Goal: Task Accomplishment & Management: Use online tool/utility

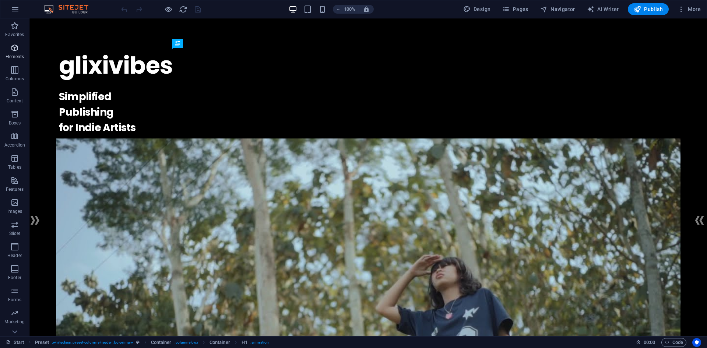
click at [18, 50] on icon "button" at bounding box center [14, 47] width 9 height 9
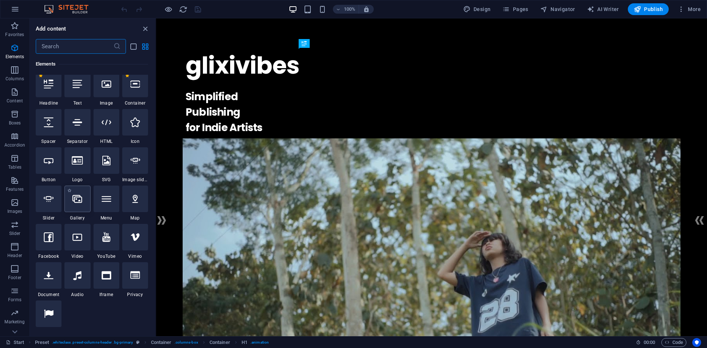
scroll to position [115, 0]
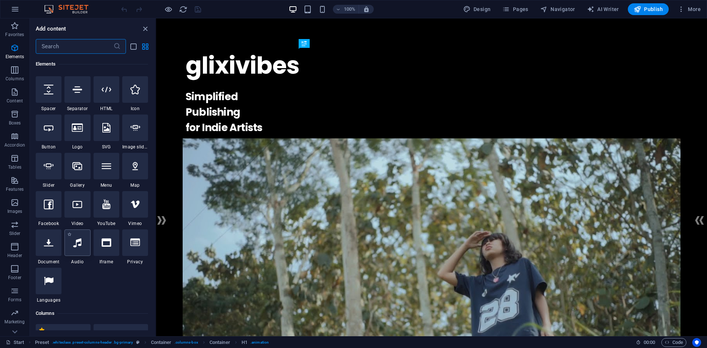
click at [82, 238] on div at bounding box center [77, 243] width 26 height 27
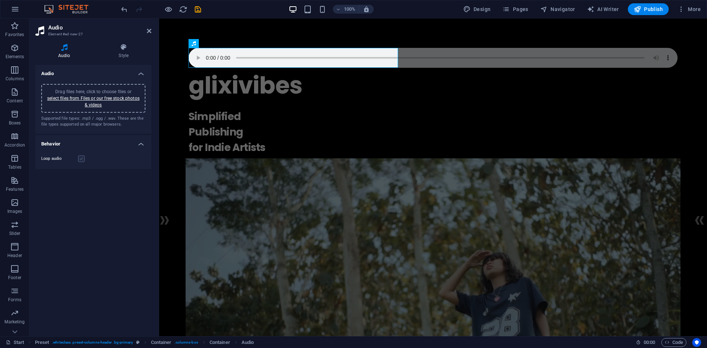
click at [79, 160] on label at bounding box center [81, 158] width 7 height 7
click at [0, 0] on input "Loop audio" at bounding box center [0, 0] width 0 height 0
click at [97, 102] on link "select files from Files or our free stock photos & videos" at bounding box center [93, 102] width 92 height 12
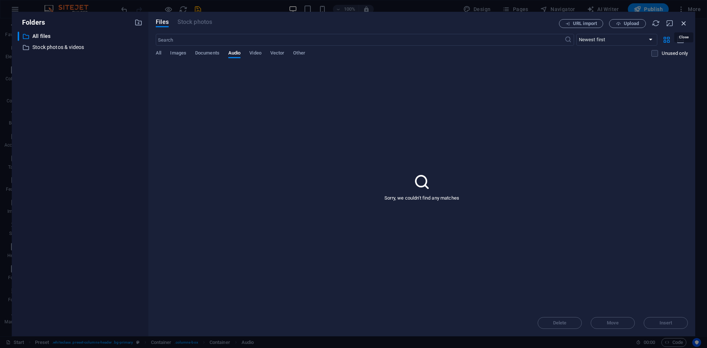
drag, startPoint x: 682, startPoint y: 22, endPoint x: 471, endPoint y: 18, distance: 211.1
click at [682, 22] on icon "button" at bounding box center [684, 23] width 8 height 8
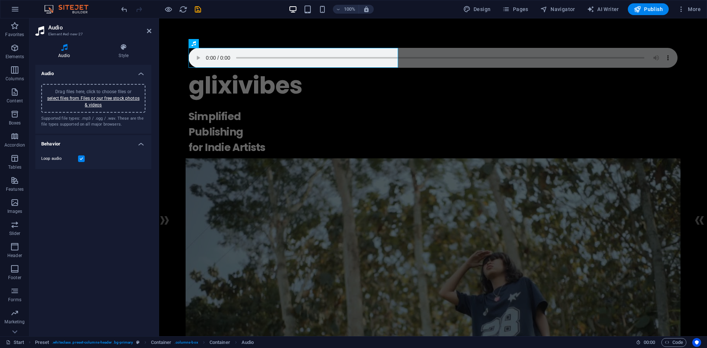
click at [99, 93] on span "Drag files here, click to choose files or select files from Files or our free s…" at bounding box center [93, 98] width 92 height 18
click at [372, 72] on div "glixivibes ." at bounding box center [433, 75] width 489 height 55
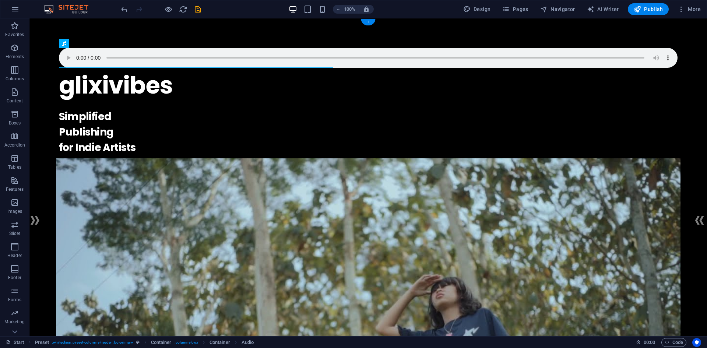
drag, startPoint x: 233, startPoint y: 63, endPoint x: 546, endPoint y: 34, distance: 314.5
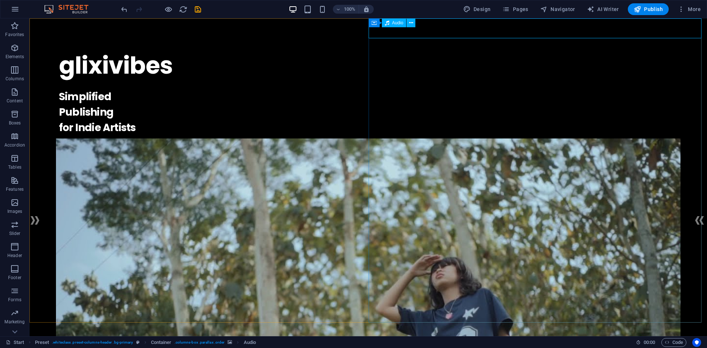
click at [389, 23] on icon at bounding box center [387, 22] width 4 height 9
drag, startPoint x: 389, startPoint y: 23, endPoint x: 231, endPoint y: 6, distance: 159.4
click at [389, 23] on icon at bounding box center [387, 22] width 4 height 9
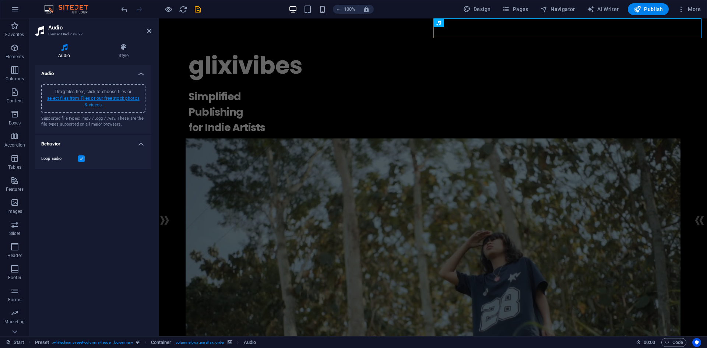
click at [97, 97] on link "select files from Files or our free stock photos & videos" at bounding box center [93, 102] width 92 height 12
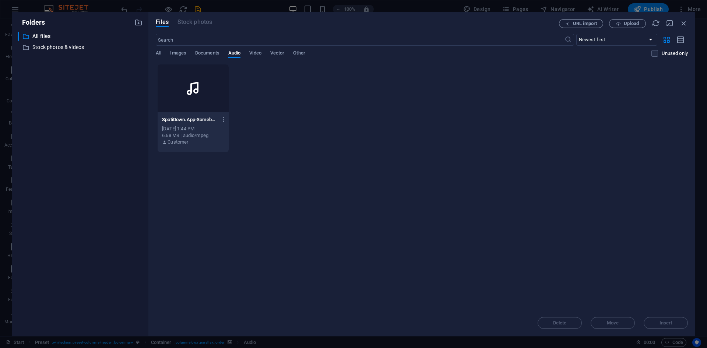
click at [208, 98] on div at bounding box center [193, 88] width 71 height 48
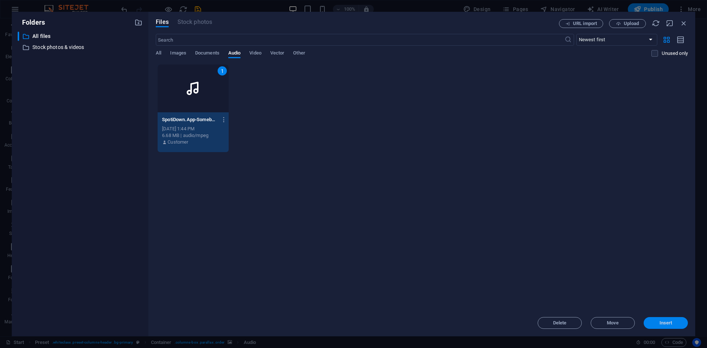
click at [676, 322] on span "Insert" at bounding box center [666, 323] width 38 height 4
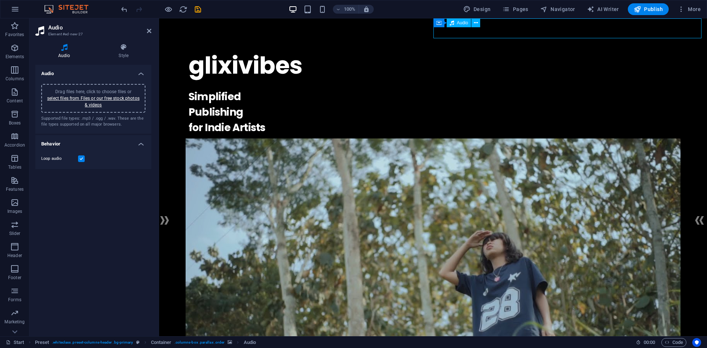
drag, startPoint x: 532, startPoint y: 27, endPoint x: 507, endPoint y: 27, distance: 24.7
click at [441, 27] on div "Container Audio" at bounding box center [460, 22] width 52 height 9
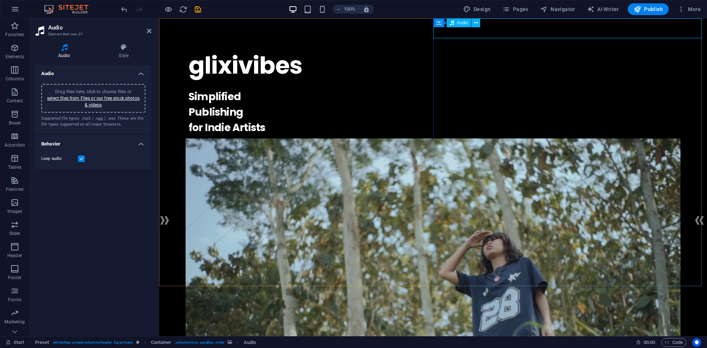
click at [118, 53] on h4 "Style" at bounding box center [124, 50] width 56 height 15
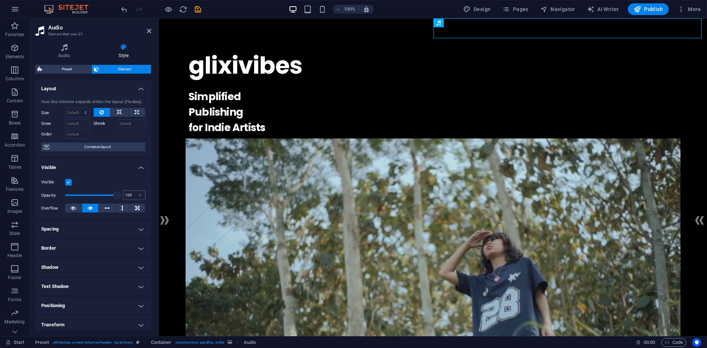
drag, startPoint x: 112, startPoint y: 194, endPoint x: 122, endPoint y: 194, distance: 10.0
click at [122, 194] on div "Opacity 100 %" at bounding box center [93, 195] width 104 height 11
click at [71, 180] on label at bounding box center [68, 182] width 7 height 7
click at [0, 0] on input "Visible" at bounding box center [0, 0] width 0 height 0
type input "100"
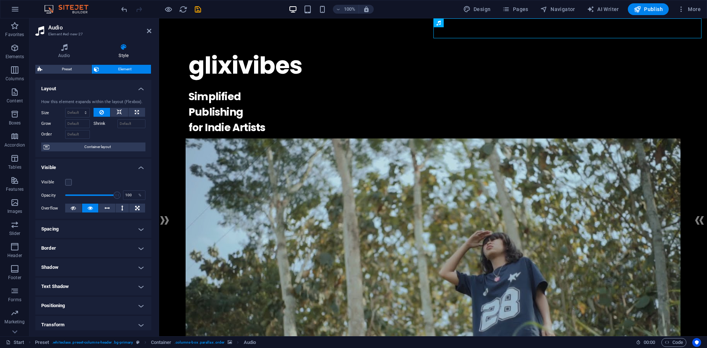
drag, startPoint x: 111, startPoint y: 193, endPoint x: 130, endPoint y: 202, distance: 21.5
click at [130, 202] on div "Visible Opacity 100 % Overflow" at bounding box center [93, 195] width 116 height 47
click at [68, 182] on label at bounding box center [68, 182] width 7 height 7
click at [0, 0] on input "Visible" at bounding box center [0, 0] width 0 height 0
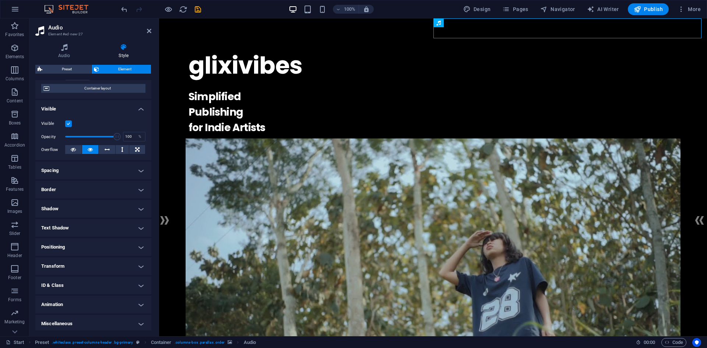
scroll to position [61, 0]
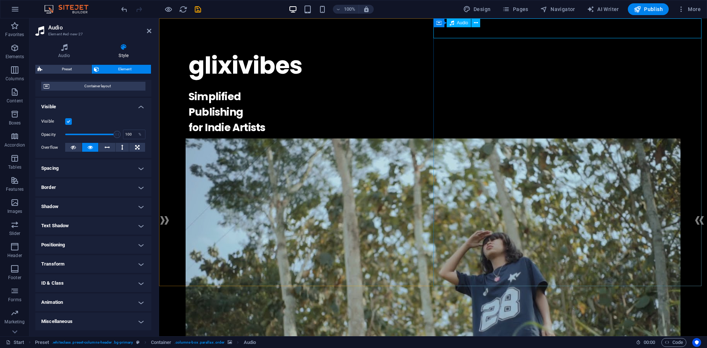
click at [455, 24] on div "Audio" at bounding box center [459, 22] width 25 height 9
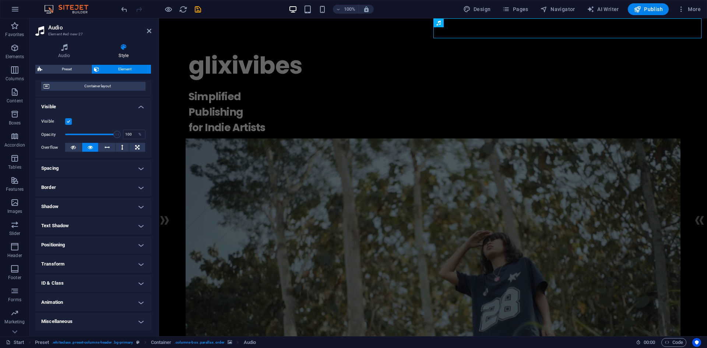
click at [63, 38] on div "Audio Style Audio Drag files here, click to choose files or select files from F…" at bounding box center [93, 187] width 128 height 299
click at [63, 43] on div "Audio Style Audio Drag files here, click to choose files or select files from F…" at bounding box center [93, 187] width 128 height 299
click at [70, 59] on div "Audio Style Audio Drag files here, click to choose files or select files from F…" at bounding box center [93, 186] width 116 height 287
click at [69, 56] on h4 "Audio" at bounding box center [65, 50] width 61 height 15
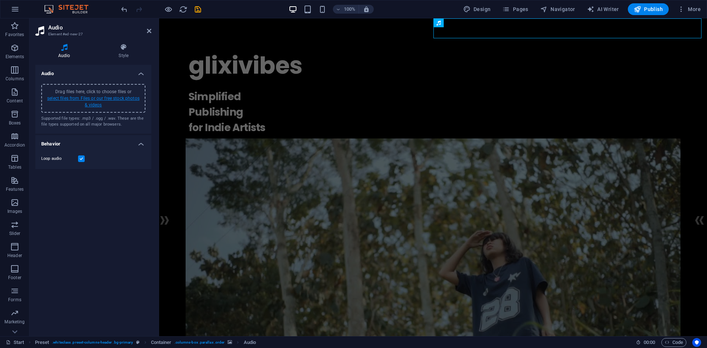
click at [92, 103] on link "select files from Files or our free stock photos & videos" at bounding box center [93, 102] width 92 height 12
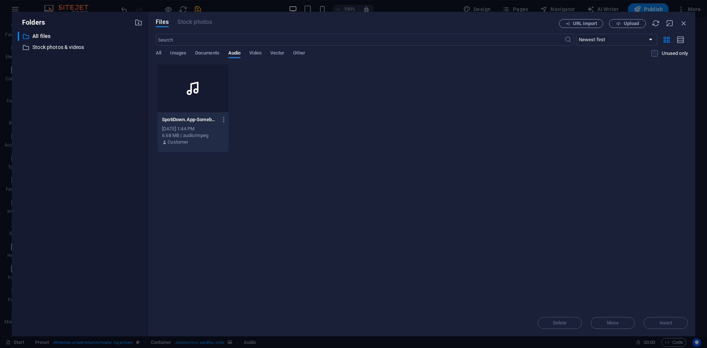
click at [208, 109] on div at bounding box center [193, 88] width 71 height 48
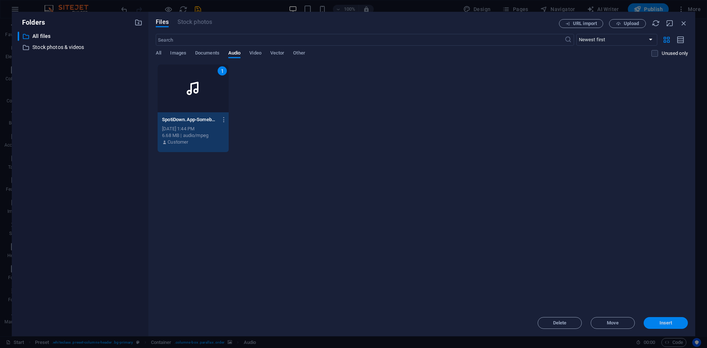
click at [682, 325] on span "Insert" at bounding box center [666, 323] width 38 height 4
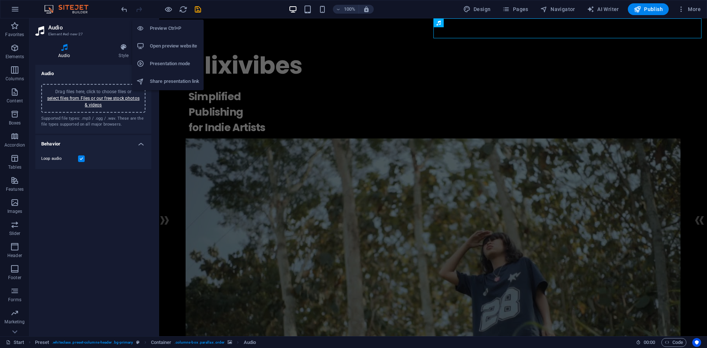
click at [170, 24] on li "Preview Ctrl+P" at bounding box center [167, 29] width 71 height 18
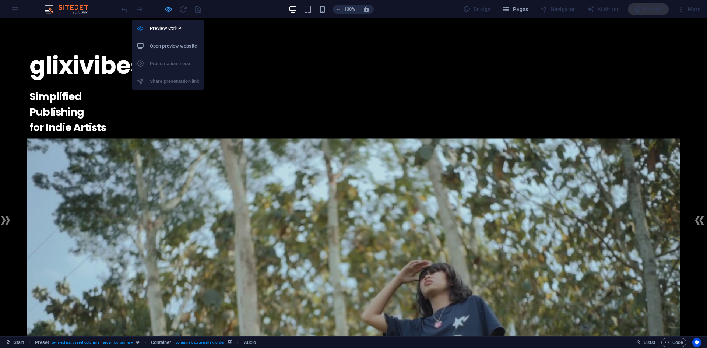
click at [165, 7] on icon "button" at bounding box center [168, 9] width 8 height 8
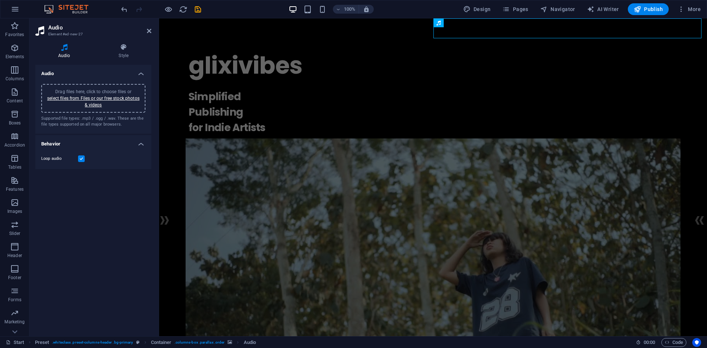
click at [97, 144] on h4 "Behavior" at bounding box center [93, 141] width 116 height 13
click at [97, 144] on h4 "Behavior" at bounding box center [93, 144] width 116 height 18
click at [125, 52] on h4 "Style" at bounding box center [124, 50] width 56 height 15
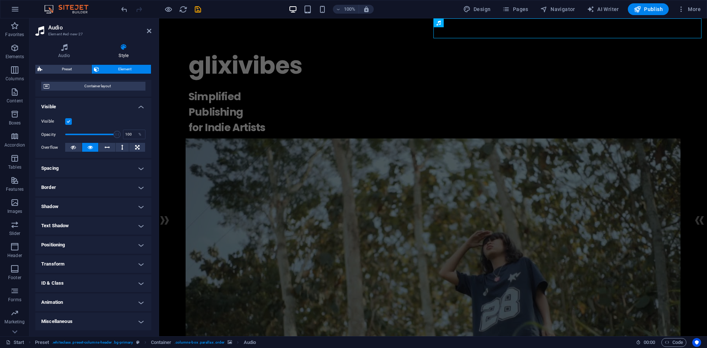
click at [116, 318] on h4 "Miscellaneous" at bounding box center [93, 322] width 116 height 18
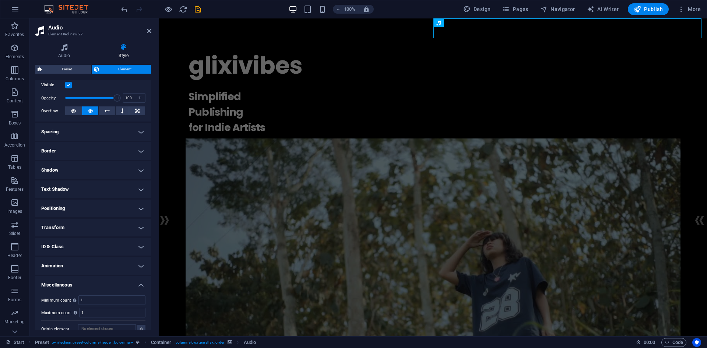
scroll to position [98, 0]
click at [119, 276] on h4 "Miscellaneous" at bounding box center [93, 282] width 116 height 13
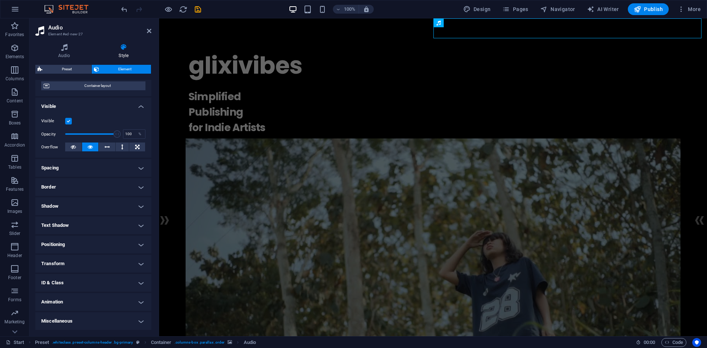
scroll to position [61, 0]
click at [144, 316] on h4 "Miscellaneous" at bounding box center [93, 322] width 116 height 18
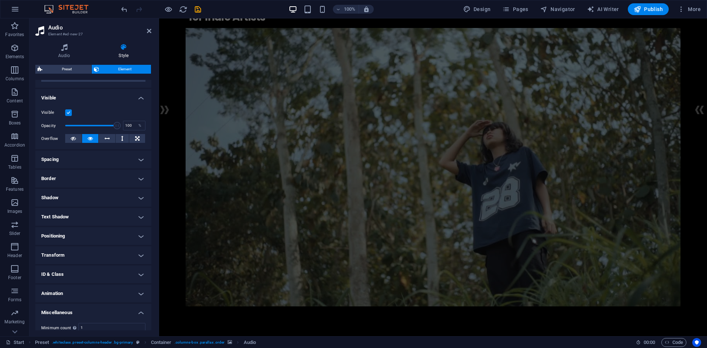
scroll to position [0, 0]
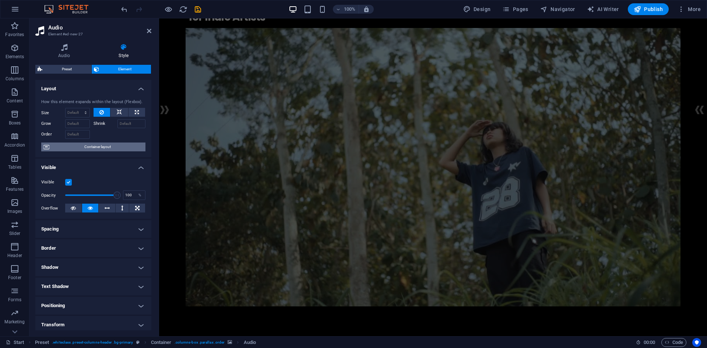
click at [92, 148] on span "Container layout" at bounding box center [98, 147] width 92 height 9
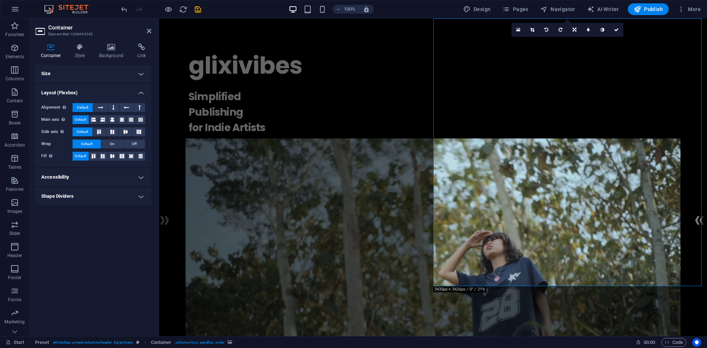
click at [129, 197] on h4 "Shape Dividers" at bounding box center [93, 197] width 116 height 18
click at [136, 174] on h4 "Accessibility" at bounding box center [93, 177] width 116 height 18
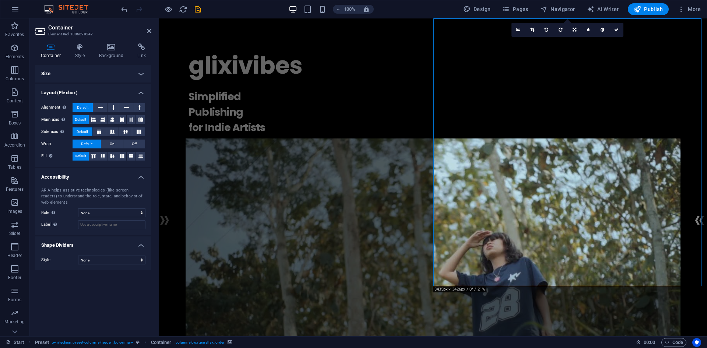
click at [136, 174] on h4 "Accessibility" at bounding box center [93, 174] width 116 height 13
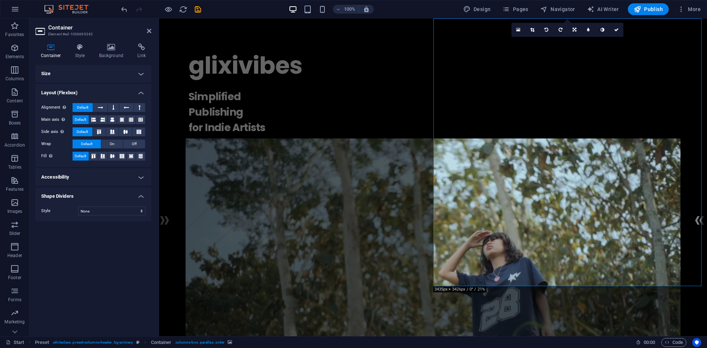
click at [146, 72] on h4 "Size" at bounding box center [93, 74] width 116 height 18
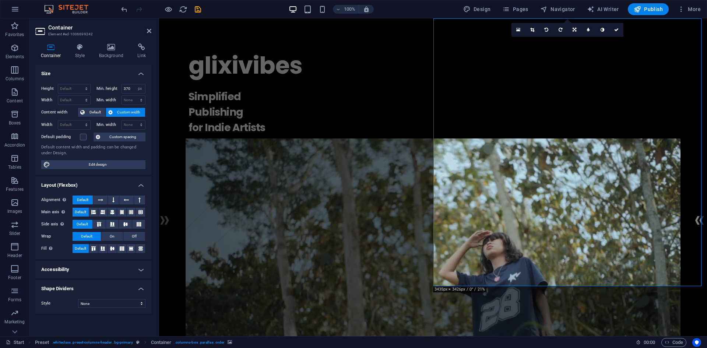
click at [146, 72] on h4 "Size" at bounding box center [93, 71] width 116 height 13
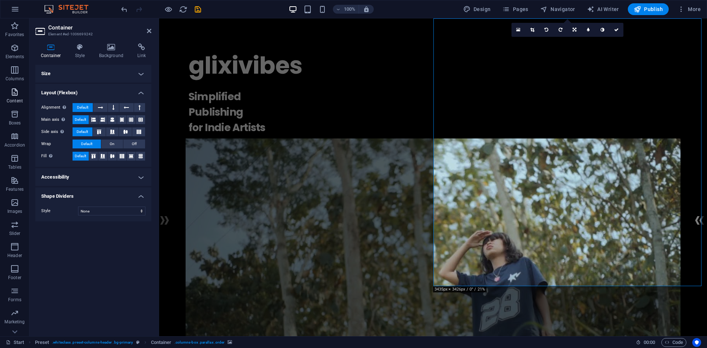
click at [16, 98] on span "Content" at bounding box center [14, 97] width 29 height 18
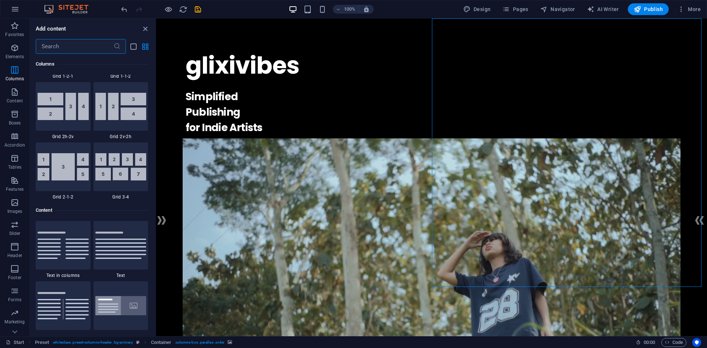
scroll to position [1142, 0]
click at [13, 112] on icon "button" at bounding box center [14, 114] width 9 height 9
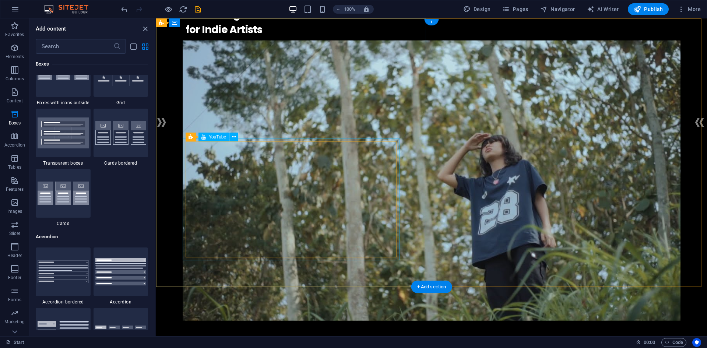
scroll to position [0, 0]
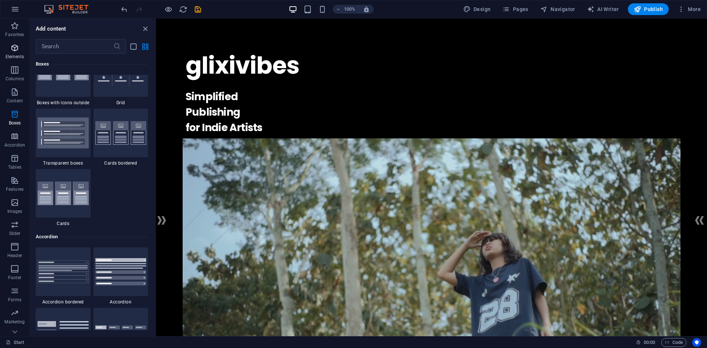
click at [12, 52] on icon "button" at bounding box center [14, 47] width 9 height 9
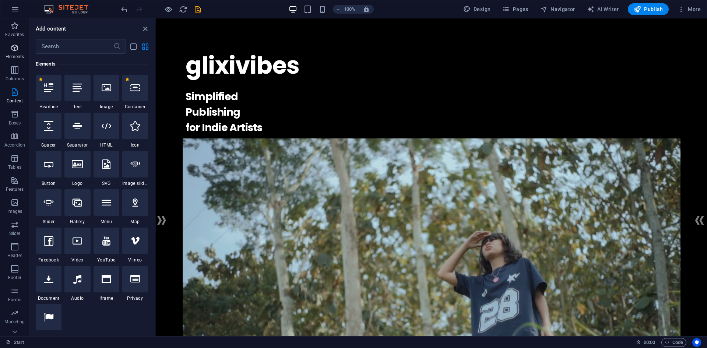
scroll to position [78, 0]
click at [112, 168] on div at bounding box center [107, 164] width 26 height 27
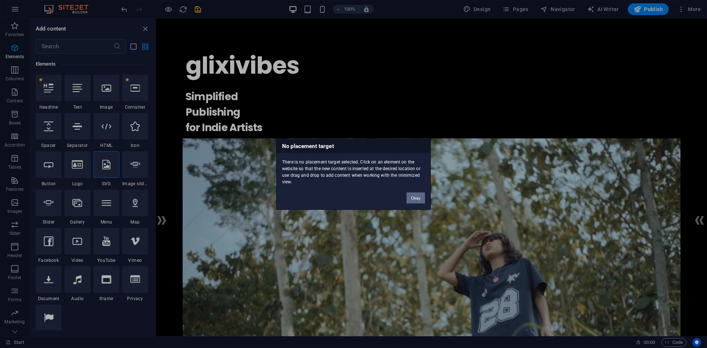
click at [422, 199] on button "Okay" at bounding box center [416, 197] width 18 height 11
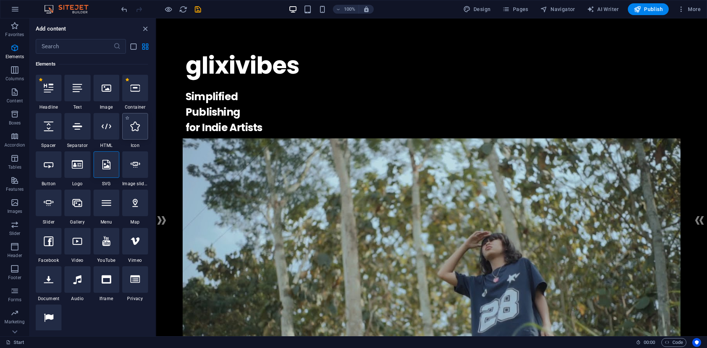
click at [131, 129] on icon at bounding box center [135, 127] width 10 height 10
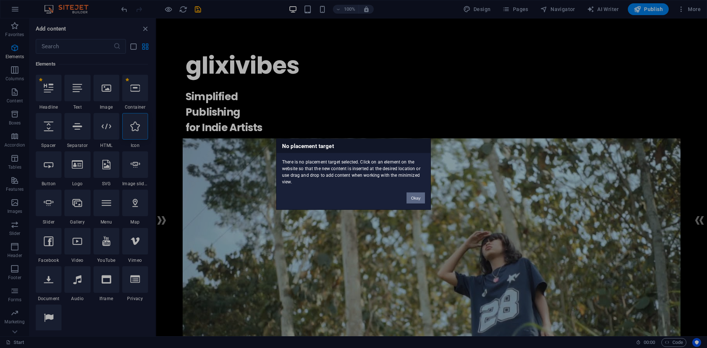
click at [420, 197] on button "Okay" at bounding box center [416, 197] width 18 height 11
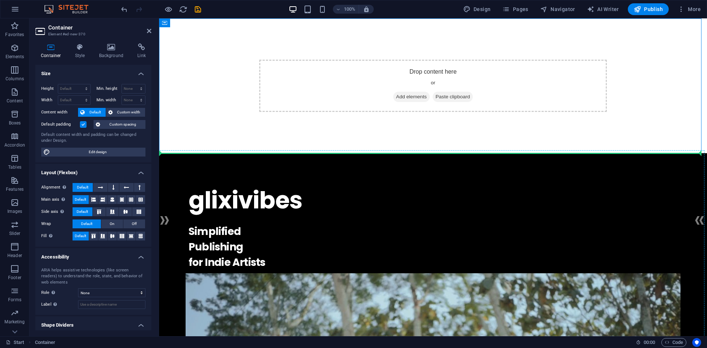
drag, startPoint x: 356, startPoint y: 106, endPoint x: 495, endPoint y: 203, distance: 168.9
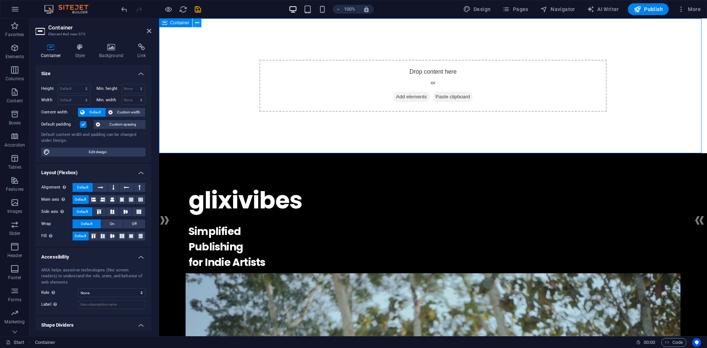
click at [198, 24] on icon at bounding box center [197, 23] width 4 height 8
click at [656, 133] on div "Drop content here or Add elements Paste clipboard" at bounding box center [433, 85] width 548 height 135
click at [74, 46] on icon at bounding box center [80, 46] width 21 height 7
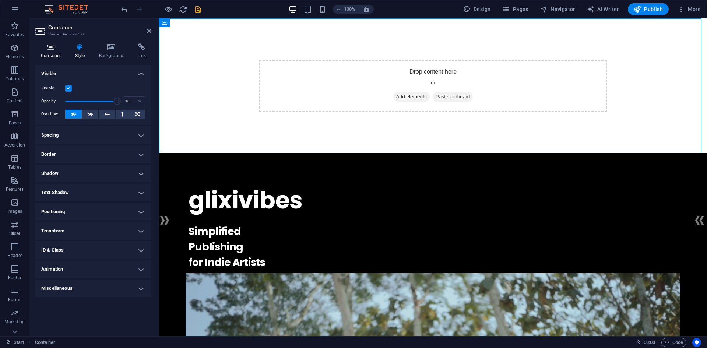
click at [57, 45] on icon at bounding box center [50, 46] width 31 height 7
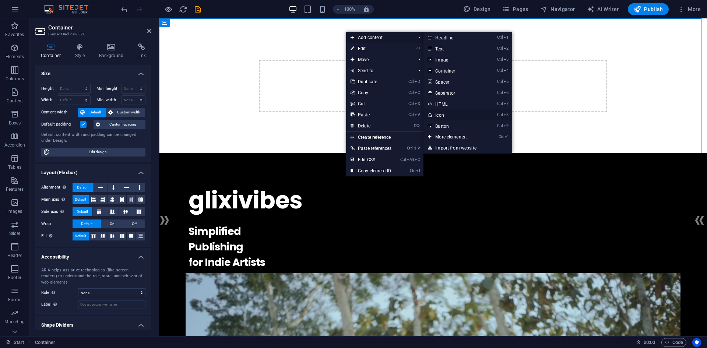
click at [457, 112] on link "Ctrl 8 Icon" at bounding box center [454, 114] width 61 height 11
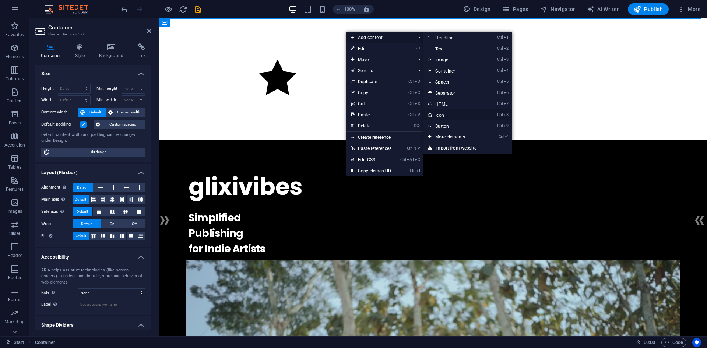
select select "xMidYMid"
select select "px"
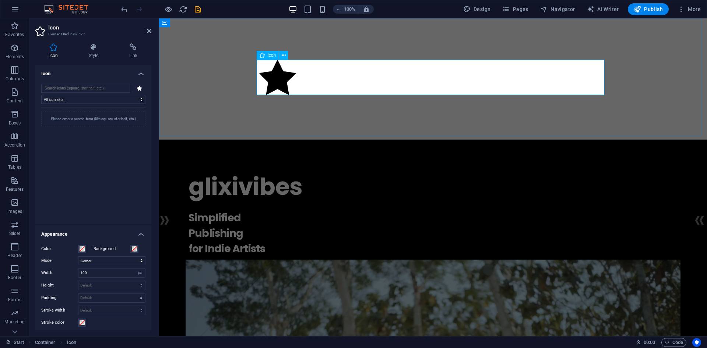
click at [602, 92] on figure at bounding box center [433, 79] width 348 height 39
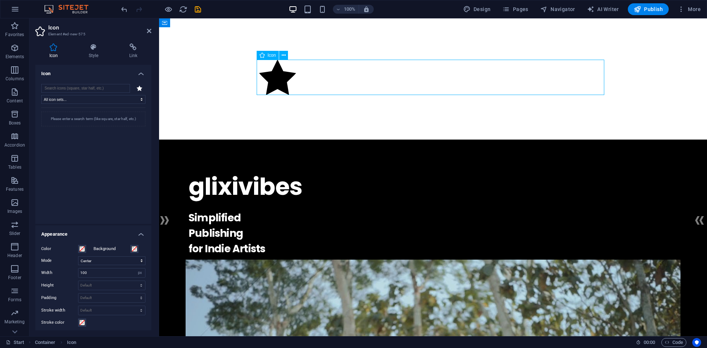
drag, startPoint x: 604, startPoint y: 93, endPoint x: 388, endPoint y: 70, distance: 217.1
click at [388, 70] on figure at bounding box center [433, 79] width 348 height 39
click at [269, 54] on span "Icon" at bounding box center [272, 55] width 8 height 4
click at [84, 53] on h4 "Style" at bounding box center [95, 50] width 41 height 15
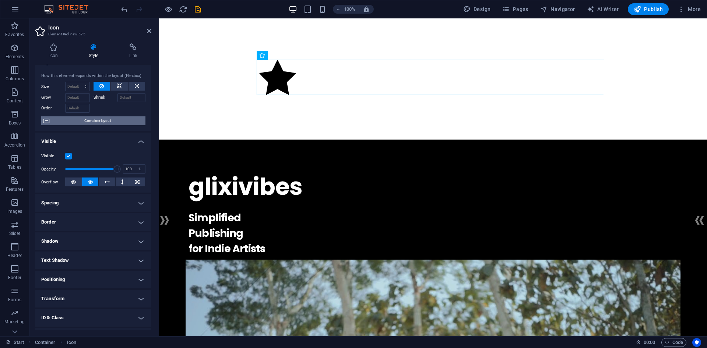
scroll to position [0, 0]
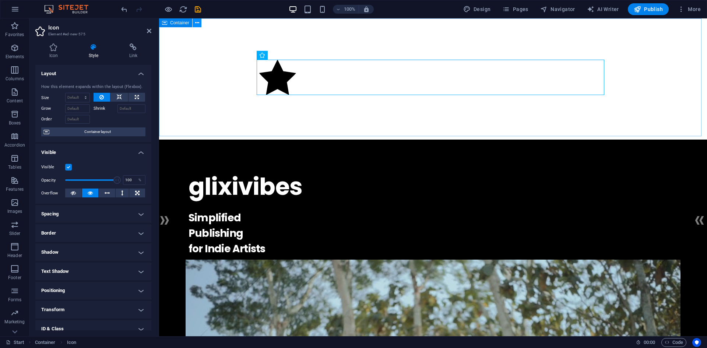
click at [196, 22] on icon at bounding box center [197, 23] width 4 height 8
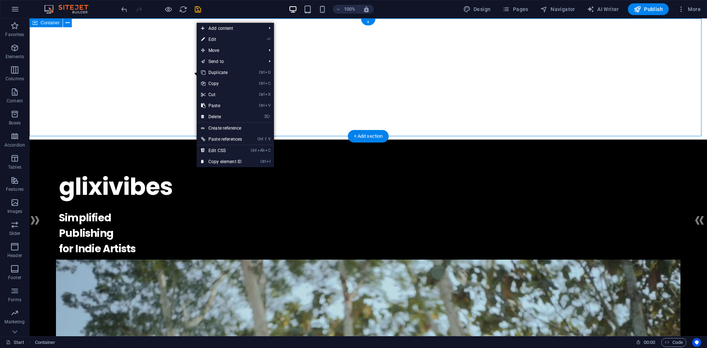
click at [83, 92] on div at bounding box center [368, 78] width 678 height 121
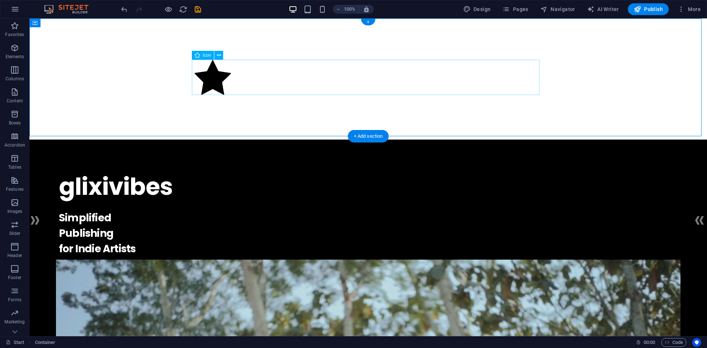
click at [209, 82] on figure at bounding box center [369, 79] width 348 height 39
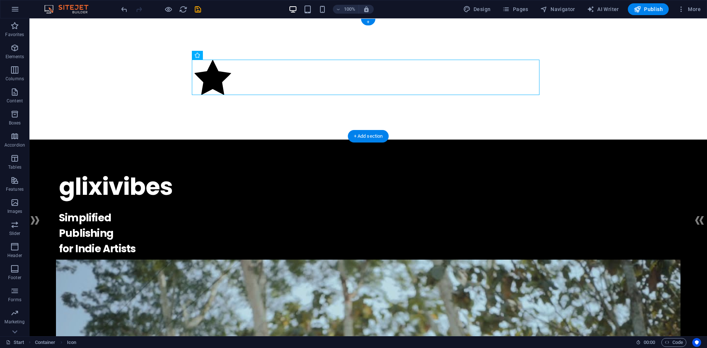
drag, startPoint x: 209, startPoint y: 82, endPoint x: 152, endPoint y: 79, distance: 56.8
click at [152, 79] on div at bounding box center [368, 78] width 678 height 121
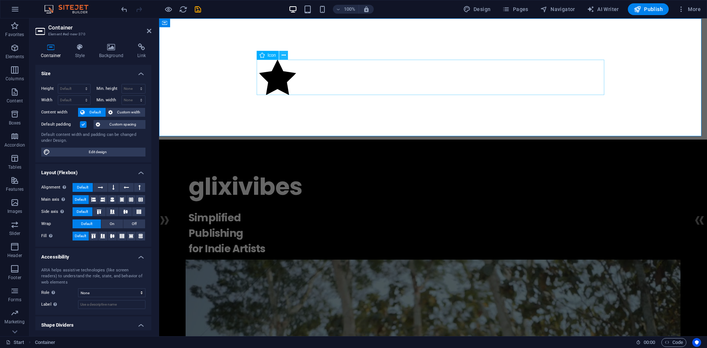
click at [283, 53] on icon at bounding box center [284, 56] width 4 height 8
click at [273, 59] on div "Icon" at bounding box center [268, 55] width 22 height 9
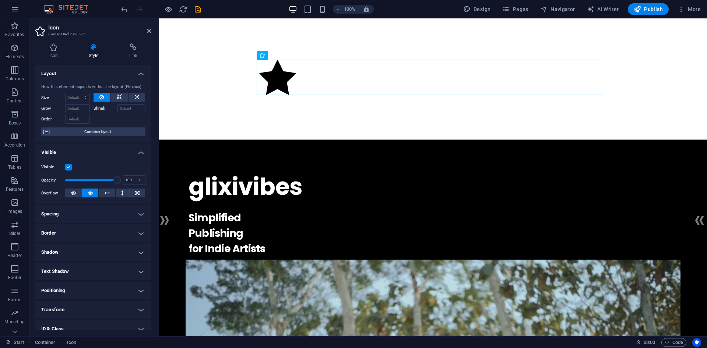
drag, startPoint x: 593, startPoint y: 93, endPoint x: 216, endPoint y: 76, distance: 377.3
click at [216, 76] on div at bounding box center [433, 78] width 548 height 121
click at [52, 55] on h4 "Icon" at bounding box center [54, 50] width 39 height 15
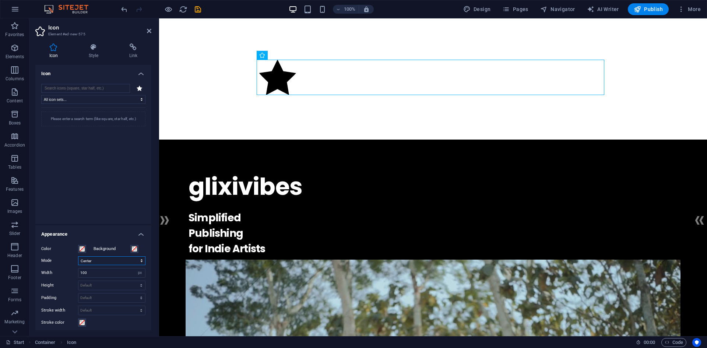
click at [110, 262] on select "Scale Left Center Right" at bounding box center [111, 260] width 67 height 9
click at [78, 256] on select "Scale Left Center Right" at bounding box center [111, 260] width 67 height 9
click at [112, 265] on select "Scale Left Center Right" at bounding box center [111, 260] width 67 height 9
click at [78, 256] on select "Scale Left Center Right" at bounding box center [111, 260] width 67 height 9
click at [118, 259] on select "Scale Left Center Right" at bounding box center [111, 260] width 67 height 9
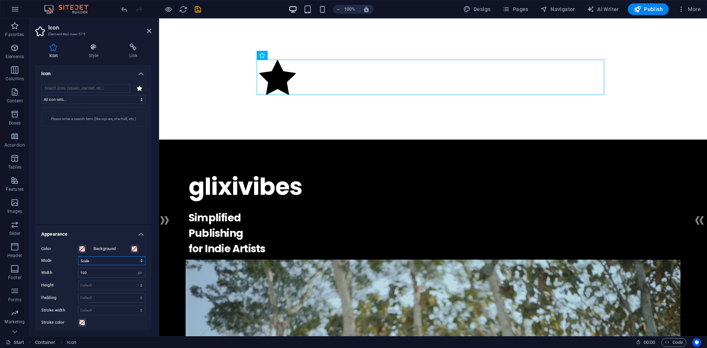
select select "xMinYMid"
click at [78, 256] on select "Scale Left Center Right" at bounding box center [111, 260] width 67 height 9
click at [101, 87] on input "search" at bounding box center [85, 88] width 89 height 9
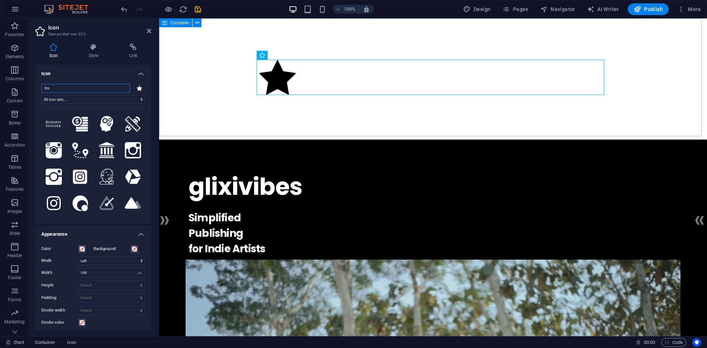
type input "Ins"
click at [214, 65] on div at bounding box center [433, 78] width 548 height 121
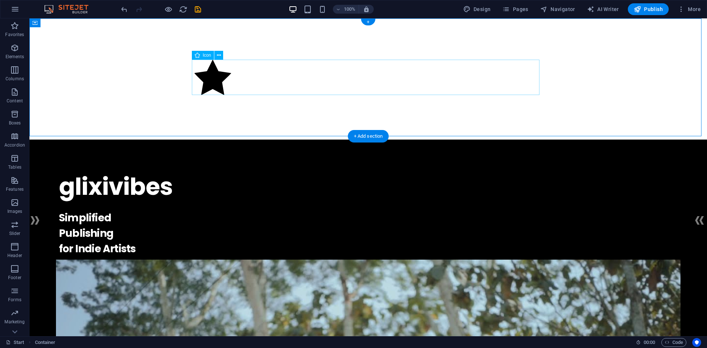
click at [214, 65] on figure at bounding box center [369, 79] width 348 height 39
click at [122, 46] on div at bounding box center [368, 78] width 678 height 121
click at [47, 53] on div at bounding box center [368, 78] width 678 height 121
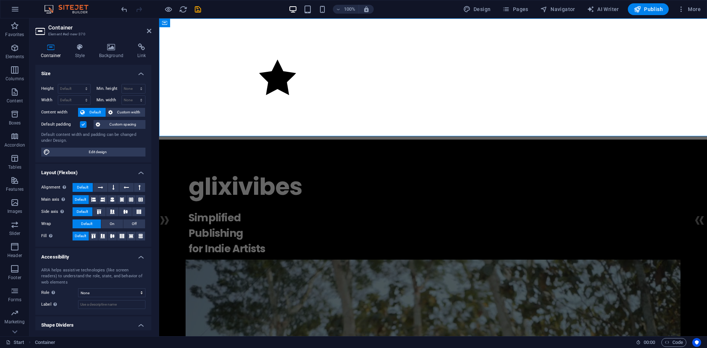
click at [47, 53] on h4 "Container" at bounding box center [52, 50] width 34 height 15
click at [183, 23] on span "Container" at bounding box center [179, 23] width 19 height 4
click at [283, 77] on figure at bounding box center [433, 79] width 348 height 39
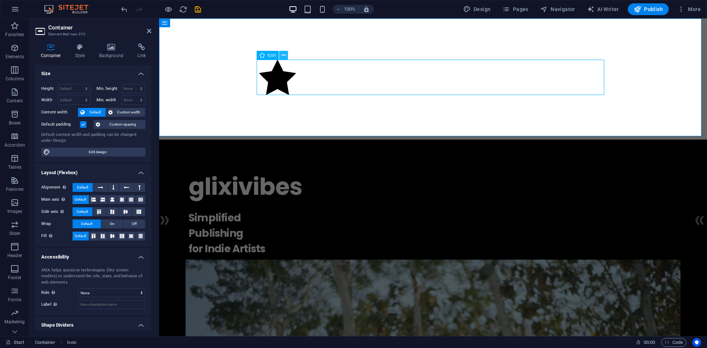
click at [285, 57] on icon at bounding box center [284, 56] width 4 height 8
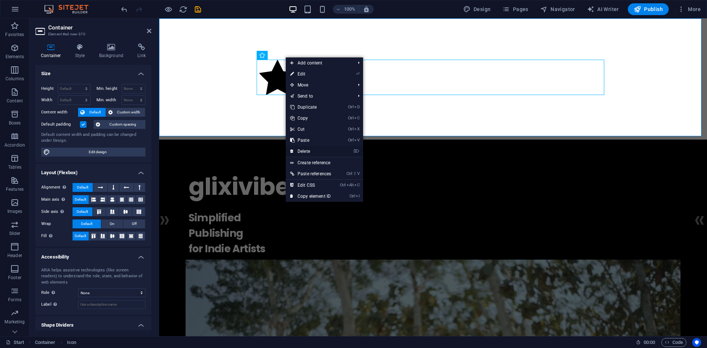
click at [317, 152] on link "⌦ Delete" at bounding box center [311, 151] width 50 height 11
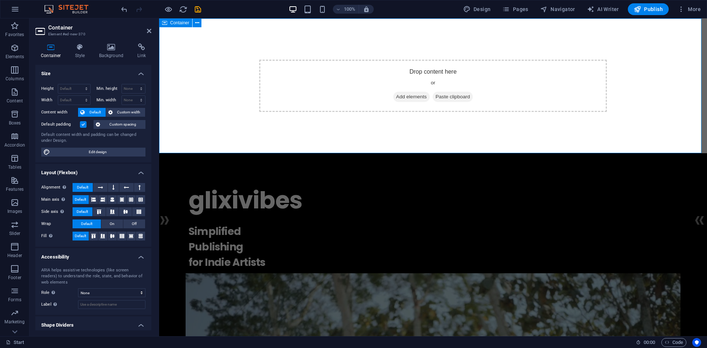
click at [355, 137] on div "Drop content here or Add elements Paste clipboard" at bounding box center [433, 85] width 548 height 135
click at [196, 21] on icon at bounding box center [197, 23] width 4 height 8
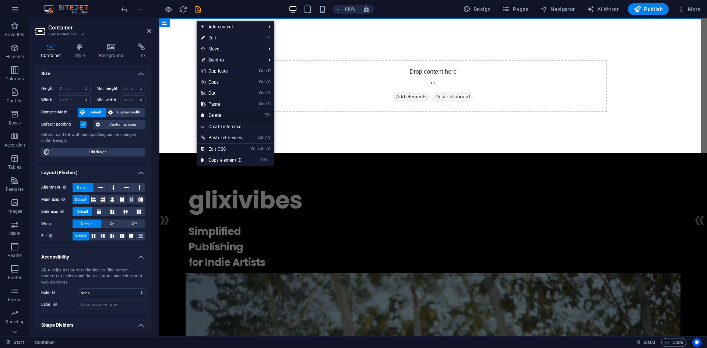
click at [238, 113] on link "⌦ Delete" at bounding box center [222, 115] width 50 height 11
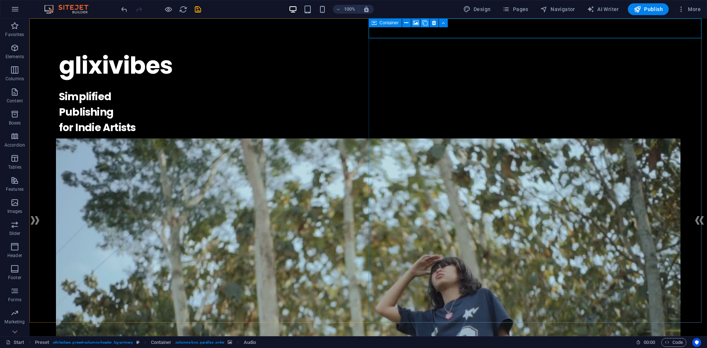
click at [425, 22] on icon at bounding box center [425, 23] width 5 height 8
click at [427, 20] on icon at bounding box center [425, 23] width 5 height 8
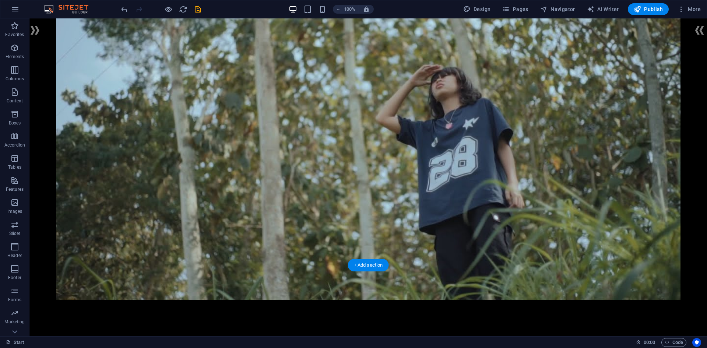
scroll to position [184, 0]
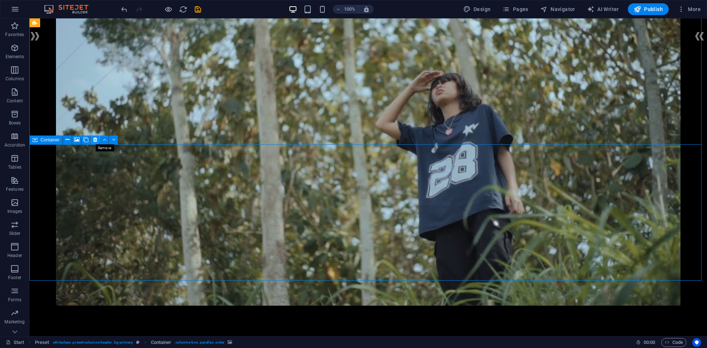
click at [93, 140] on icon at bounding box center [95, 140] width 4 height 8
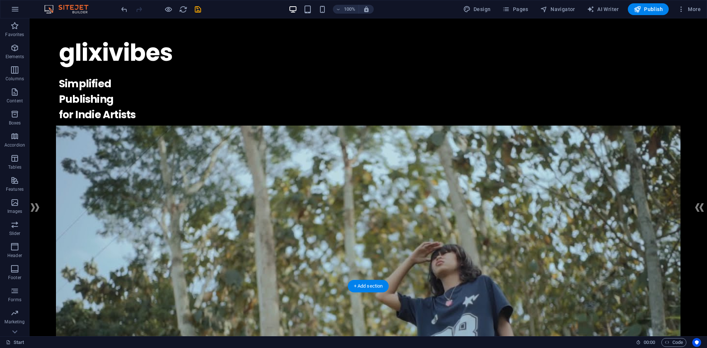
scroll to position [0, 0]
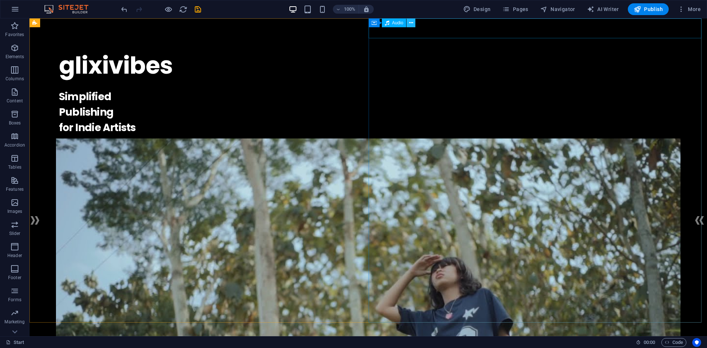
click at [412, 22] on icon at bounding box center [411, 23] width 4 height 8
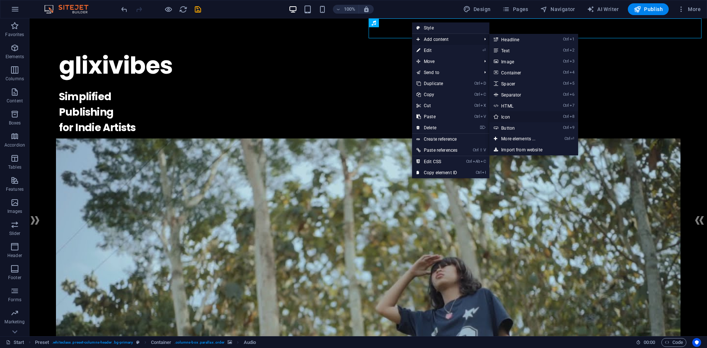
click at [516, 118] on link "Ctrl 8 Icon" at bounding box center [520, 116] width 61 height 11
select select "xMidYMid"
select select "px"
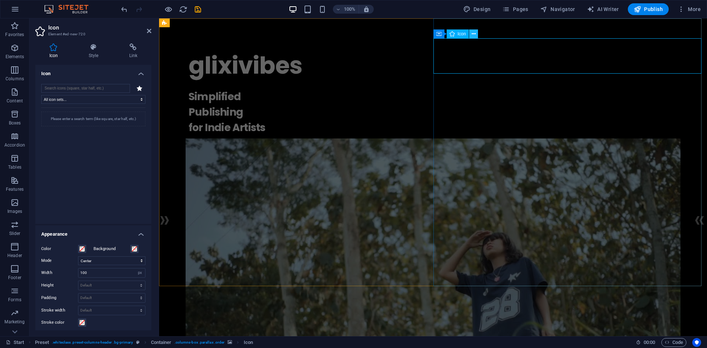
click at [472, 33] on icon at bounding box center [474, 34] width 4 height 8
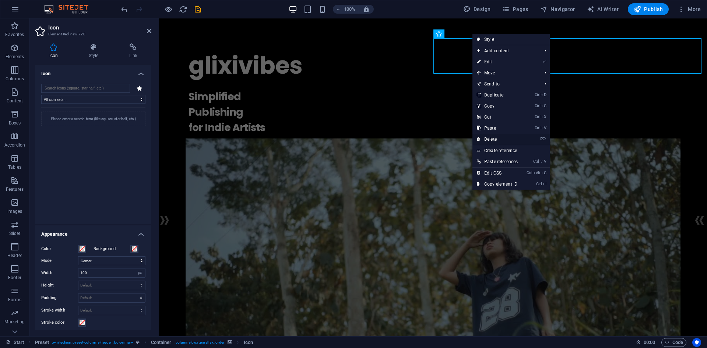
click at [496, 139] on link "⌦ Delete" at bounding box center [498, 139] width 50 height 11
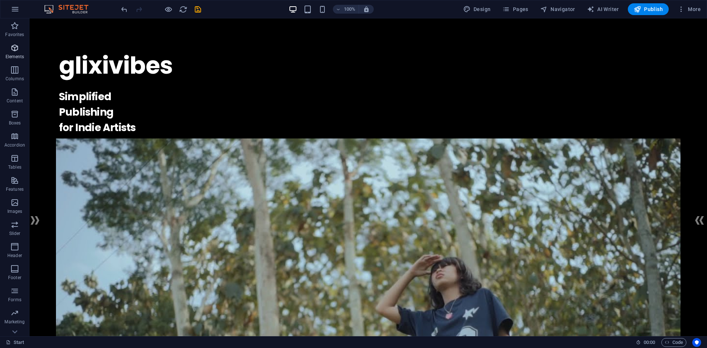
click at [12, 55] on p "Elements" at bounding box center [15, 57] width 19 height 6
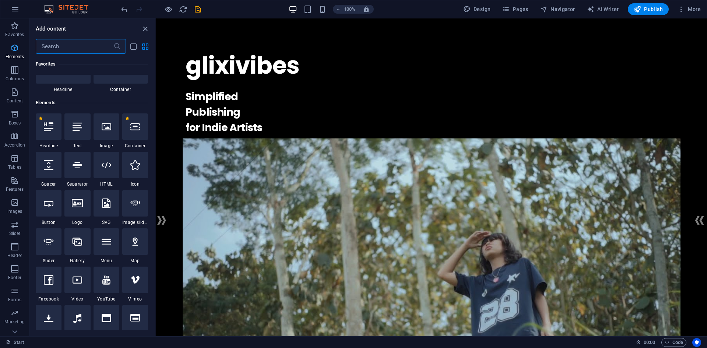
scroll to position [78, 0]
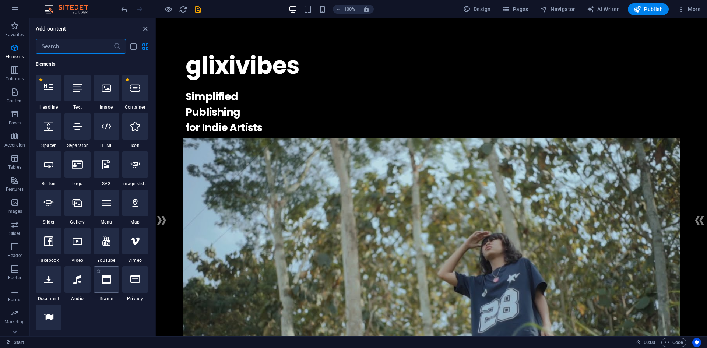
click at [112, 286] on div at bounding box center [107, 279] width 26 height 27
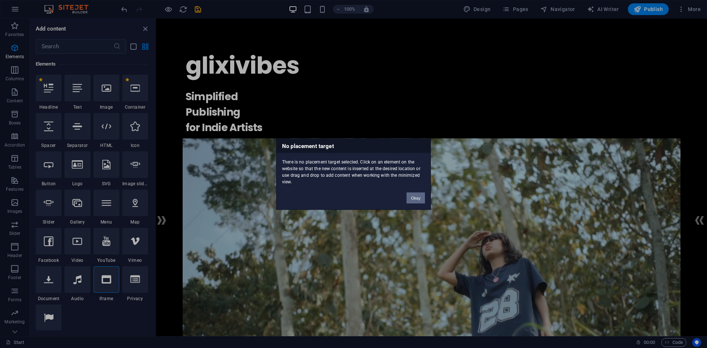
click at [415, 198] on button "Okay" at bounding box center [416, 197] width 18 height 11
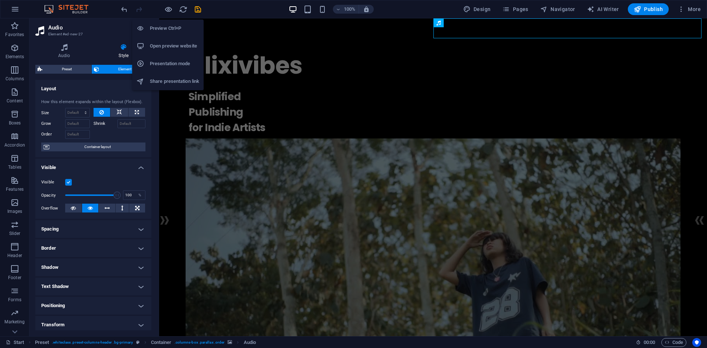
click at [174, 29] on h6 "Preview Ctrl+P" at bounding box center [174, 28] width 49 height 9
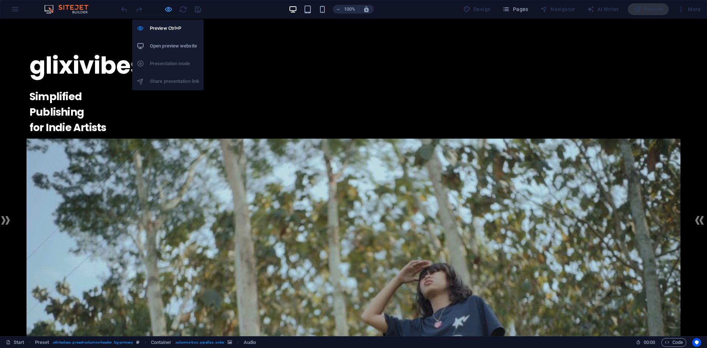
click at [169, 6] on icon "button" at bounding box center [168, 9] width 8 height 8
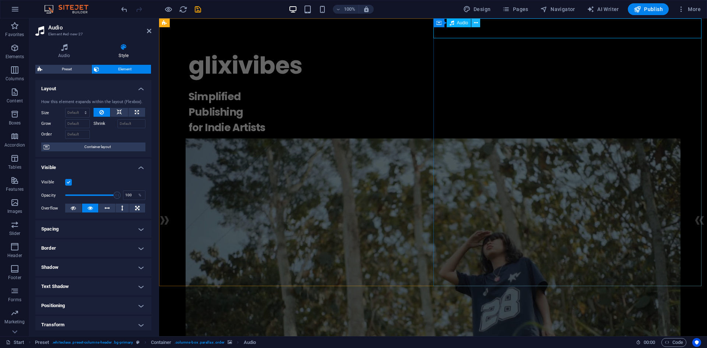
click at [477, 24] on icon at bounding box center [476, 23] width 4 height 8
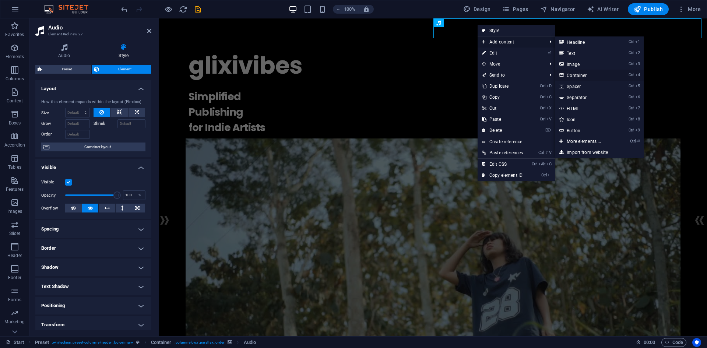
click at [580, 74] on link "Ctrl 4 Container" at bounding box center [585, 75] width 61 height 11
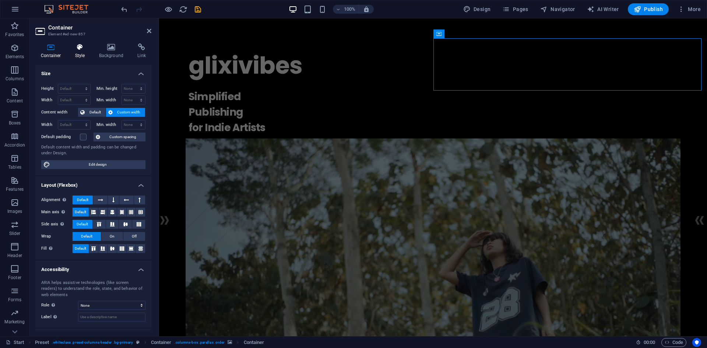
click at [87, 54] on h4 "Style" at bounding box center [82, 50] width 24 height 15
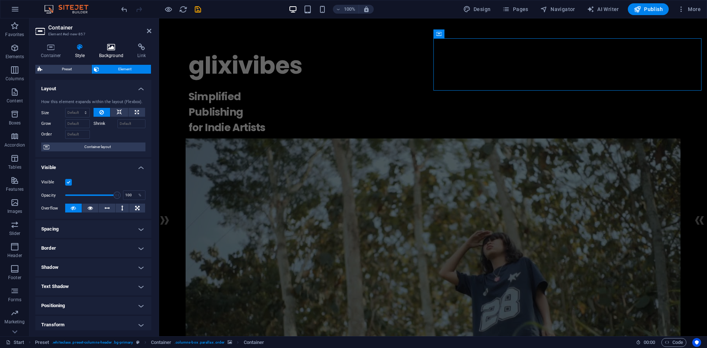
click at [104, 54] on h4 "Background" at bounding box center [113, 50] width 39 height 15
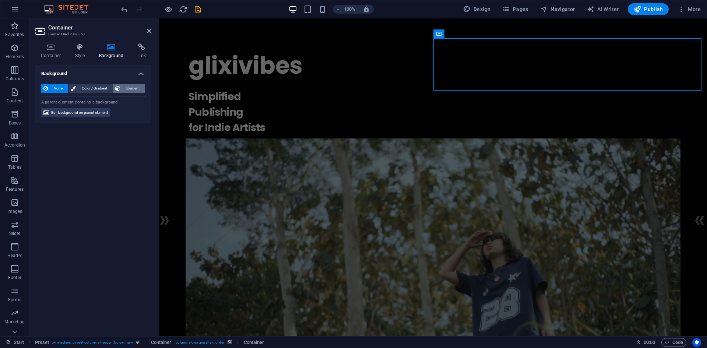
click at [122, 89] on button "Element" at bounding box center [129, 88] width 32 height 9
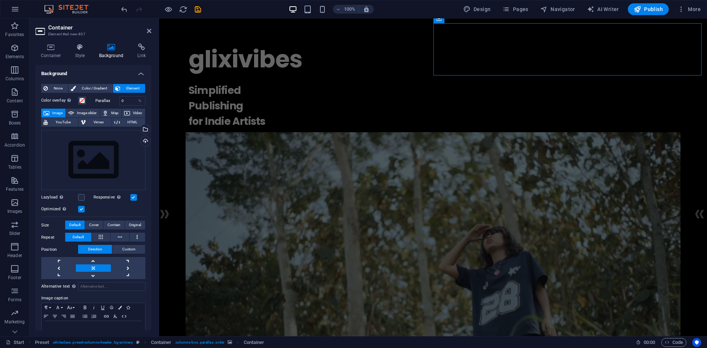
scroll to position [0, 0]
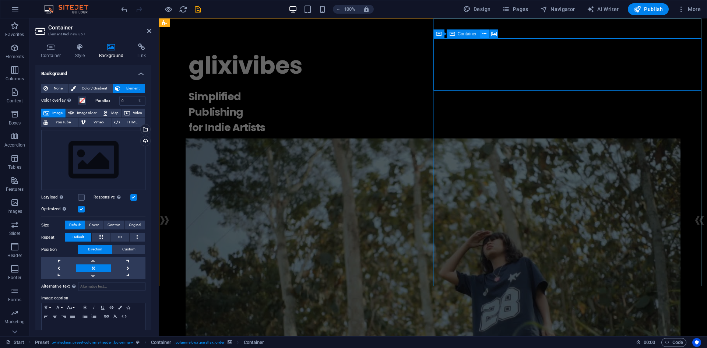
click at [488, 32] on button at bounding box center [484, 33] width 9 height 9
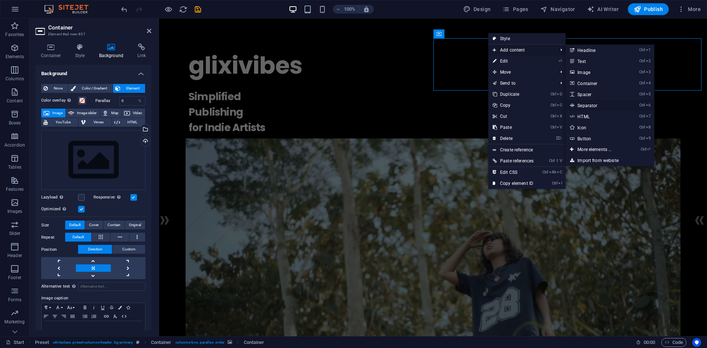
click at [600, 105] on link "Ctrl 6 Separator" at bounding box center [596, 105] width 61 height 11
select select "%"
select select "px"
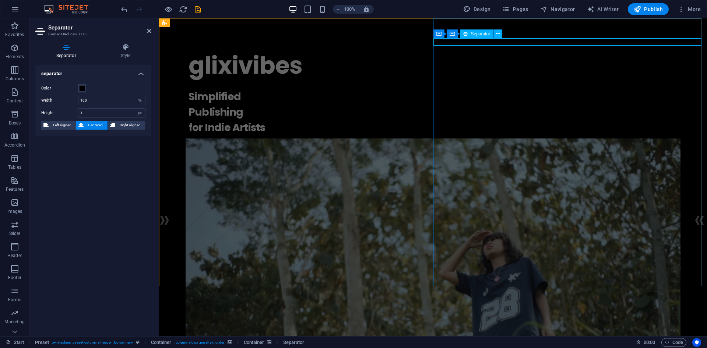
click at [498, 32] on icon at bounding box center [498, 34] width 4 height 8
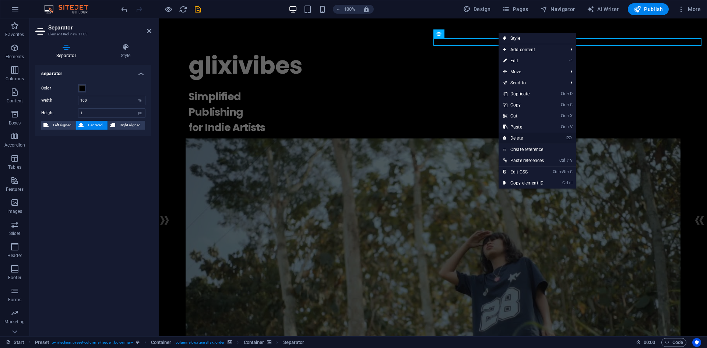
click at [524, 140] on link "⌦ Delete" at bounding box center [524, 138] width 50 height 11
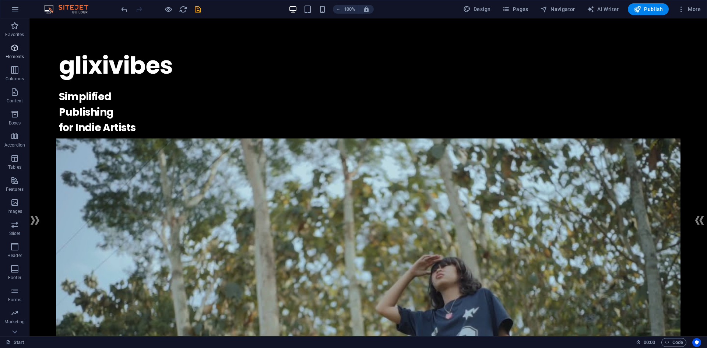
click at [17, 47] on icon "button" at bounding box center [14, 47] width 9 height 9
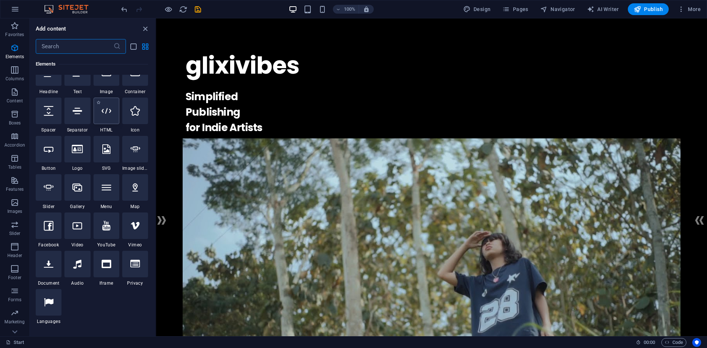
scroll to position [115, 0]
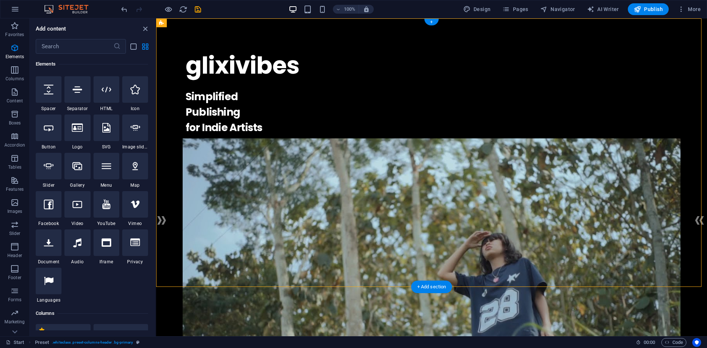
drag, startPoint x: 451, startPoint y: 67, endPoint x: 246, endPoint y: 45, distance: 206.4
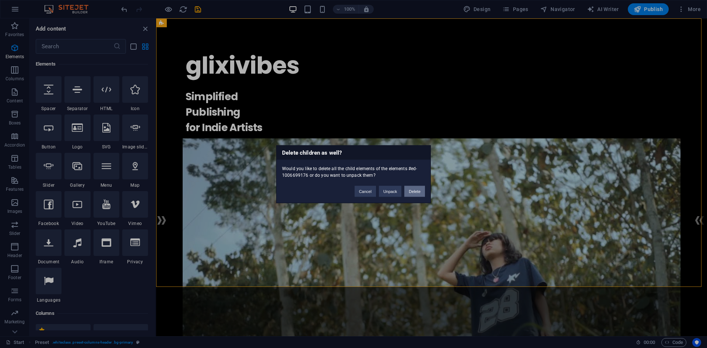
drag, startPoint x: 411, startPoint y: 190, endPoint x: 259, endPoint y: 169, distance: 153.1
click at [411, 190] on button "Delete" at bounding box center [415, 191] width 21 height 11
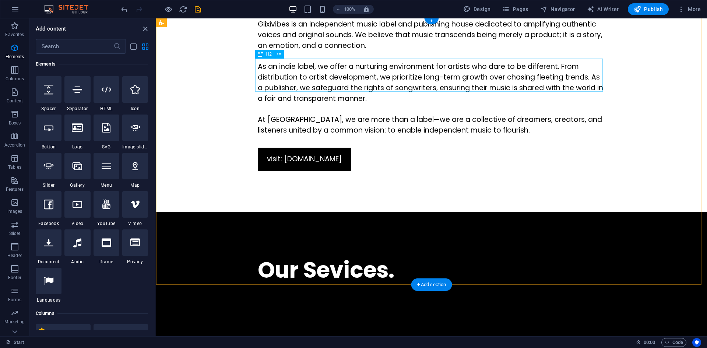
scroll to position [0, 0]
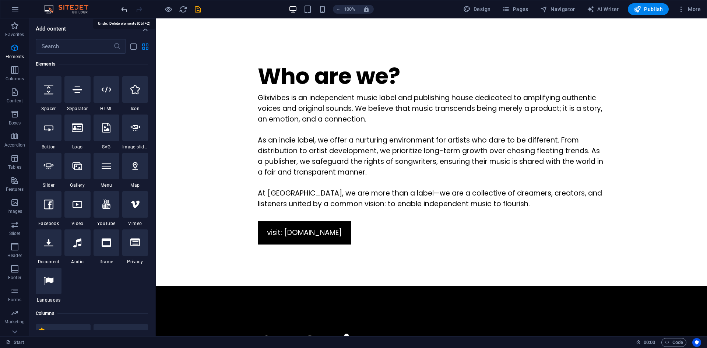
click at [126, 8] on icon "undo" at bounding box center [124, 9] width 8 height 8
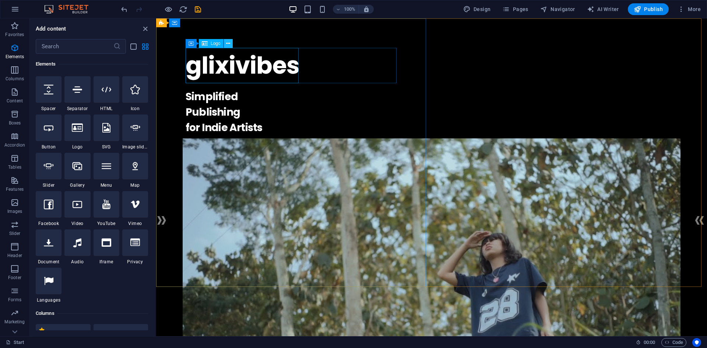
click at [228, 40] on icon at bounding box center [228, 44] width 4 height 8
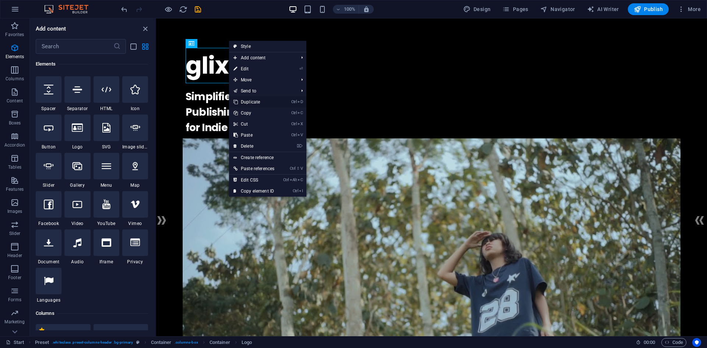
click at [253, 103] on link "Ctrl D Duplicate" at bounding box center [254, 102] width 50 height 11
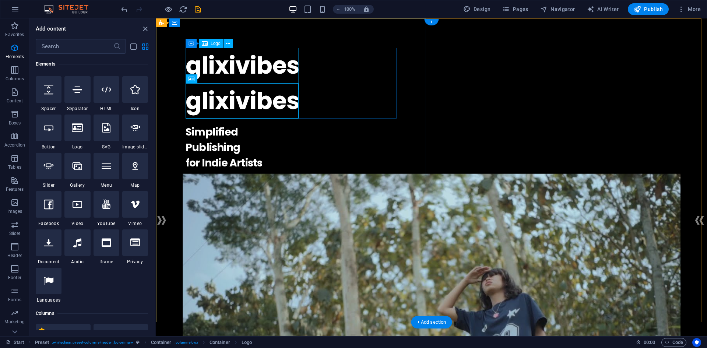
click at [297, 63] on div "glixivibes" at bounding box center [432, 65] width 492 height 35
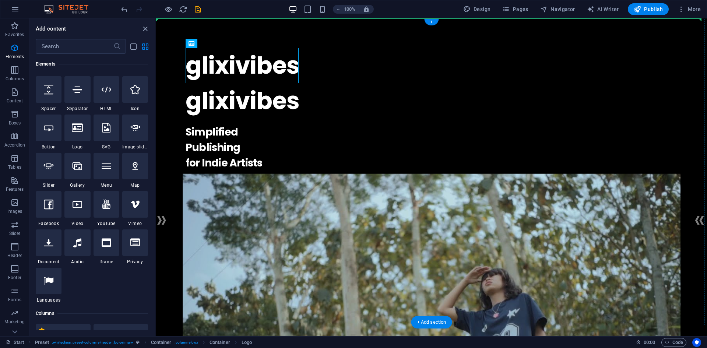
drag, startPoint x: 278, startPoint y: 63, endPoint x: 273, endPoint y: 35, distance: 29.1
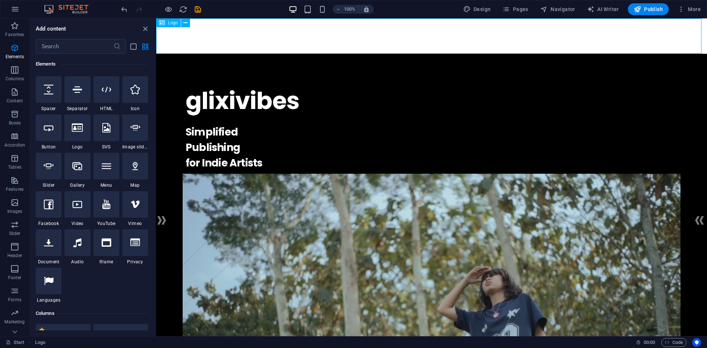
click at [174, 26] on div "Logo" at bounding box center [168, 22] width 25 height 9
click at [226, 36] on div "glixivibes" at bounding box center [431, 35] width 551 height 35
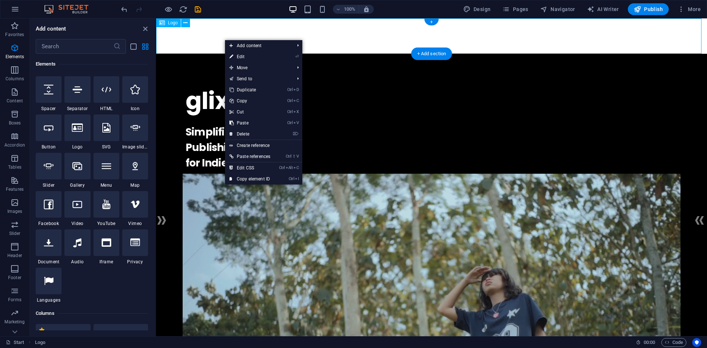
click at [220, 37] on div "glixivibes" at bounding box center [431, 35] width 551 height 35
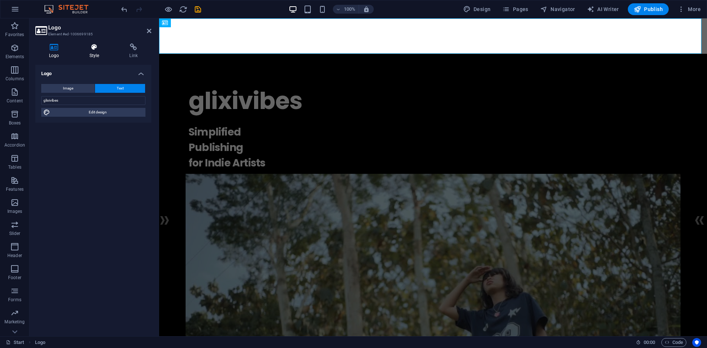
click at [98, 50] on icon at bounding box center [94, 46] width 37 height 7
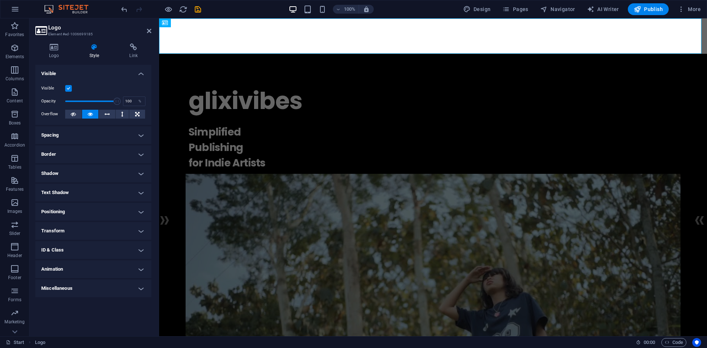
click at [114, 285] on h4 "Miscellaneous" at bounding box center [93, 289] width 116 height 18
click at [112, 151] on h4 "Border" at bounding box center [93, 155] width 116 height 18
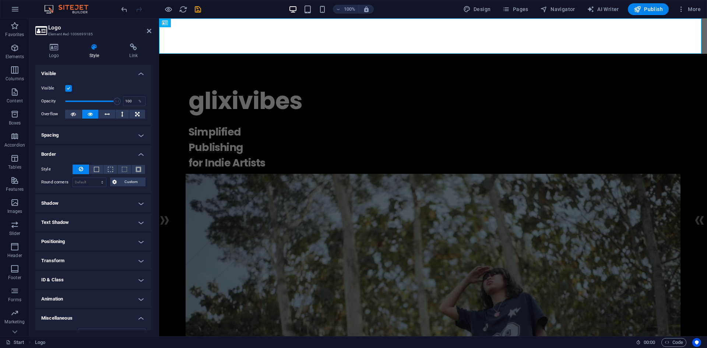
click at [115, 135] on h4 "Spacing" at bounding box center [93, 135] width 116 height 18
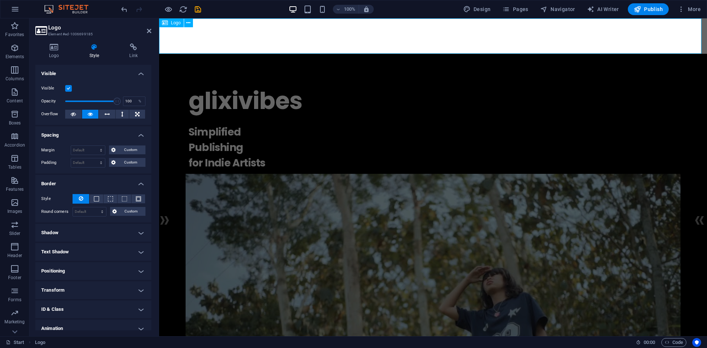
click at [371, 40] on div "glixivibes" at bounding box center [433, 35] width 548 height 35
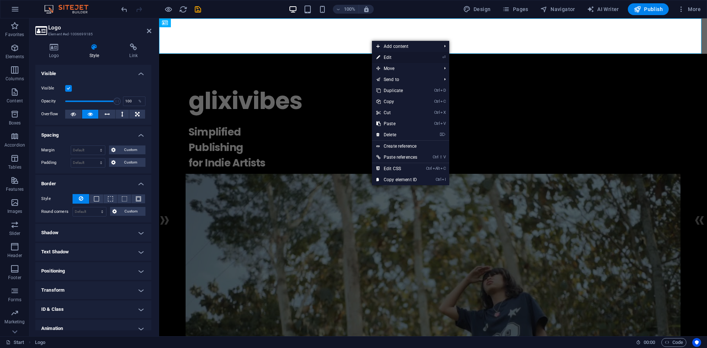
click at [416, 61] on link "⏎ Edit" at bounding box center [397, 57] width 50 height 11
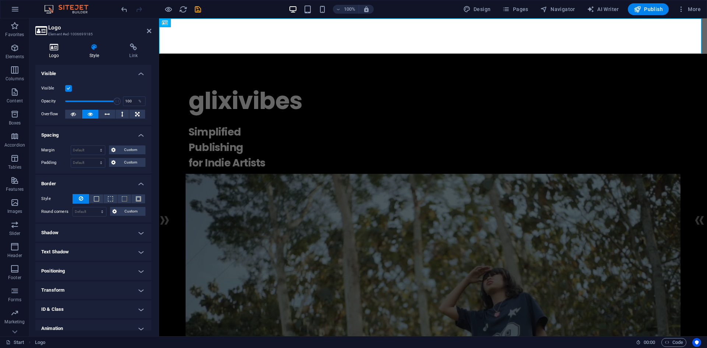
click at [62, 50] on icon at bounding box center [54, 46] width 38 height 7
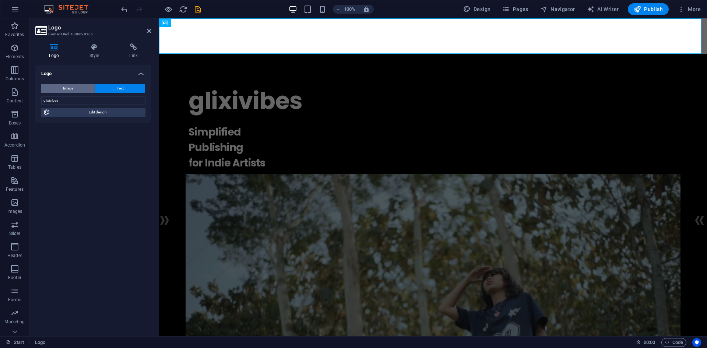
click at [82, 90] on button "Image" at bounding box center [67, 88] width 53 height 9
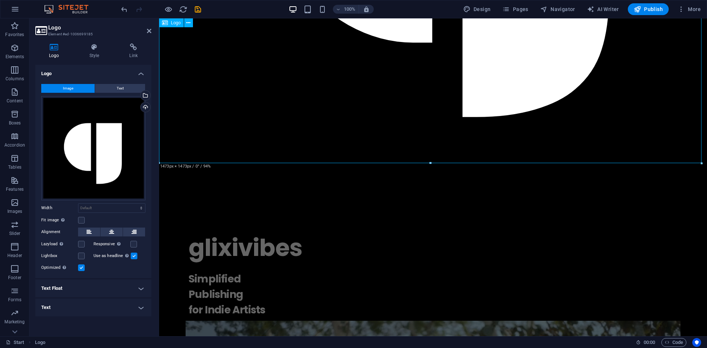
scroll to position [405, 0]
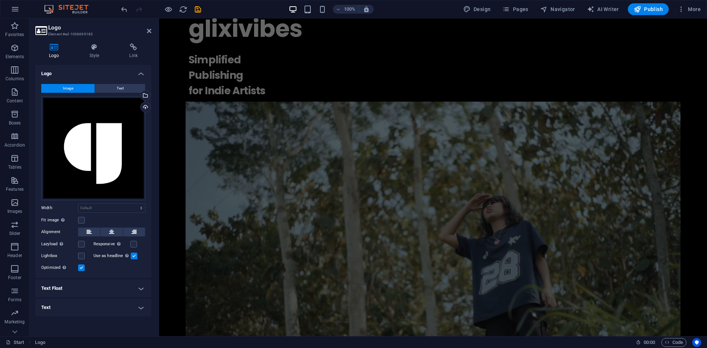
drag, startPoint x: 703, startPoint y: 155, endPoint x: 189, endPoint y: 34, distance: 528.4
type input "1000"
select select "px"
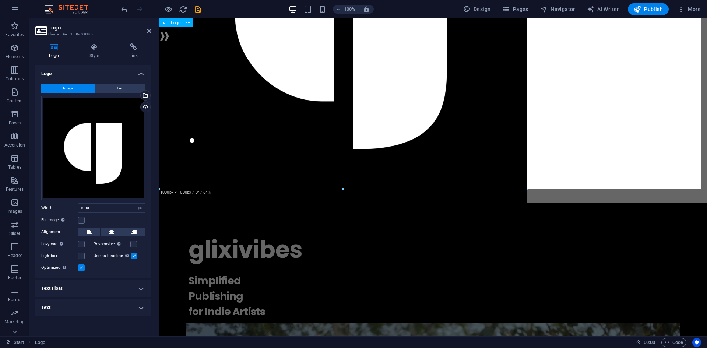
scroll to position [221, 0]
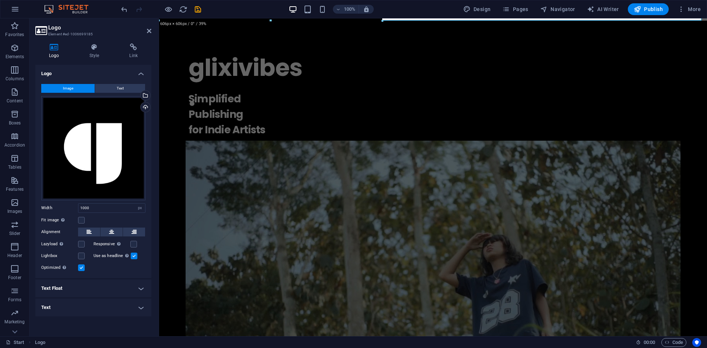
drag, startPoint x: 528, startPoint y: 167, endPoint x: 216, endPoint y: 21, distance: 344.6
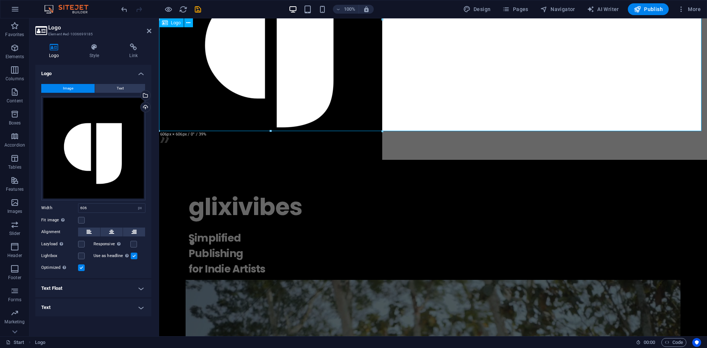
scroll to position [37, 0]
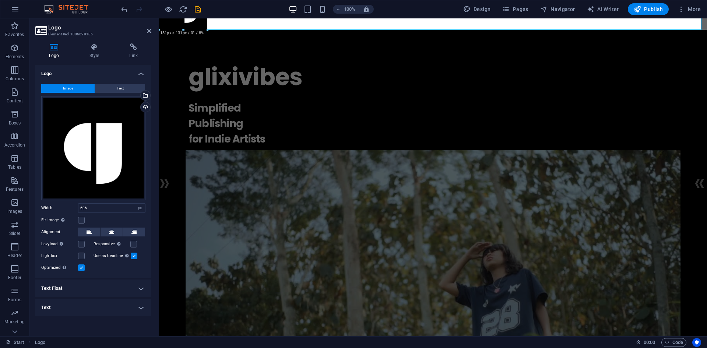
drag, startPoint x: 382, startPoint y: 206, endPoint x: 80, endPoint y: 74, distance: 329.9
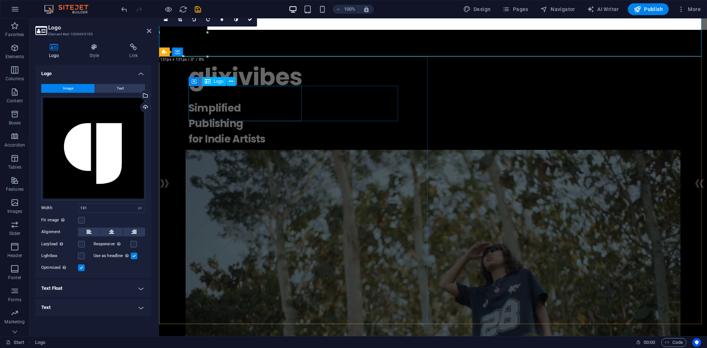
scroll to position [0, 0]
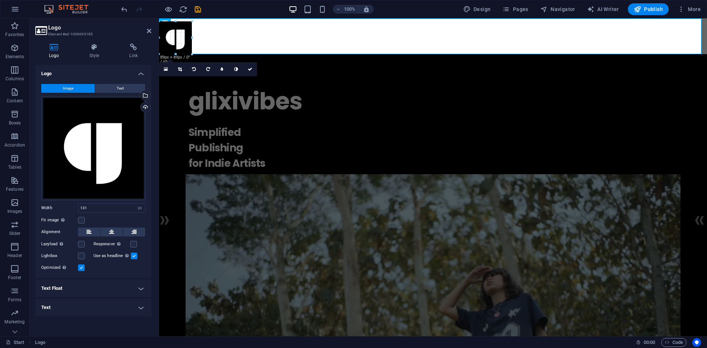
drag, startPoint x: 208, startPoint y: 69, endPoint x: 192, endPoint y: 49, distance: 24.9
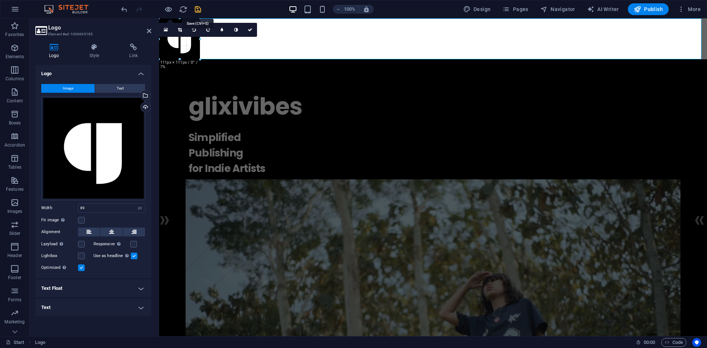
drag, startPoint x: 192, startPoint y: 20, endPoint x: 202, endPoint y: 13, distance: 11.9
type input "111"
click at [301, 69] on div "glixivibes . Simplified Publishing for Indie Artists" at bounding box center [433, 271] width 548 height 425
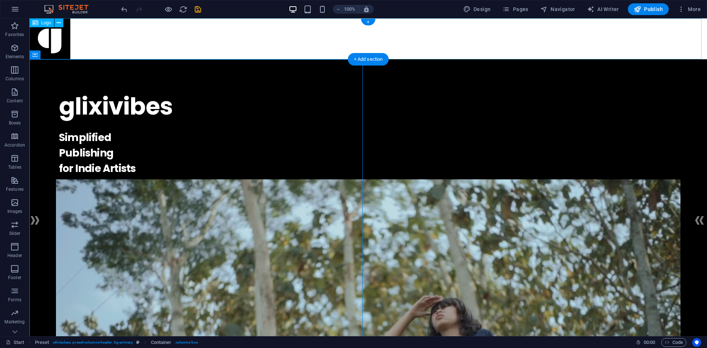
click at [271, 47] on div at bounding box center [368, 38] width 678 height 41
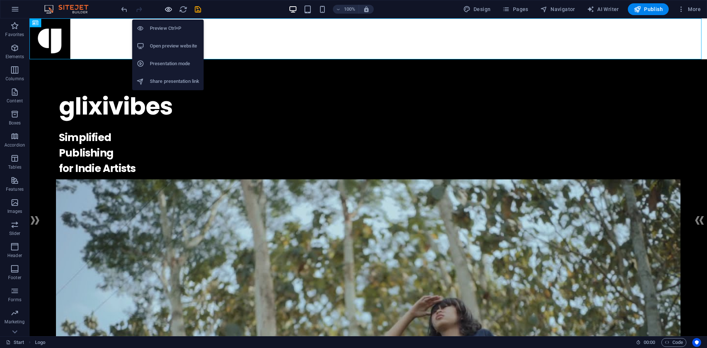
click at [168, 9] on icon "button" at bounding box center [168, 9] width 8 height 8
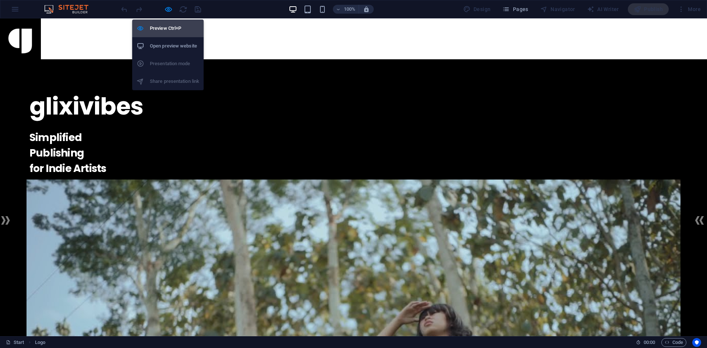
click at [169, 27] on h6 "Preview Ctrl+P" at bounding box center [174, 28] width 49 height 9
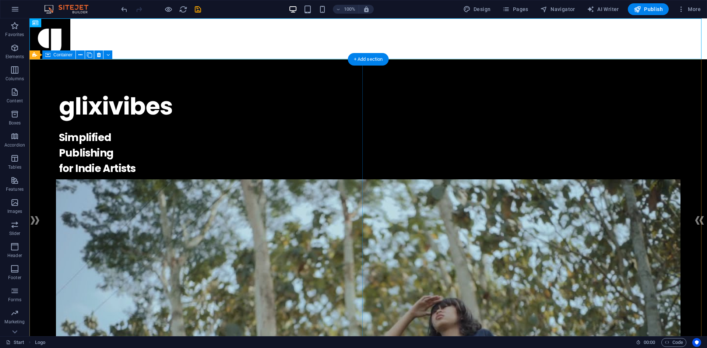
click at [337, 172] on div "glixivibes . Simplified Publishing for Indie Artists" at bounding box center [368, 308] width 678 height 498
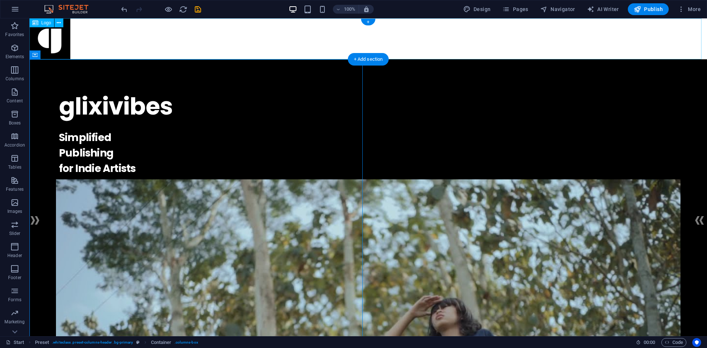
click at [62, 42] on div at bounding box center [368, 38] width 678 height 41
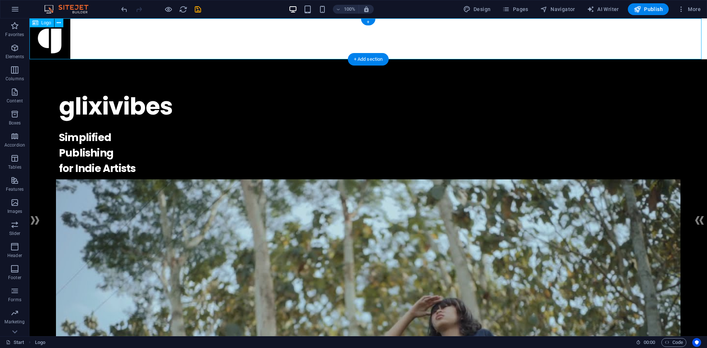
click at [66, 42] on div at bounding box center [368, 38] width 678 height 41
select select "px"
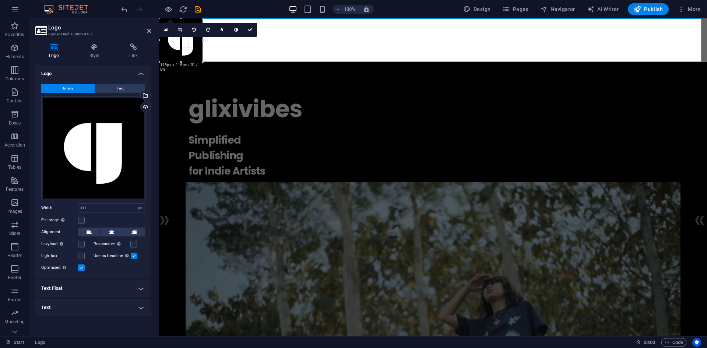
drag, startPoint x: 200, startPoint y: 59, endPoint x: 204, endPoint y: 60, distance: 4.3
type input "118"
click at [283, 88] on div "glixivibes . Simplified Publishing for Indie Artists" at bounding box center [433, 274] width 548 height 425
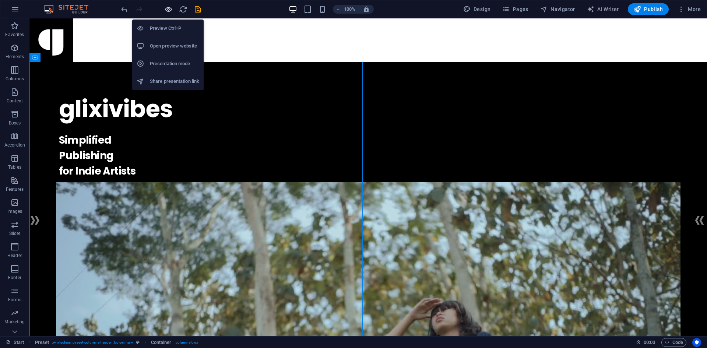
click at [170, 10] on icon "button" at bounding box center [168, 9] width 8 height 8
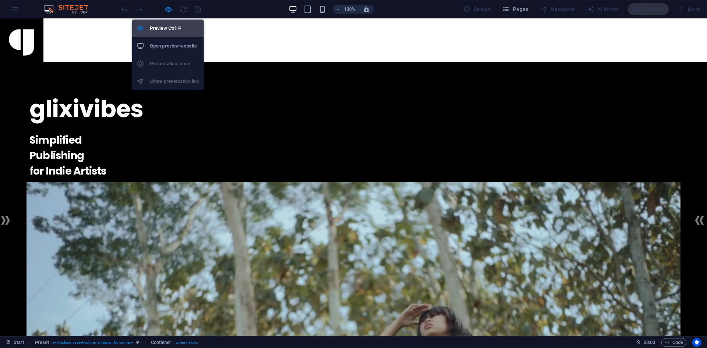
click at [170, 31] on h6 "Preview Ctrl+P" at bounding box center [174, 28] width 49 height 9
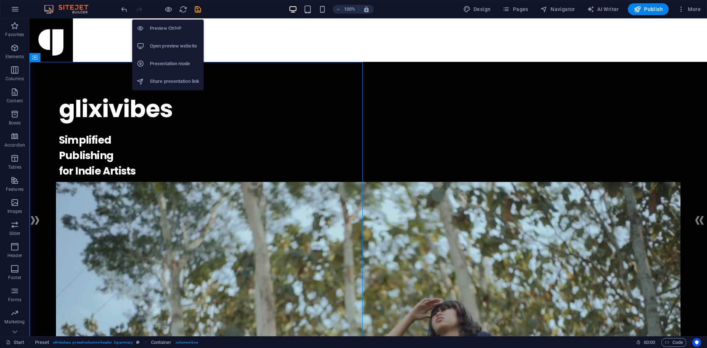
click at [171, 32] on h6 "Preview Ctrl+P" at bounding box center [174, 28] width 49 height 9
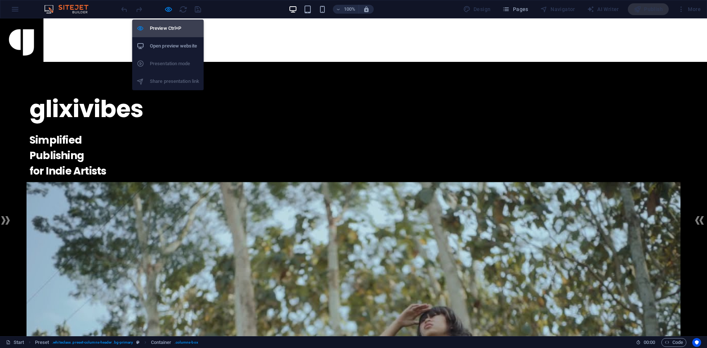
click at [171, 32] on h6 "Preview Ctrl+P" at bounding box center [174, 28] width 49 height 9
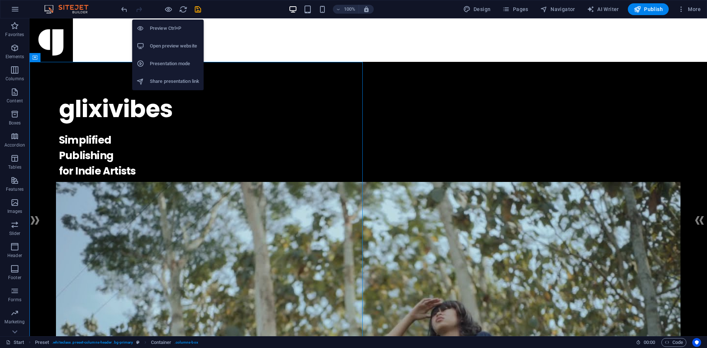
click at [171, 32] on h6 "Preview Ctrl+P" at bounding box center [174, 28] width 49 height 9
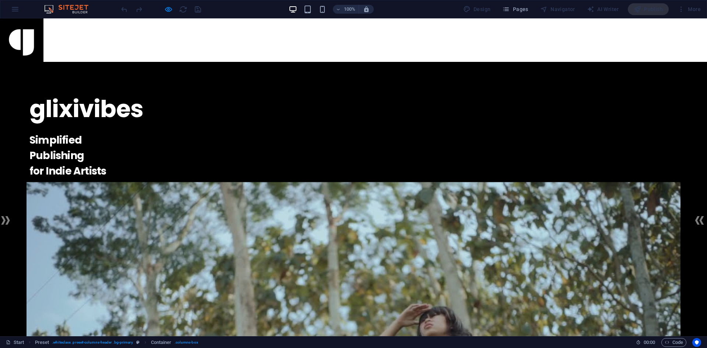
click at [208, 46] on h1 at bounding box center [353, 39] width 707 height 43
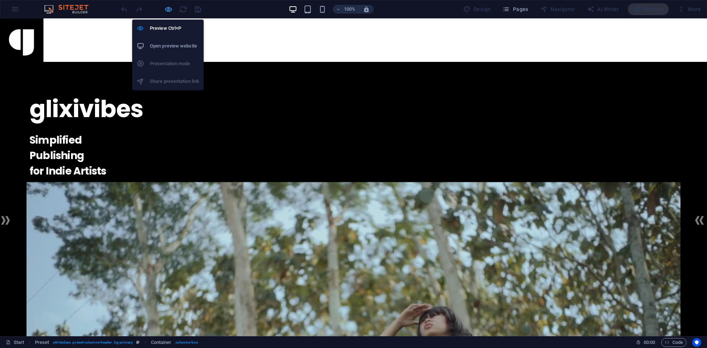
click at [168, 5] on icon "button" at bounding box center [168, 9] width 8 height 8
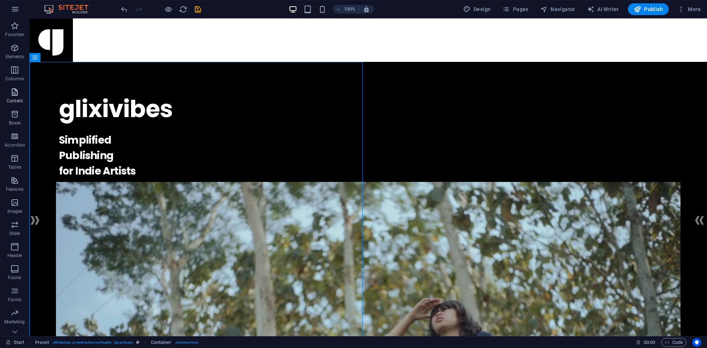
click at [18, 98] on p "Content" at bounding box center [15, 101] width 16 height 6
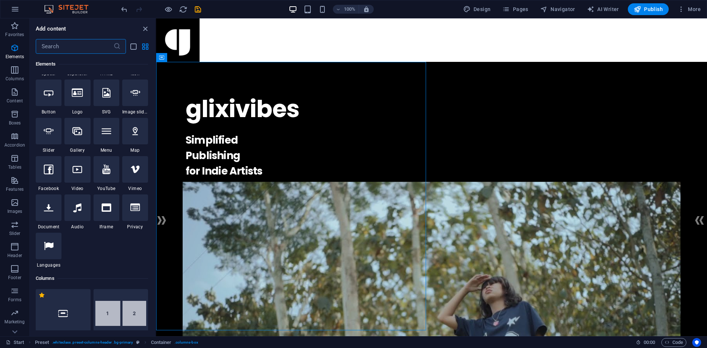
scroll to position [147, 0]
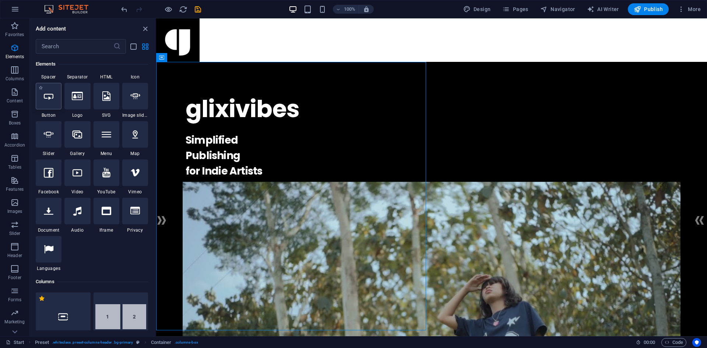
click at [53, 107] on div at bounding box center [49, 96] width 26 height 27
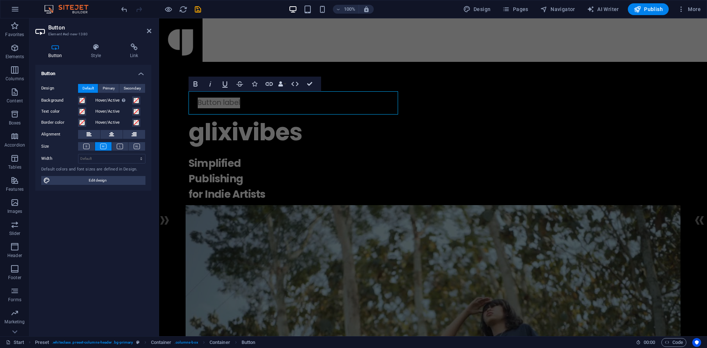
click at [119, 7] on div "100% Design Pages Navigator AI Writer Publish More" at bounding box center [353, 9] width 707 height 18
click at [124, 8] on icon "undo" at bounding box center [124, 9] width 8 height 8
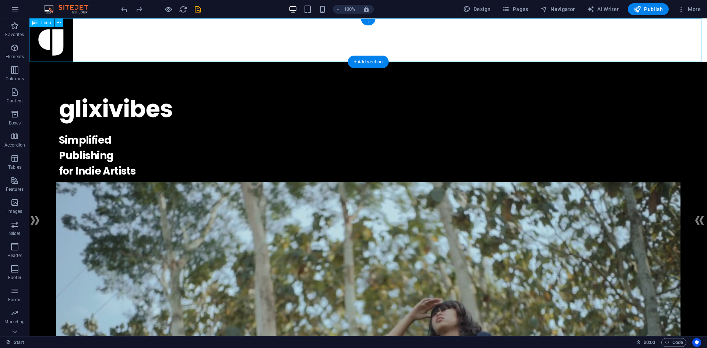
click at [183, 48] on div at bounding box center [368, 39] width 678 height 43
click at [210, 36] on div at bounding box center [368, 39] width 678 height 43
select select "px"
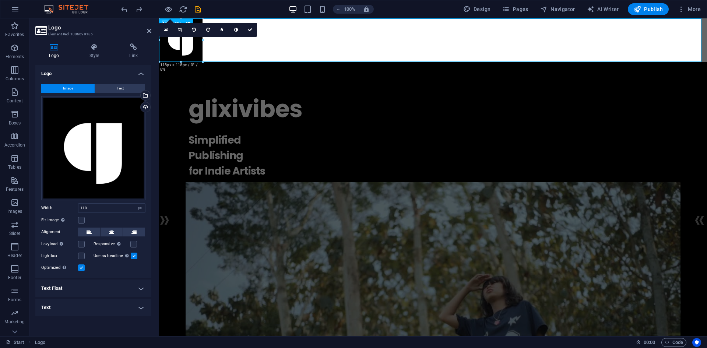
click at [251, 46] on div at bounding box center [433, 39] width 548 height 43
click at [248, 29] on icon at bounding box center [250, 30] width 4 height 4
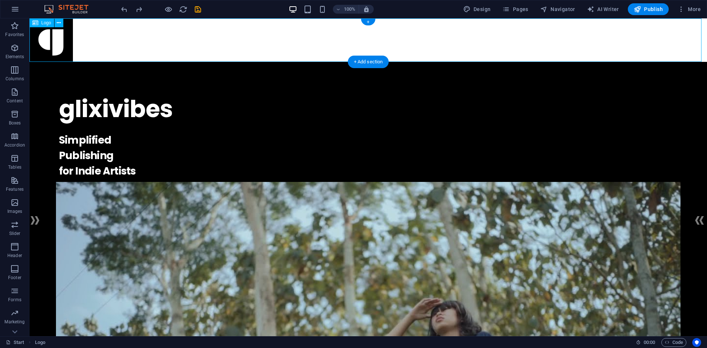
click at [246, 32] on div at bounding box center [368, 39] width 678 height 43
click at [398, 32] on div at bounding box center [368, 39] width 678 height 43
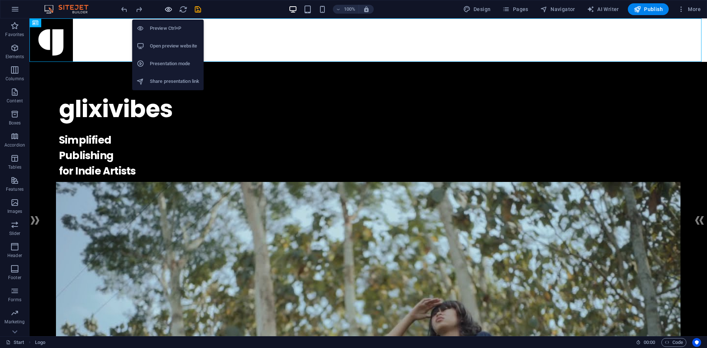
click at [165, 8] on icon "button" at bounding box center [168, 9] width 8 height 8
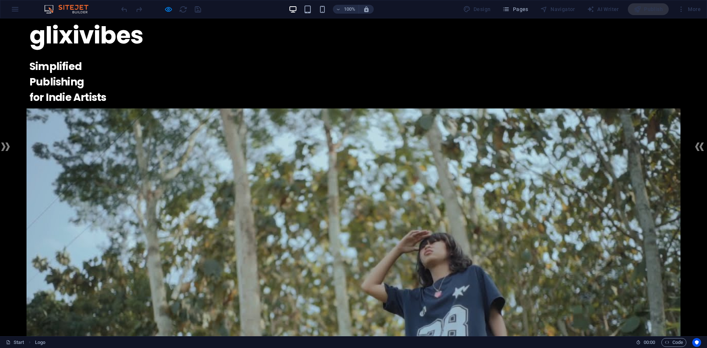
scroll to position [0, 0]
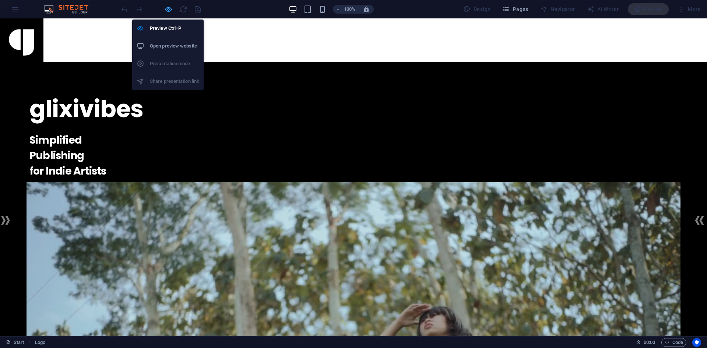
click at [169, 6] on icon "button" at bounding box center [168, 9] width 8 height 8
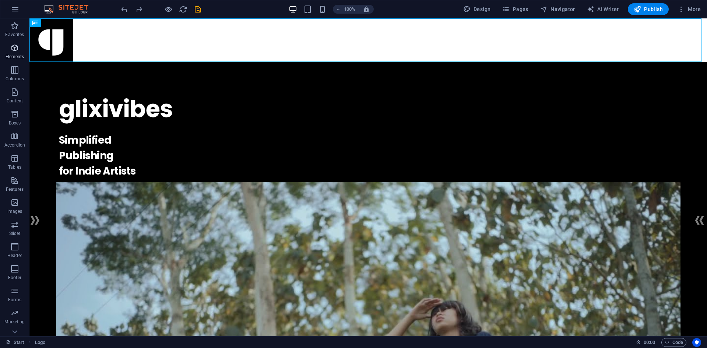
click at [17, 52] on span "Elements" at bounding box center [14, 52] width 29 height 18
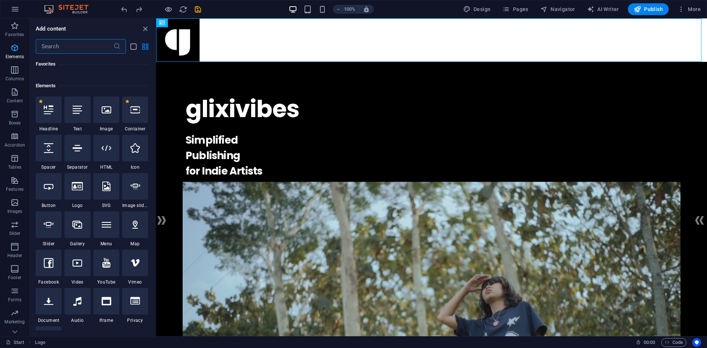
scroll to position [78, 0]
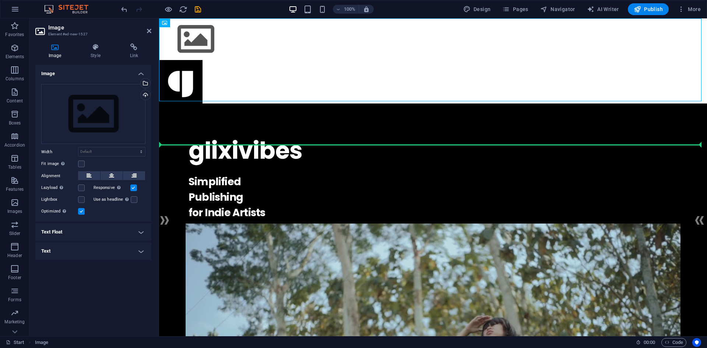
drag, startPoint x: 292, startPoint y: 80, endPoint x: 317, endPoint y: 129, distance: 55.9
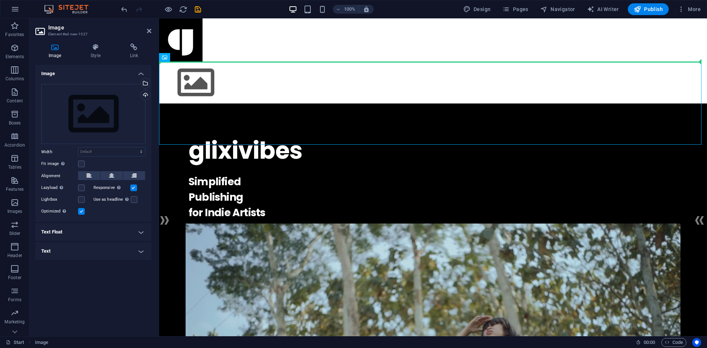
drag, startPoint x: 304, startPoint y: 109, endPoint x: 348, endPoint y: 56, distance: 69.1
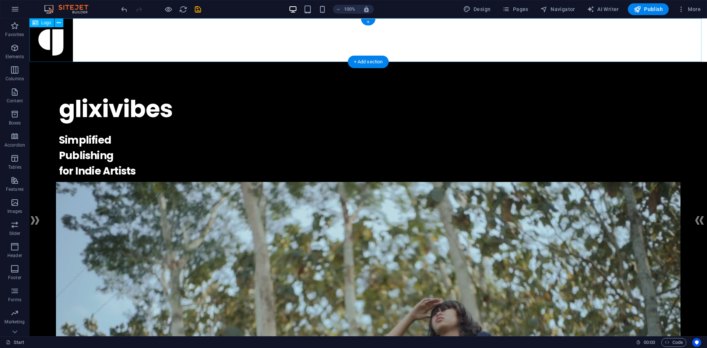
click at [277, 35] on div at bounding box center [368, 39] width 678 height 43
select select "px"
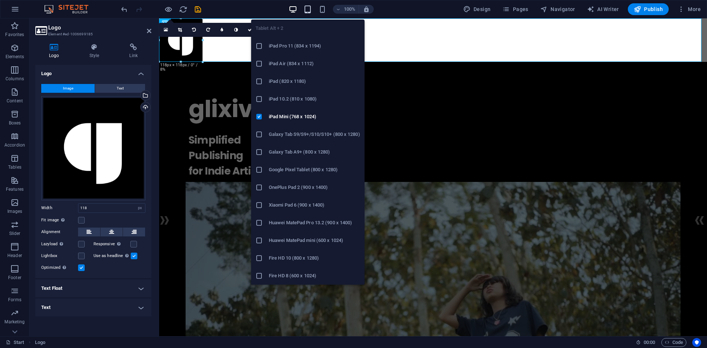
click at [307, 10] on icon "button" at bounding box center [308, 9] width 8 height 8
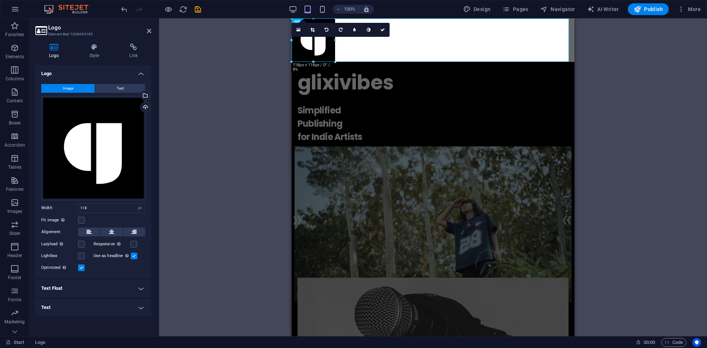
click at [615, 170] on div "Drag here to replace the existing content. Press “Ctrl” if you want to create a…" at bounding box center [433, 177] width 548 height 318
drag, startPoint x: 429, startPoint y: 60, endPoint x: 425, endPoint y: 59, distance: 3.8
click at [428, 60] on div at bounding box center [433, 39] width 283 height 43
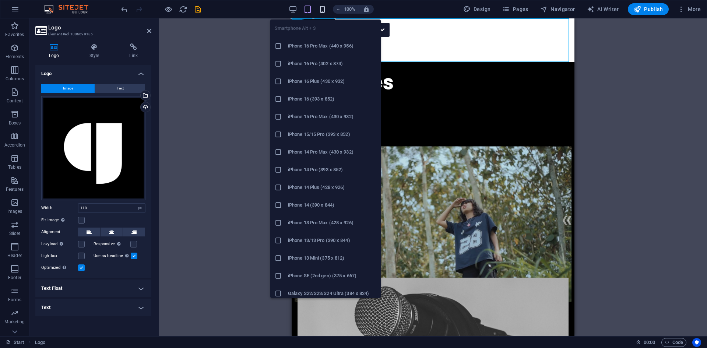
click at [321, 10] on icon "button" at bounding box center [322, 9] width 8 height 8
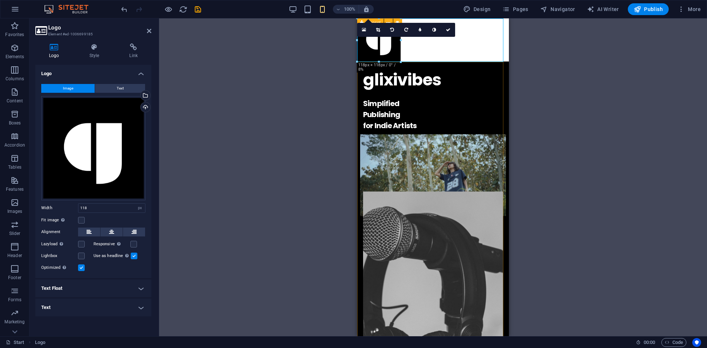
scroll to position [0, 0]
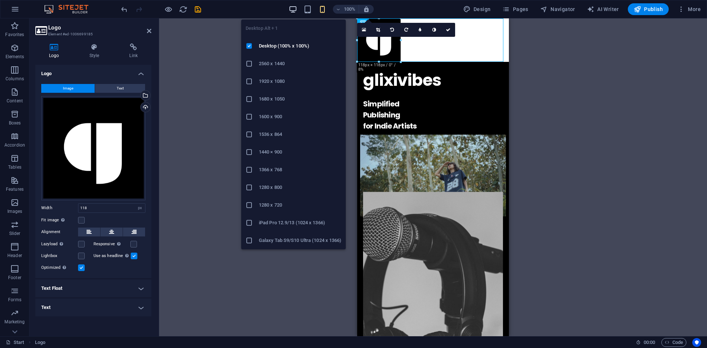
click at [293, 8] on icon "button" at bounding box center [293, 9] width 8 height 8
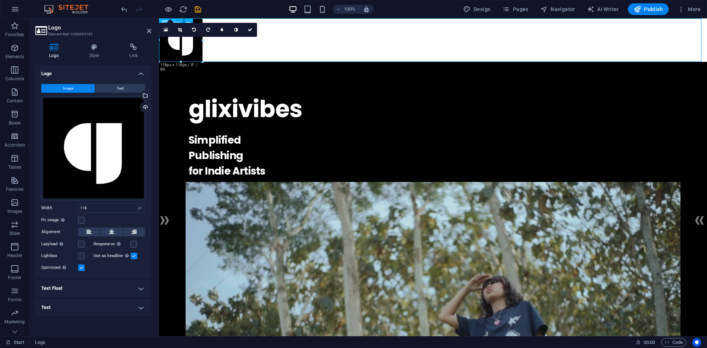
click at [421, 53] on div at bounding box center [433, 39] width 548 height 43
click at [98, 46] on icon at bounding box center [94, 46] width 37 height 7
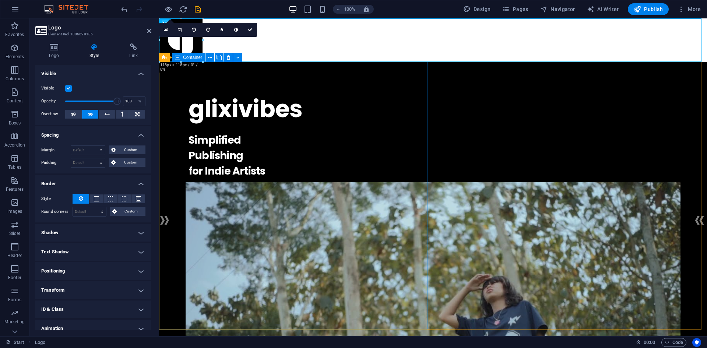
click at [246, 74] on div "glixivibes . Simplified Publishing for Indie Artists" at bounding box center [433, 274] width 548 height 425
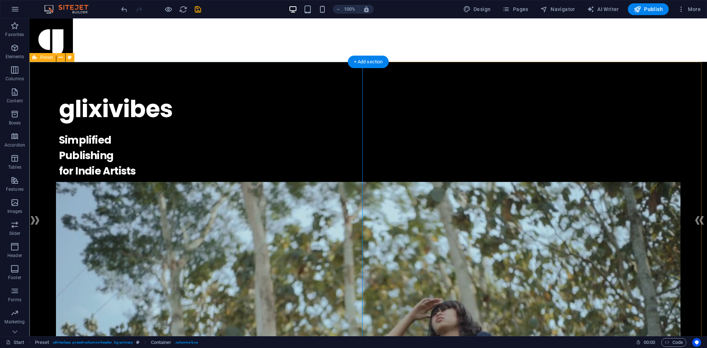
click at [342, 92] on div "glixivibes . Simplified Publishing for Indie Artists" at bounding box center [368, 311] width 678 height 498
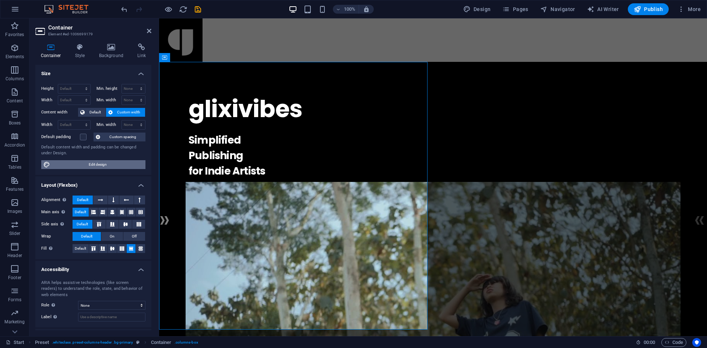
click at [108, 165] on span "Edit design" at bounding box center [97, 164] width 91 height 9
select select "rem"
select select "400"
select select "px"
select select "rem"
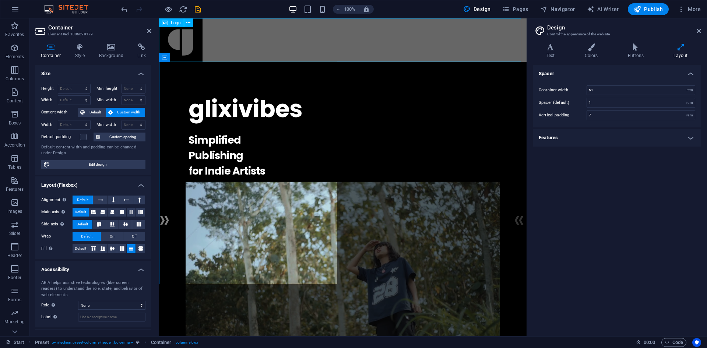
click at [290, 53] on div at bounding box center [343, 39] width 368 height 43
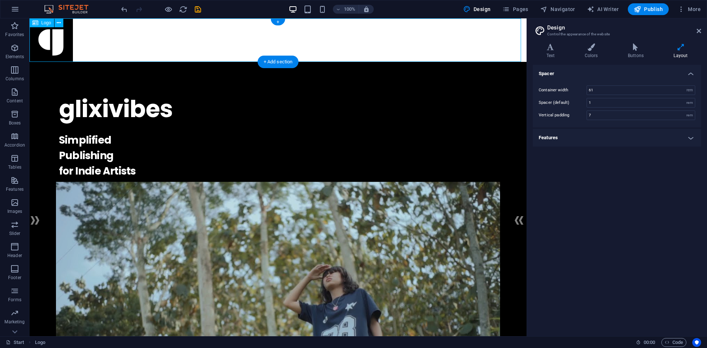
click at [377, 41] on div at bounding box center [277, 39] width 497 height 43
click at [370, 55] on div at bounding box center [277, 39] width 497 height 43
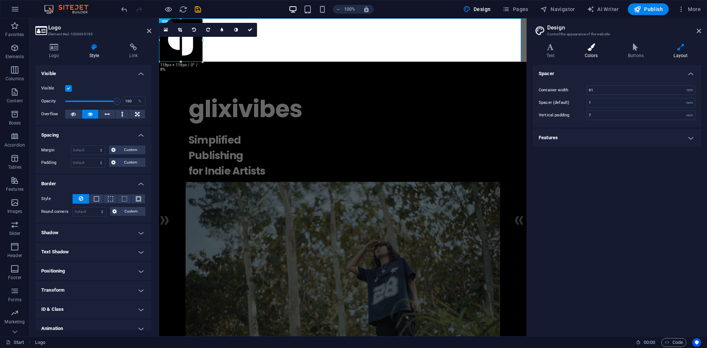
click at [595, 47] on icon at bounding box center [591, 46] width 40 height 7
click at [590, 100] on span at bounding box center [591, 99] width 6 height 6
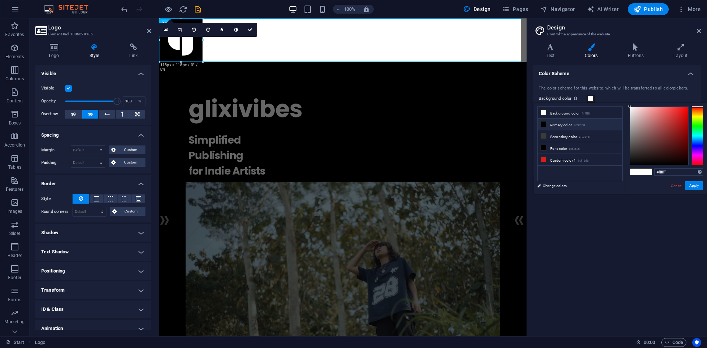
click at [568, 125] on li "Primary color #000000" at bounding box center [580, 125] width 85 height 12
click at [700, 185] on button "Apply" at bounding box center [694, 185] width 18 height 9
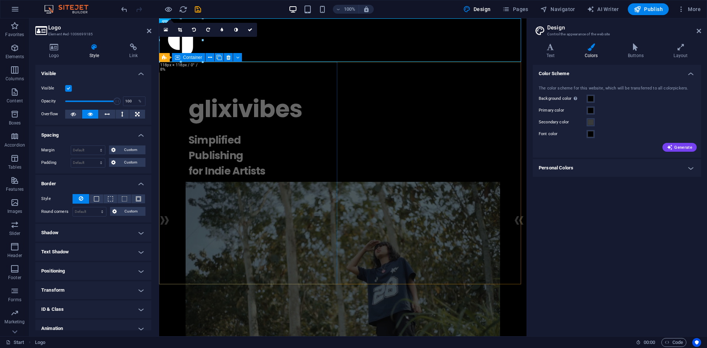
click at [326, 118] on div "glixivibes . Simplified Publishing for Indie Artists" at bounding box center [343, 223] width 368 height 323
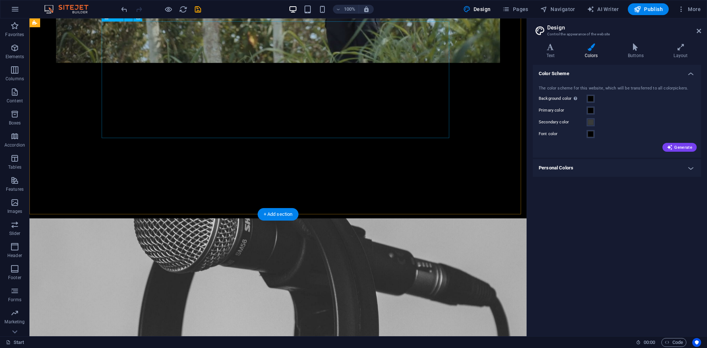
scroll to position [368, 0]
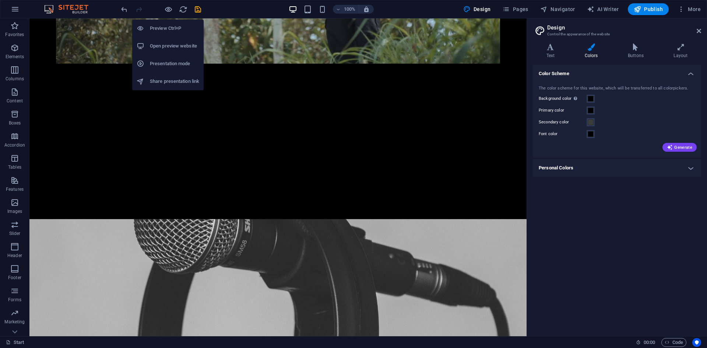
click at [171, 16] on div "Preview Ctrl+P Open preview website Presentation mode Share presentation link" at bounding box center [167, 52] width 71 height 77
click at [171, 14] on div "Preview Ctrl+P Open preview website Presentation mode Share presentation link" at bounding box center [167, 52] width 71 height 77
click at [169, 11] on icon "button" at bounding box center [168, 9] width 8 height 8
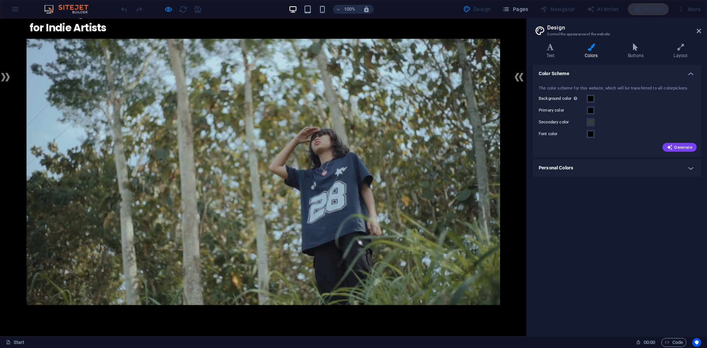
scroll to position [119, 0]
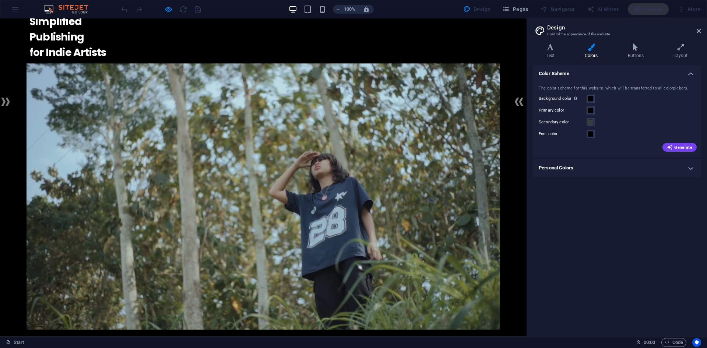
click at [162, 41] on h3 "Simplified Publishing for Indie Artists" at bounding box center [263, 37] width 468 height 46
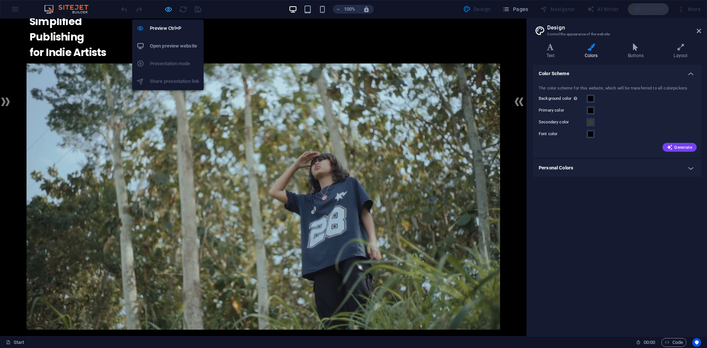
click at [168, 10] on icon "button" at bounding box center [168, 9] width 8 height 8
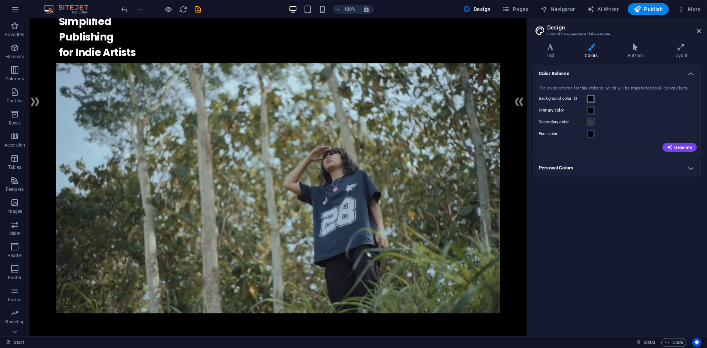
click at [590, 98] on span at bounding box center [591, 99] width 6 height 6
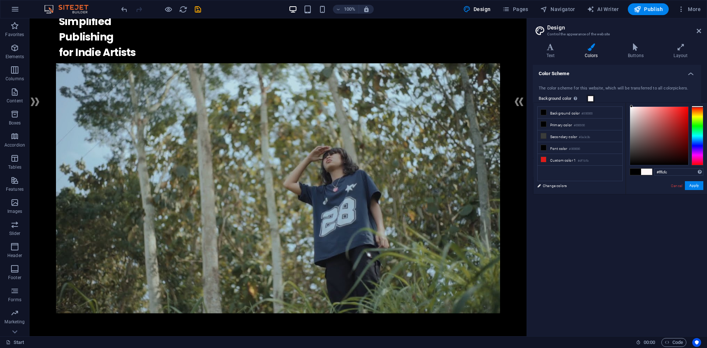
type input "#ffffff"
drag, startPoint x: 629, startPoint y: 164, endPoint x: 620, endPoint y: 95, distance: 69.1
click at [620, 95] on body "Glixivibes Records Co. Start (en) Favorites Elements Columns Content Boxes Acco…" at bounding box center [353, 174] width 707 height 348
click at [696, 188] on button "Apply" at bounding box center [694, 185] width 18 height 9
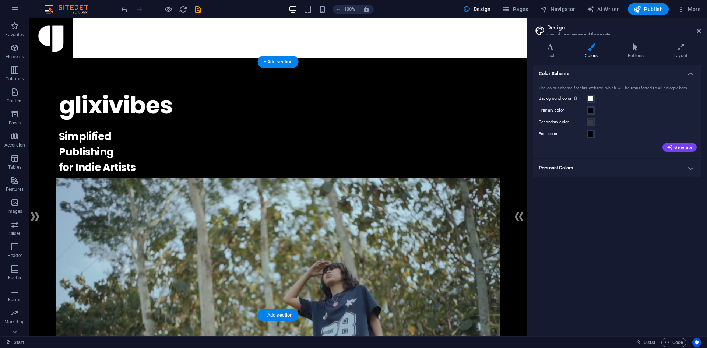
scroll to position [0, 0]
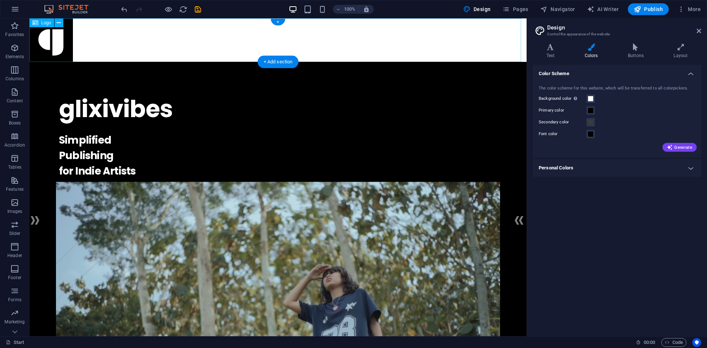
click at [252, 35] on div at bounding box center [277, 39] width 497 height 43
click at [635, 49] on icon at bounding box center [636, 46] width 43 height 7
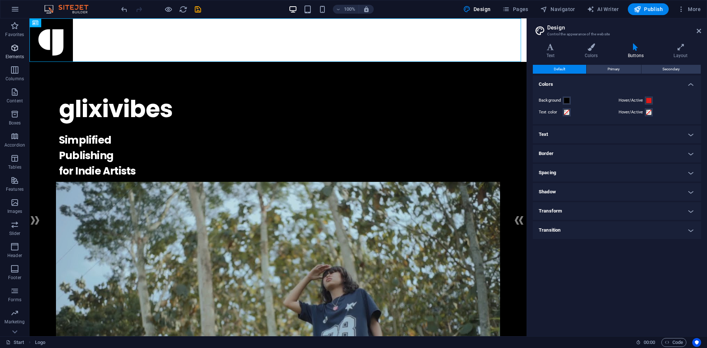
click at [18, 53] on span "Elements" at bounding box center [14, 52] width 29 height 18
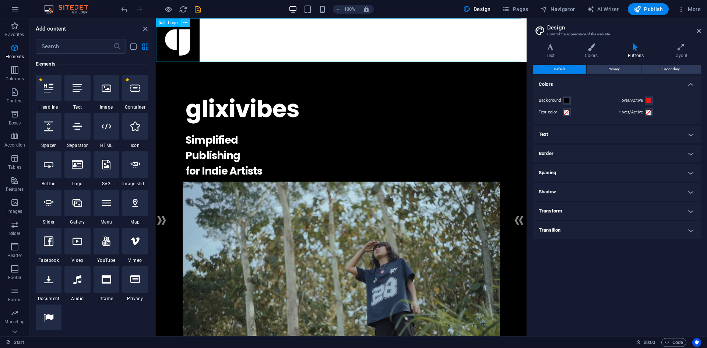
click at [189, 22] on button at bounding box center [185, 22] width 9 height 9
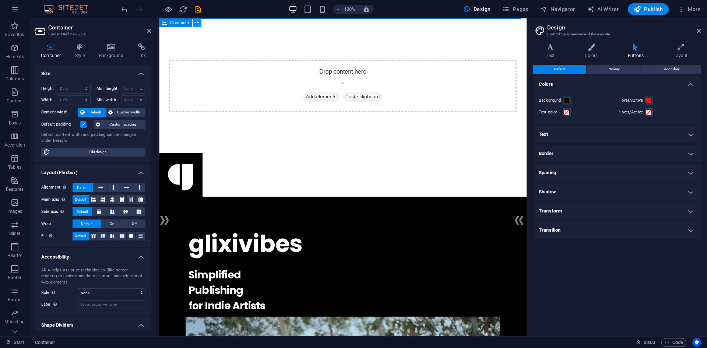
click at [202, 22] on button at bounding box center [197, 22] width 9 height 9
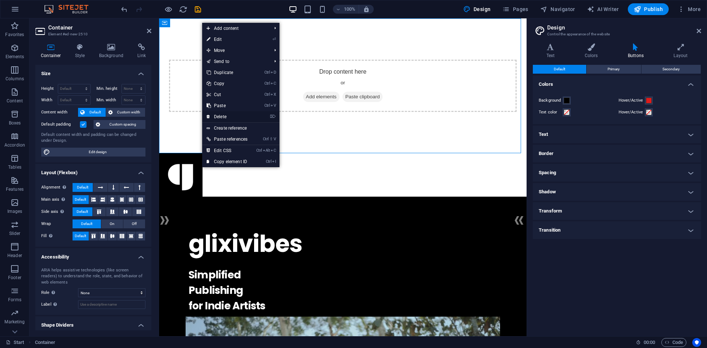
click at [242, 115] on link "⌦ Delete" at bounding box center [227, 116] width 50 height 11
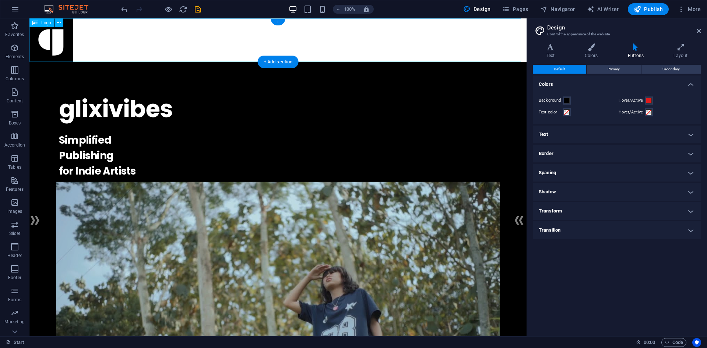
click at [165, 35] on div at bounding box center [277, 39] width 497 height 43
click at [58, 20] on icon at bounding box center [59, 23] width 4 height 8
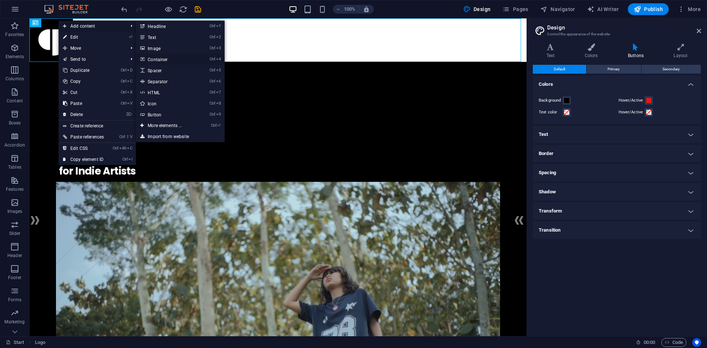
click at [162, 59] on link "Ctrl 4 Container" at bounding box center [166, 59] width 61 height 11
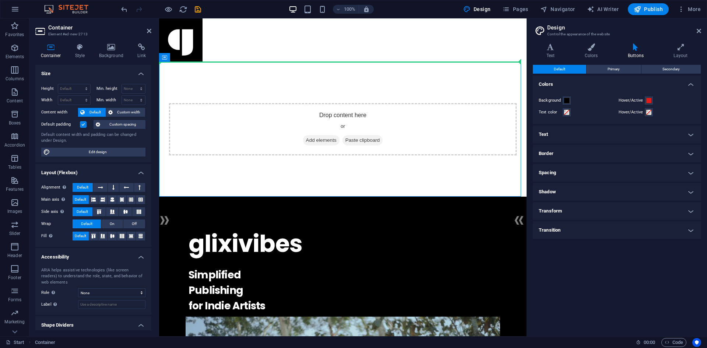
drag, startPoint x: 257, startPoint y: 97, endPoint x: 296, endPoint y: 40, distance: 68.6
drag, startPoint x: 258, startPoint y: 90, endPoint x: 281, endPoint y: 48, distance: 47.5
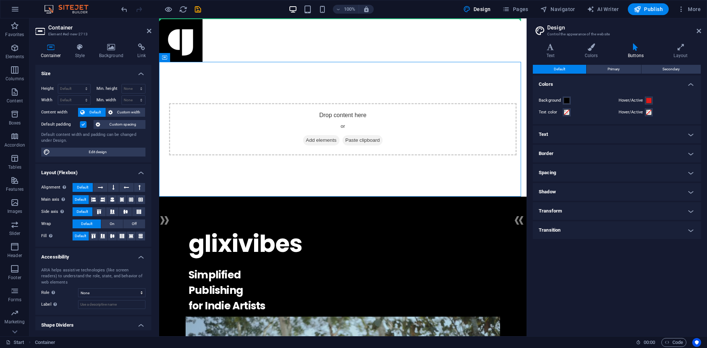
drag, startPoint x: 273, startPoint y: 86, endPoint x: 336, endPoint y: 34, distance: 81.9
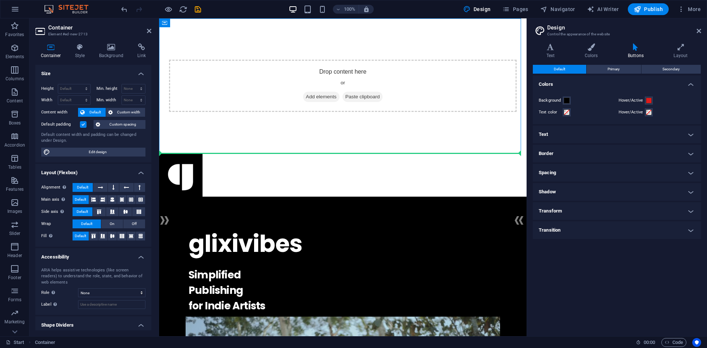
drag, startPoint x: 283, startPoint y: 69, endPoint x: 278, endPoint y: 164, distance: 95.9
click at [197, 20] on icon at bounding box center [197, 23] width 4 height 8
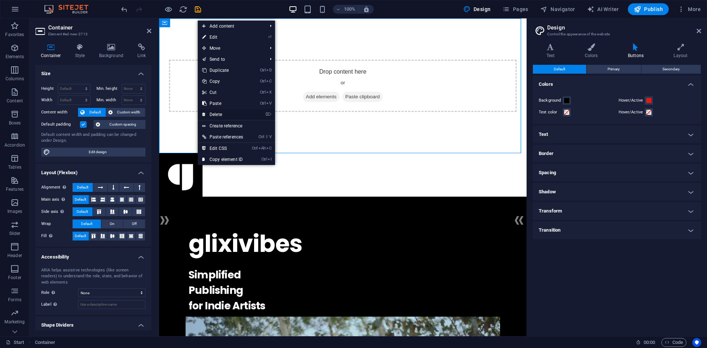
click at [229, 113] on link "⌦ Delete" at bounding box center [223, 114] width 50 height 11
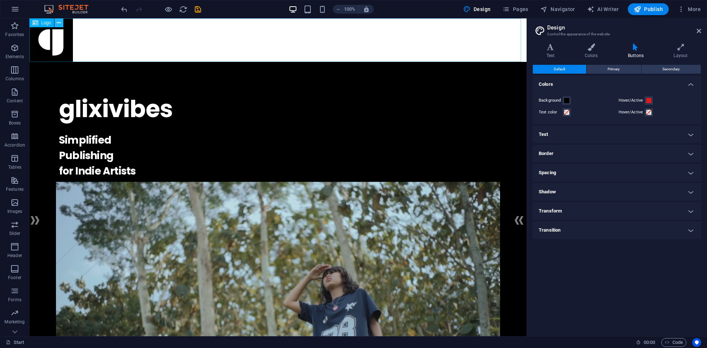
click at [60, 20] on icon at bounding box center [59, 23] width 4 height 8
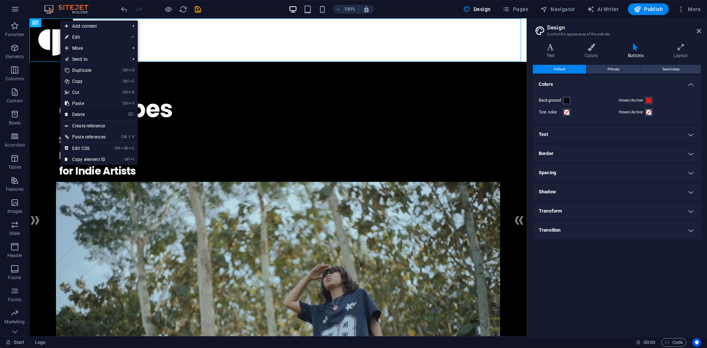
click at [89, 116] on link "⌦ Delete" at bounding box center [85, 114] width 50 height 11
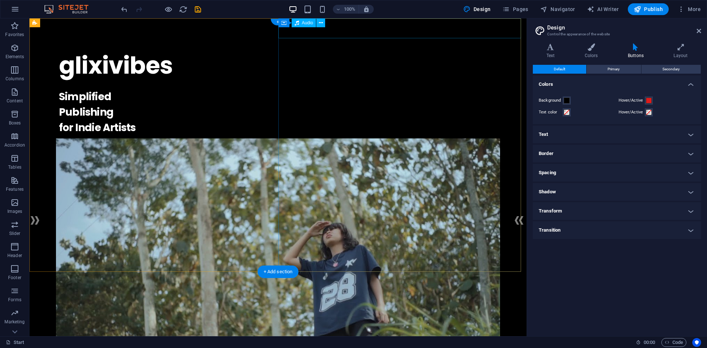
click at [319, 21] on icon at bounding box center [321, 23] width 4 height 8
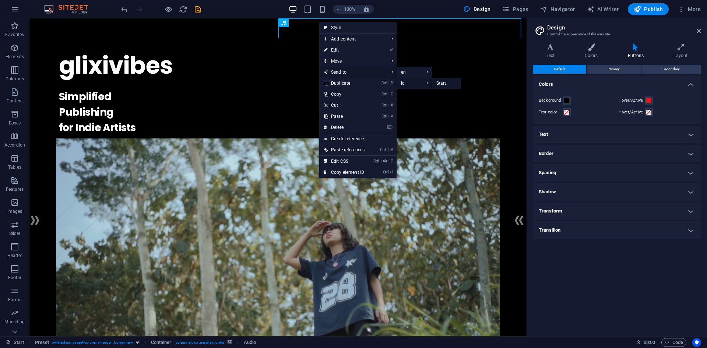
click at [438, 83] on link "Start" at bounding box center [446, 83] width 29 height 11
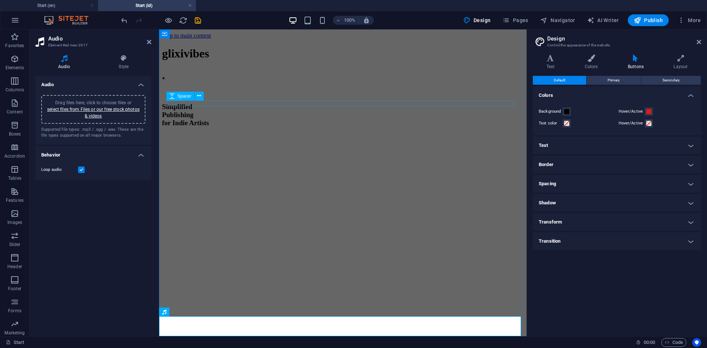
scroll to position [1544, 0]
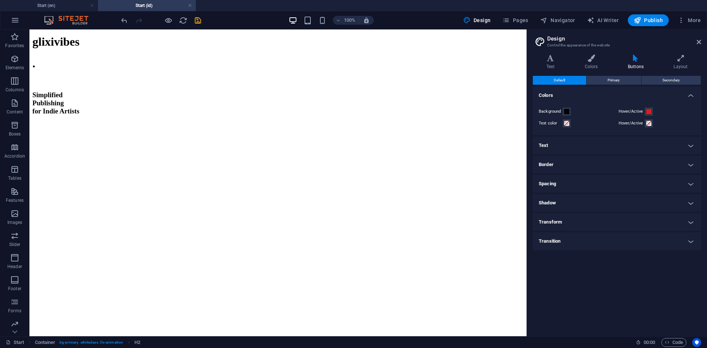
scroll to position [0, 0]
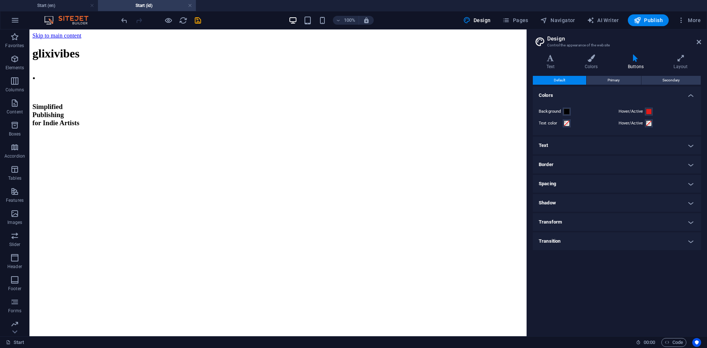
click at [139, 3] on h4 "Start (id)" at bounding box center [147, 5] width 98 height 8
click at [61, 0] on li "Start (en)" at bounding box center [49, 5] width 98 height 11
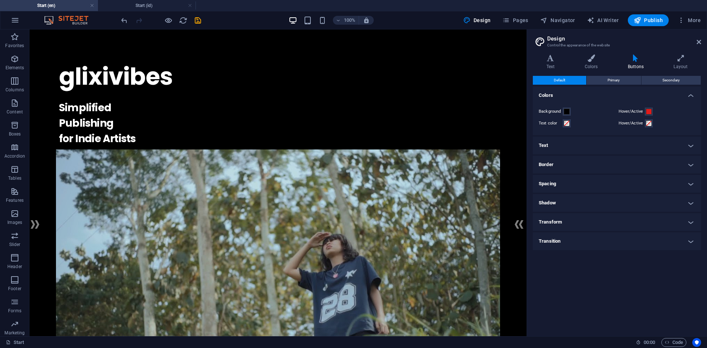
click at [60, 3] on h4 "Start (en)" at bounding box center [49, 5] width 98 height 8
drag, startPoint x: 108, startPoint y: 4, endPoint x: 116, endPoint y: 4, distance: 7.7
click at [108, 4] on h4 "Start (id)" at bounding box center [147, 5] width 98 height 8
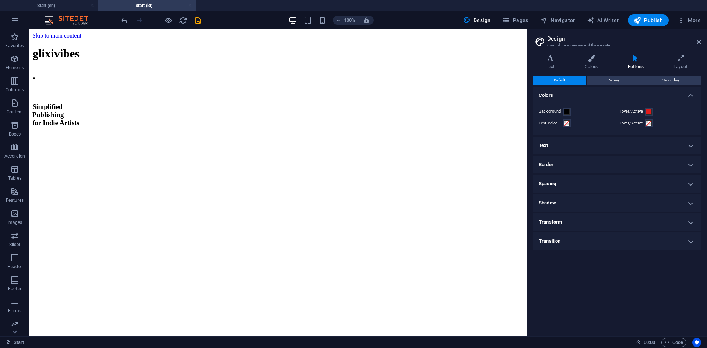
click at [192, 4] on link at bounding box center [190, 5] width 4 height 7
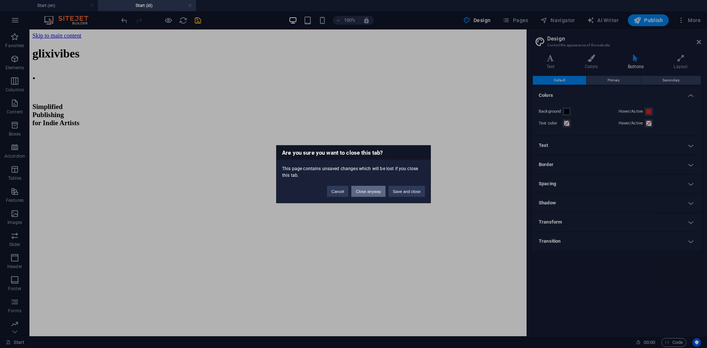
drag, startPoint x: 358, startPoint y: 189, endPoint x: 328, endPoint y: 171, distance: 34.9
click at [358, 189] on button "Close anyway" at bounding box center [368, 191] width 34 height 11
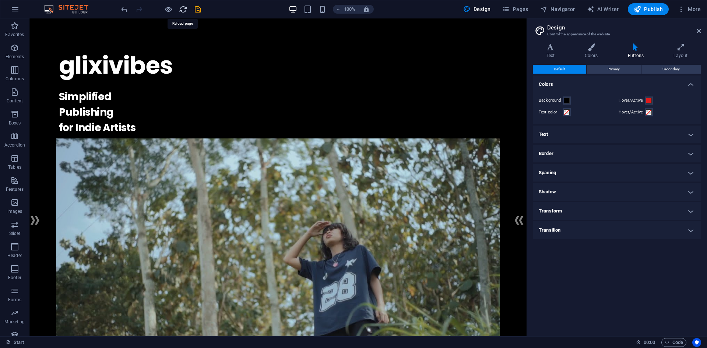
click at [182, 12] on icon "reload" at bounding box center [183, 9] width 8 height 8
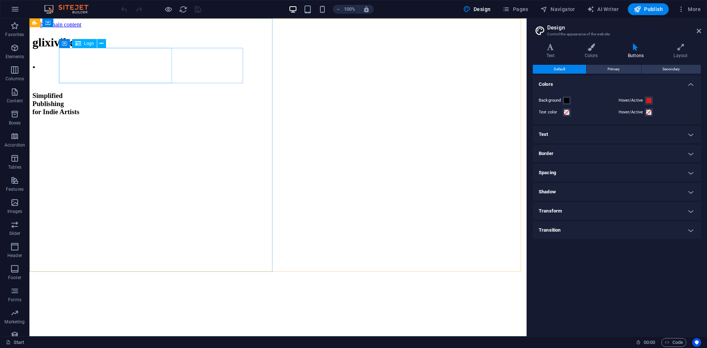
click at [85, 43] on span "Logo" at bounding box center [89, 43] width 10 height 4
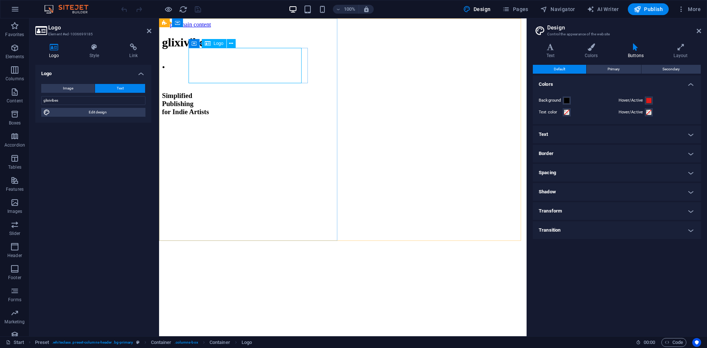
click at [298, 49] on div "glixivibes" at bounding box center [343, 43] width 362 height 14
click at [232, 47] on icon at bounding box center [231, 44] width 4 height 8
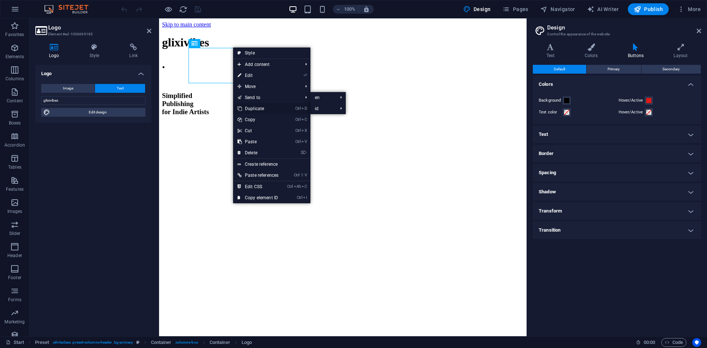
click at [269, 107] on link "Ctrl D Duplicate" at bounding box center [258, 108] width 50 height 11
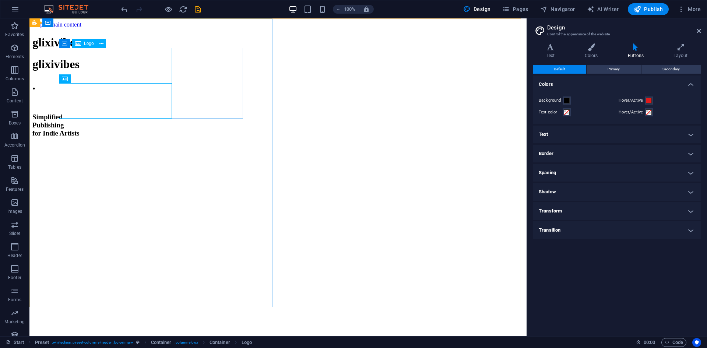
click at [83, 43] on div "Logo" at bounding box center [84, 43] width 25 height 9
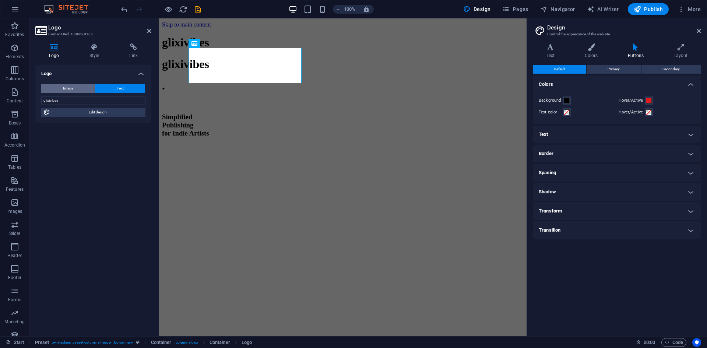
click at [71, 85] on span "Image" at bounding box center [68, 88] width 10 height 9
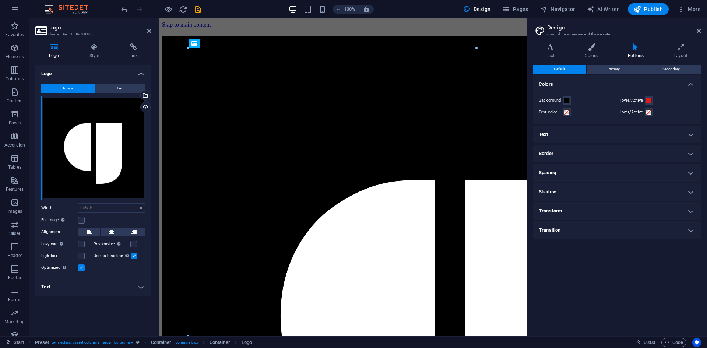
click at [104, 178] on div "Drag files here, click to choose files or select files from Files or our free s…" at bounding box center [93, 148] width 104 height 104
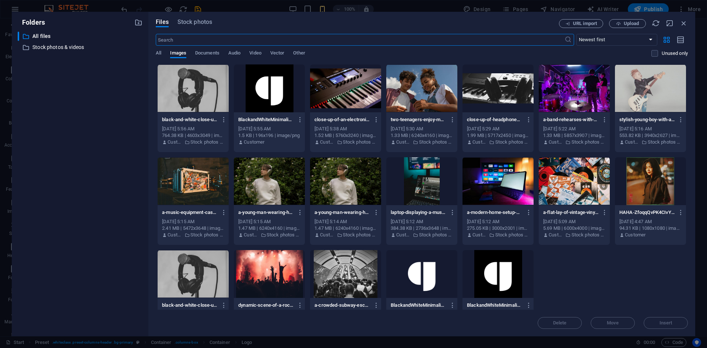
click at [432, 276] on div at bounding box center [421, 274] width 71 height 48
click at [665, 326] on button "Insert" at bounding box center [666, 323] width 44 height 12
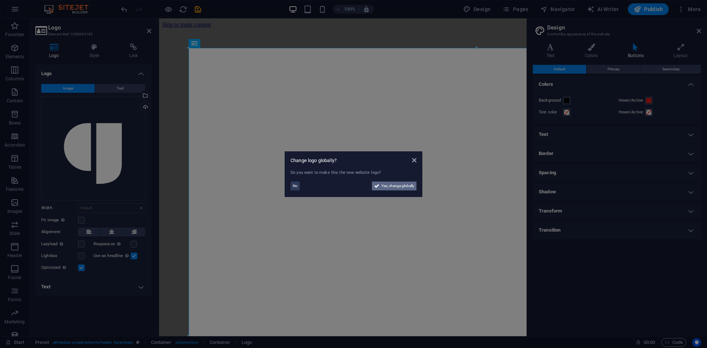
click at [398, 187] on span "Yes, change globally" at bounding box center [398, 186] width 33 height 9
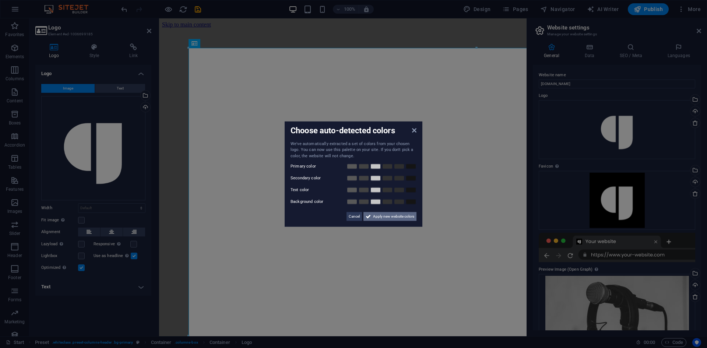
click at [399, 213] on span "Apply new website colors" at bounding box center [393, 216] width 41 height 9
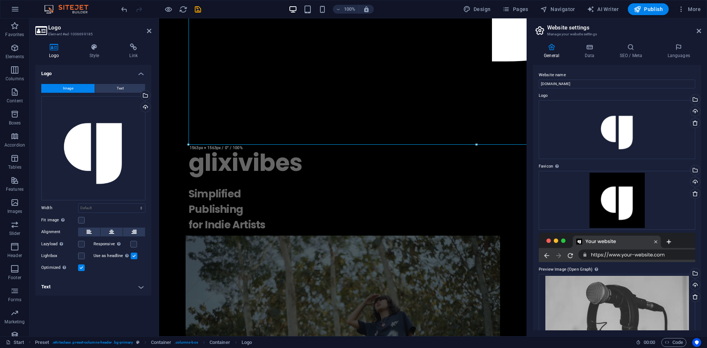
scroll to position [479, 0]
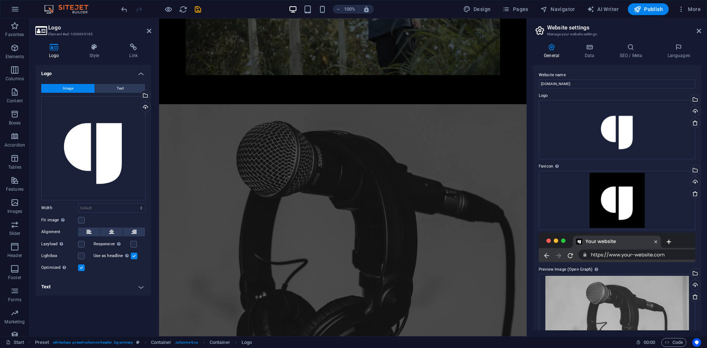
drag, startPoint x: 189, startPoint y: 145, endPoint x: 290, endPoint y: 32, distance: 151.1
type input "647"
select select "px"
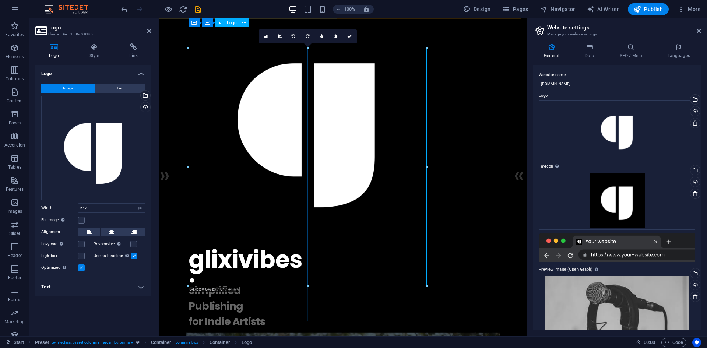
scroll to position [0, 0]
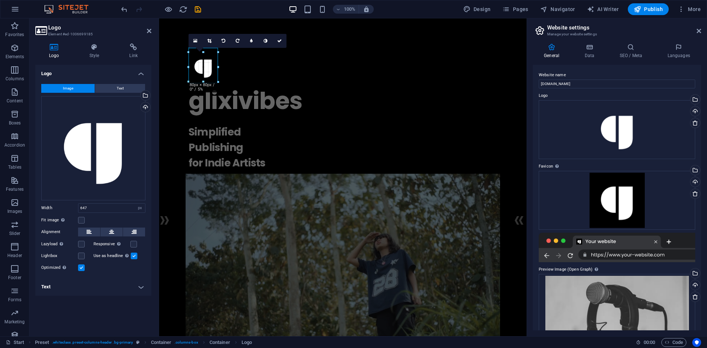
drag, startPoint x: 428, startPoint y: 286, endPoint x: 218, endPoint y: 67, distance: 302.5
type input "80"
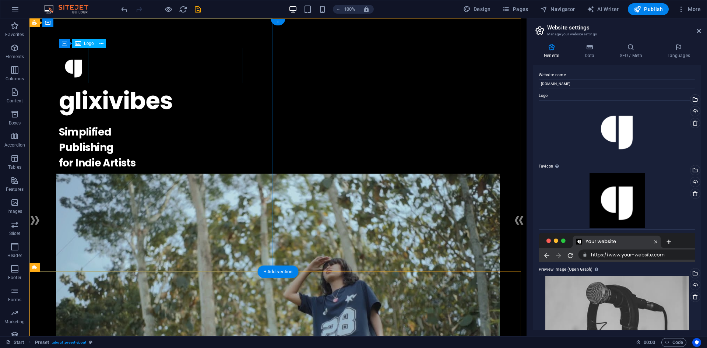
click at [65, 62] on div at bounding box center [278, 65] width 438 height 35
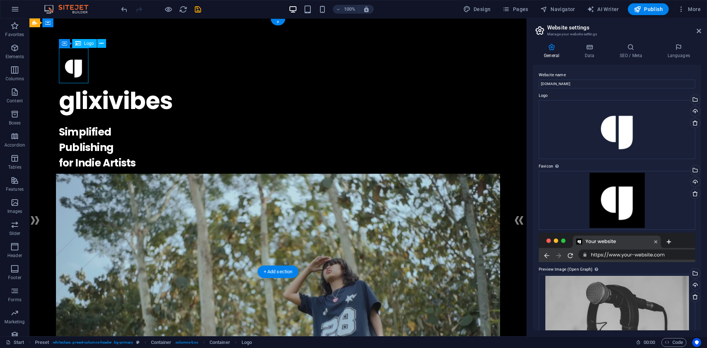
click at [70, 67] on div at bounding box center [278, 65] width 438 height 35
select select "px"
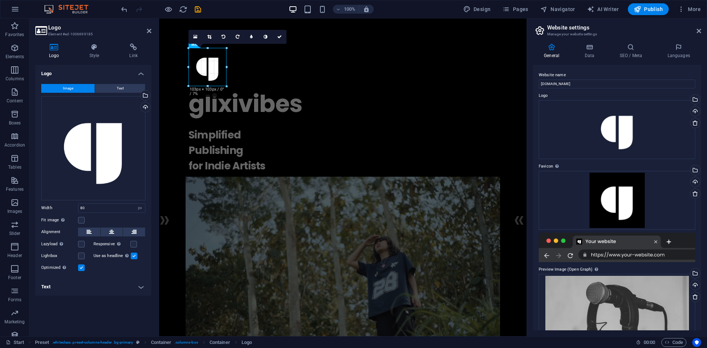
drag, startPoint x: 219, startPoint y: 82, endPoint x: 228, endPoint y: 89, distance: 11.6
type input "103"
click at [303, 150] on div "Simplified Publishing for Indie Artists" at bounding box center [343, 150] width 309 height 46
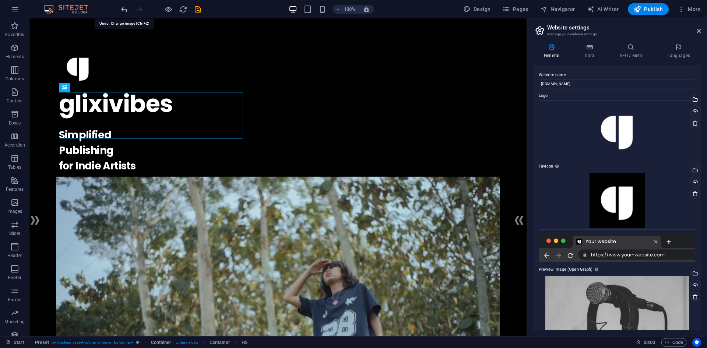
click at [123, 7] on icon "undo" at bounding box center [124, 9] width 8 height 8
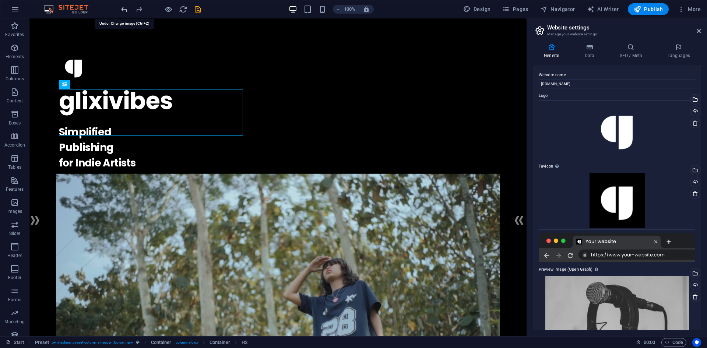
click at [123, 7] on icon "undo" at bounding box center [124, 9] width 8 height 8
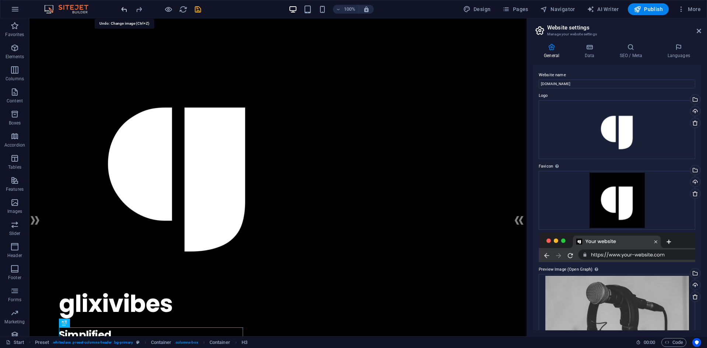
click at [123, 7] on icon "undo" at bounding box center [124, 9] width 8 height 8
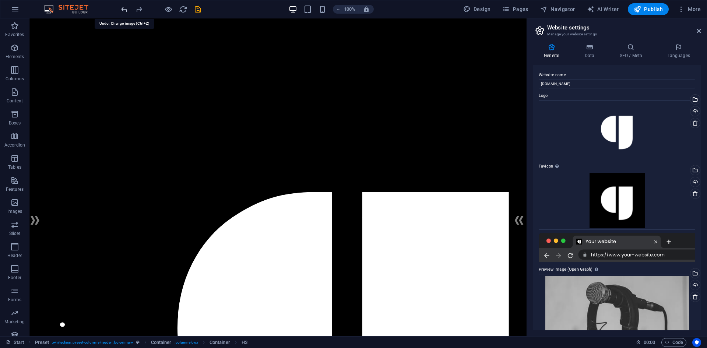
click at [126, 10] on icon "undo" at bounding box center [124, 9] width 8 height 8
click at [124, 11] on icon "undo" at bounding box center [124, 9] width 8 height 8
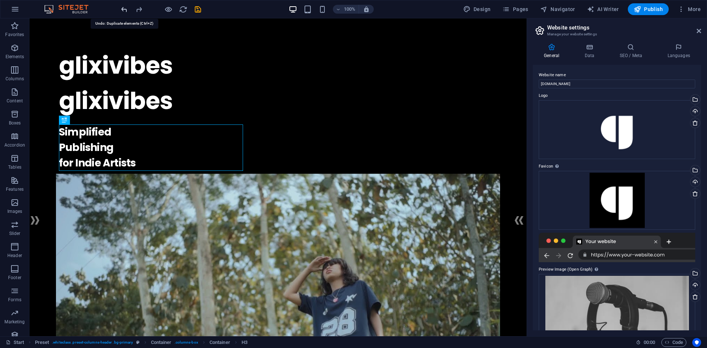
click at [125, 8] on icon "undo" at bounding box center [124, 9] width 8 height 8
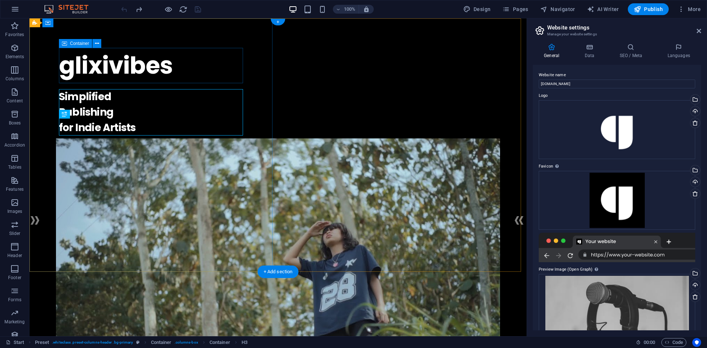
click at [207, 65] on div "glixivibes ." at bounding box center [278, 65] width 438 height 35
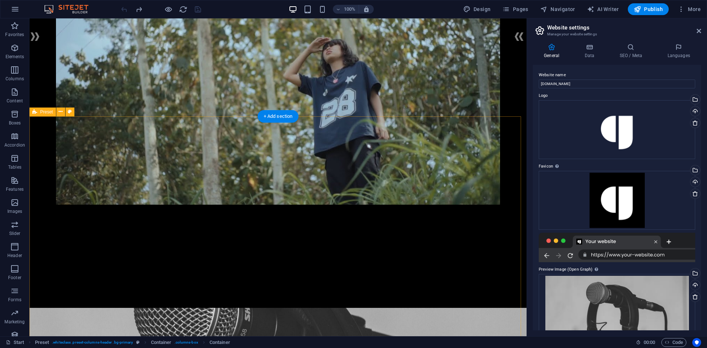
scroll to position [147, 0]
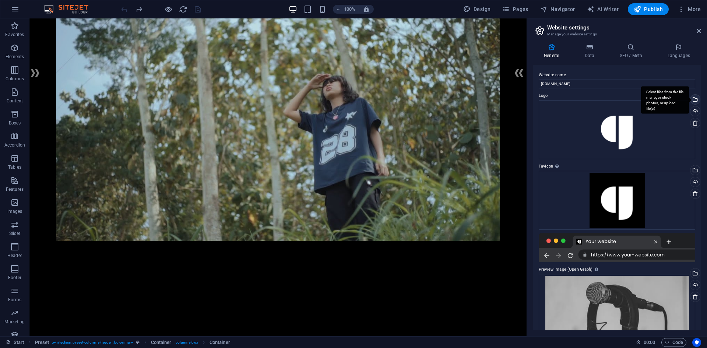
click at [695, 98] on div "Select files from the file manager, stock photos, or upload file(s)" at bounding box center [694, 100] width 11 height 11
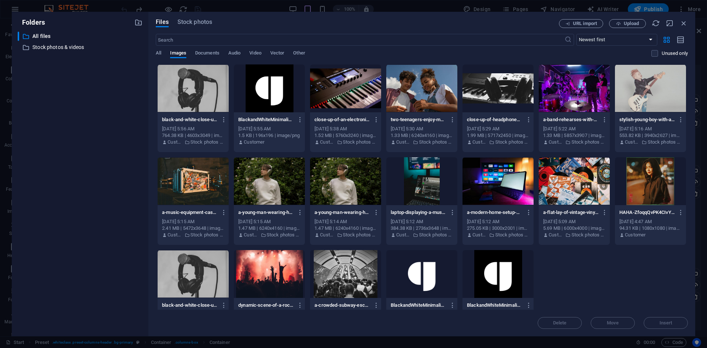
click at [274, 96] on div at bounding box center [269, 88] width 71 height 48
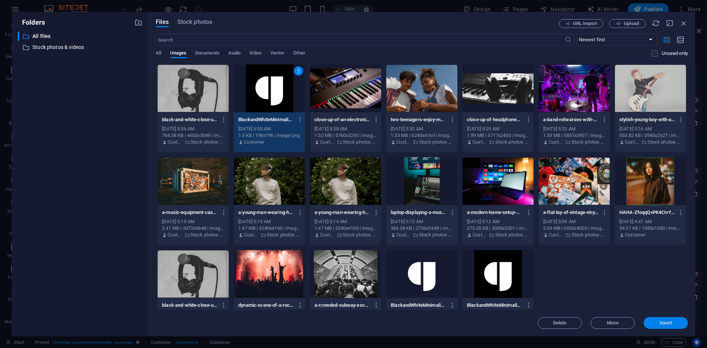
click at [666, 323] on span "Insert" at bounding box center [666, 323] width 13 height 4
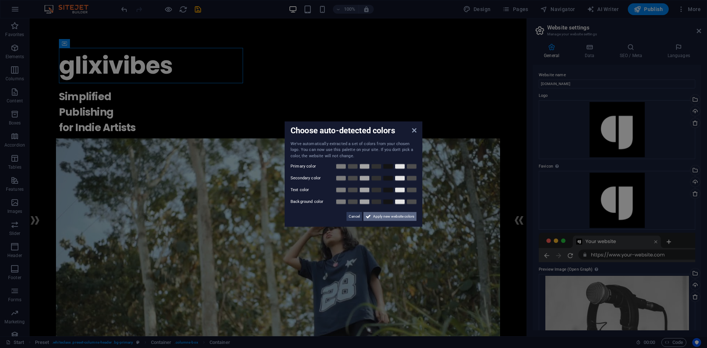
click at [403, 215] on span "Apply new website colors" at bounding box center [393, 216] width 41 height 9
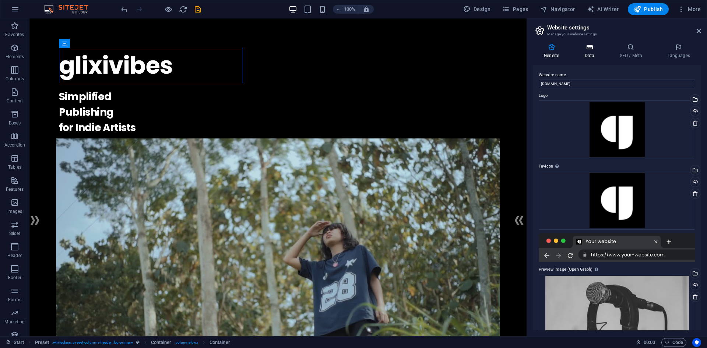
click at [596, 46] on icon at bounding box center [590, 46] width 32 height 7
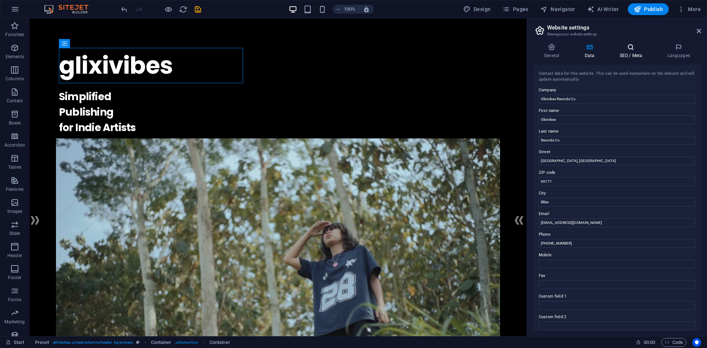
click at [636, 48] on icon at bounding box center [631, 46] width 45 height 7
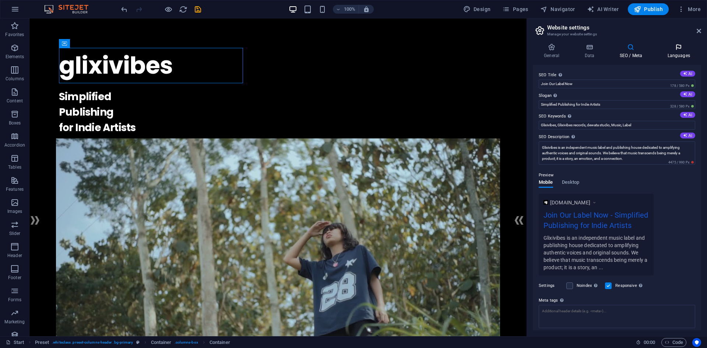
click at [680, 44] on icon at bounding box center [679, 46] width 45 height 7
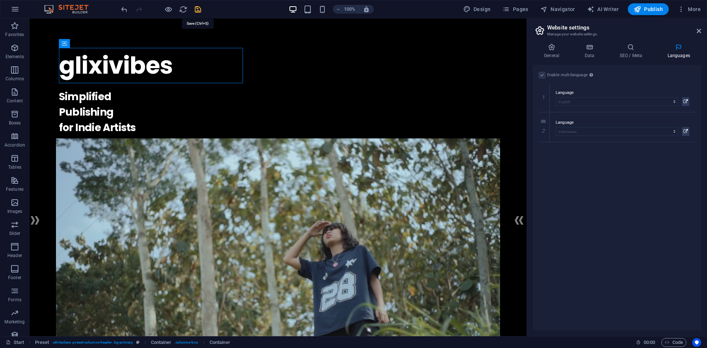
click at [200, 8] on icon "save" at bounding box center [198, 9] width 8 height 8
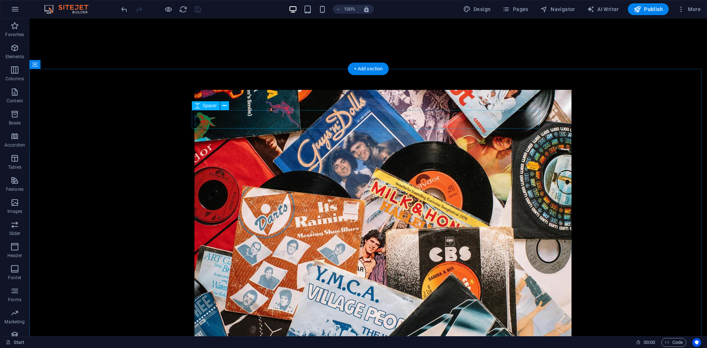
scroll to position [1530, 0]
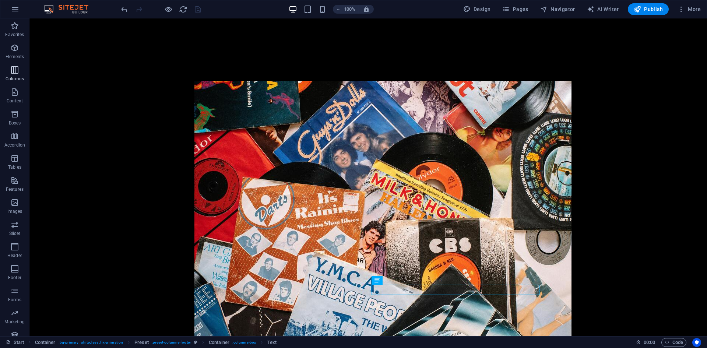
click at [12, 64] on button "Columns" at bounding box center [14, 74] width 29 height 22
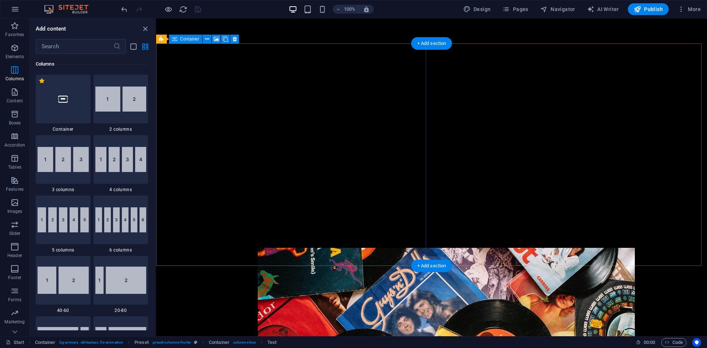
scroll to position [1274, 0]
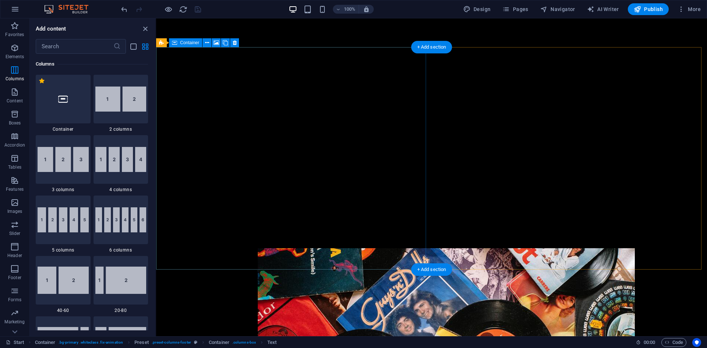
select select "vh"
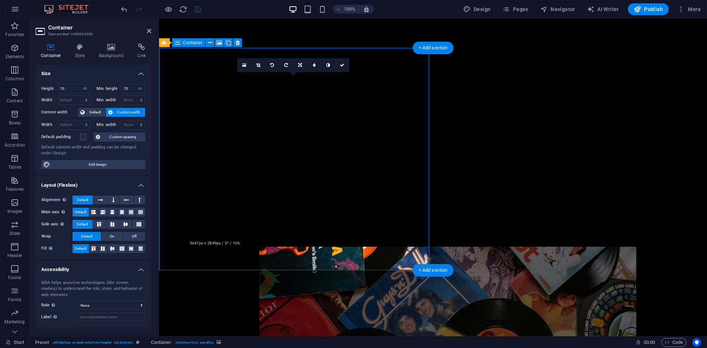
scroll to position [1273, 0]
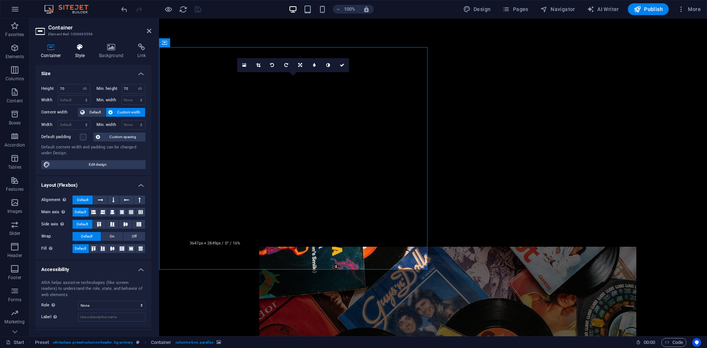
click at [84, 49] on icon at bounding box center [80, 46] width 21 height 7
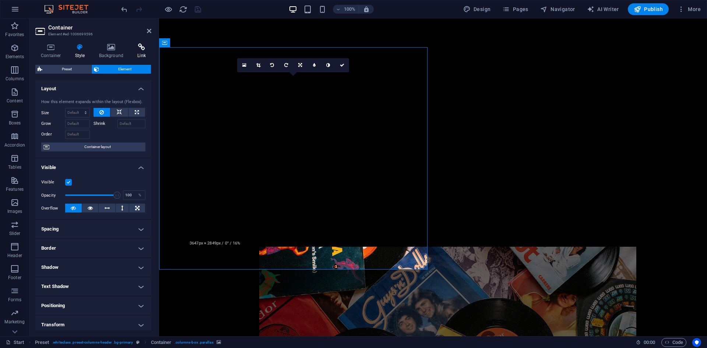
click at [134, 52] on h4 "Link" at bounding box center [142, 50] width 20 height 15
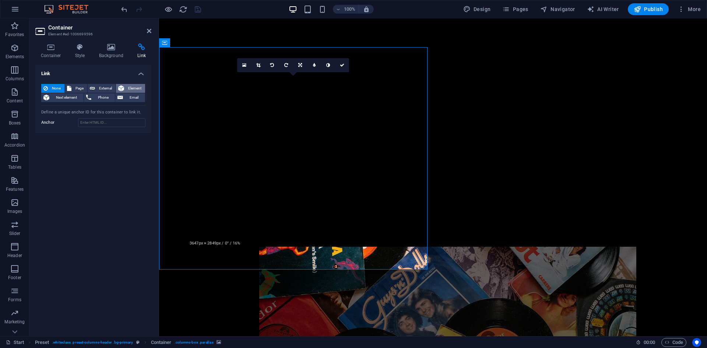
click at [128, 87] on span "Element" at bounding box center [134, 88] width 17 height 9
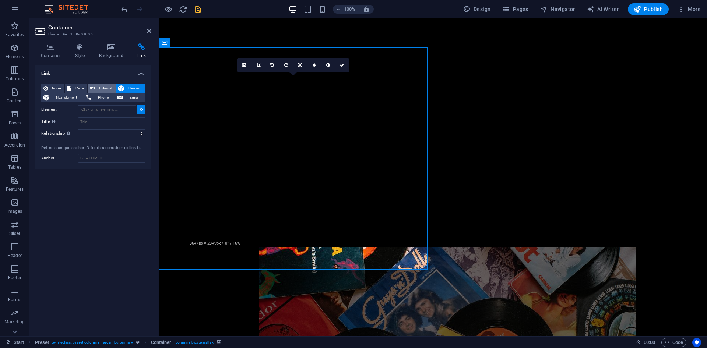
click at [106, 90] on span "External" at bounding box center [105, 88] width 16 height 9
select select "blank"
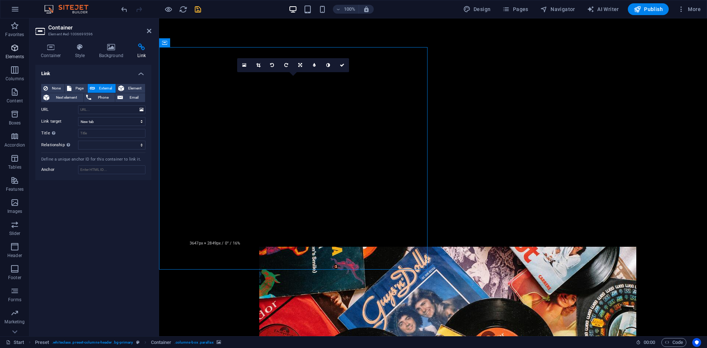
click at [14, 53] on span "Elements" at bounding box center [14, 52] width 29 height 18
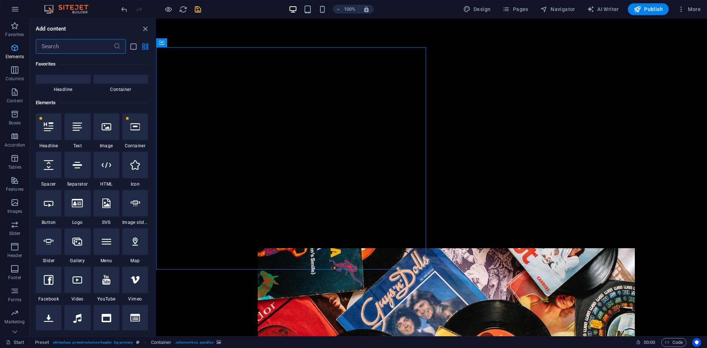
scroll to position [78, 0]
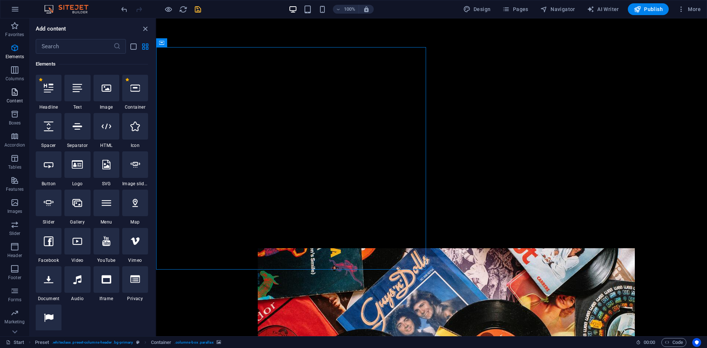
click at [20, 101] on p "Content" at bounding box center [15, 101] width 16 height 6
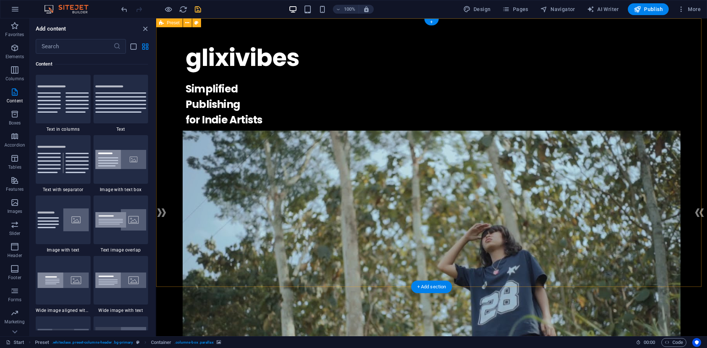
scroll to position [0, 0]
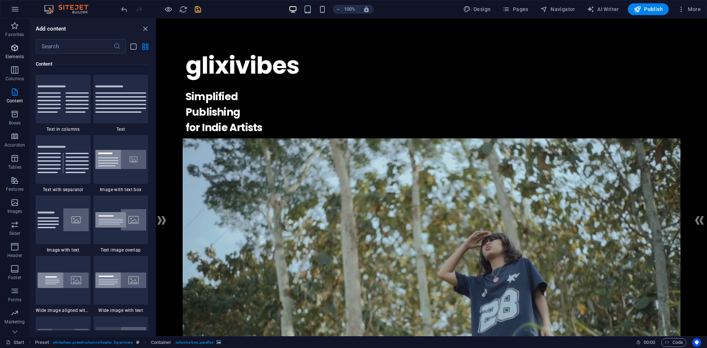
click at [12, 42] on button "Elements" at bounding box center [14, 52] width 29 height 22
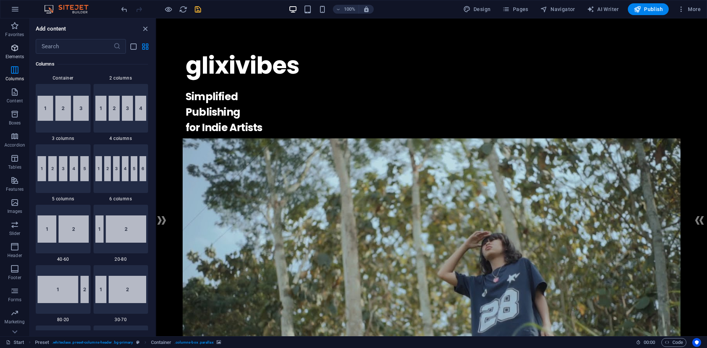
scroll to position [78, 0]
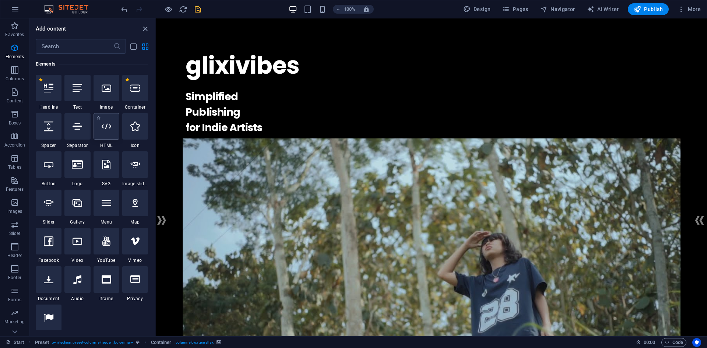
click at [104, 135] on div at bounding box center [107, 126] width 26 height 27
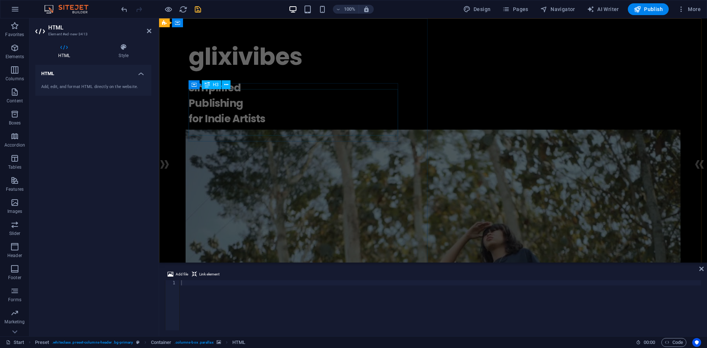
scroll to position [0, 0]
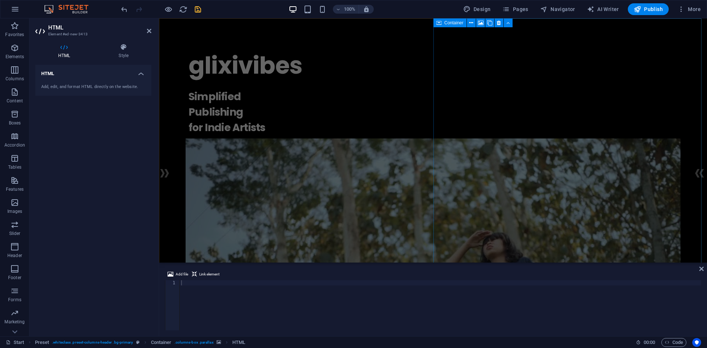
drag, startPoint x: 239, startPoint y: 98, endPoint x: 512, endPoint y: 45, distance: 278.2
click at [473, 21] on icon at bounding box center [471, 23] width 4 height 8
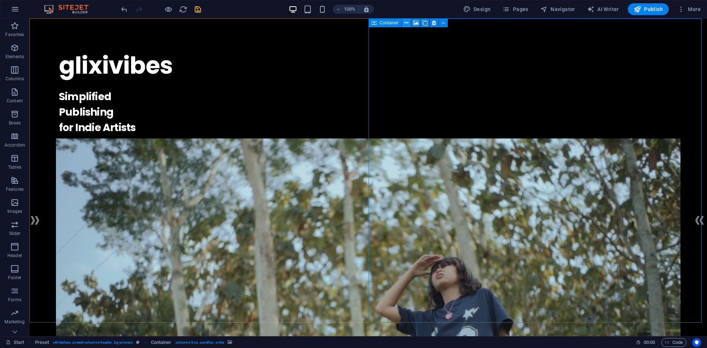
click at [409, 25] on button at bounding box center [406, 22] width 9 height 9
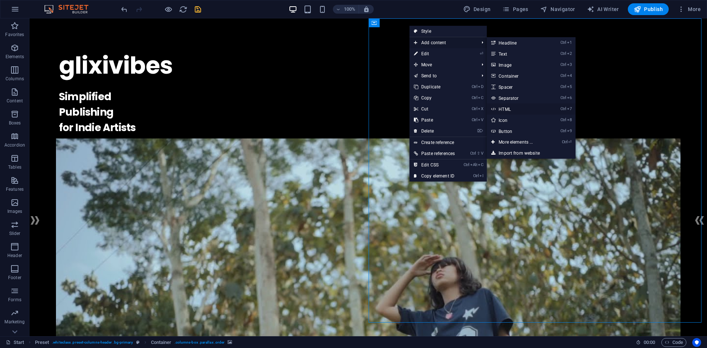
click at [515, 109] on link "Ctrl 7 HTML" at bounding box center [517, 109] width 61 height 11
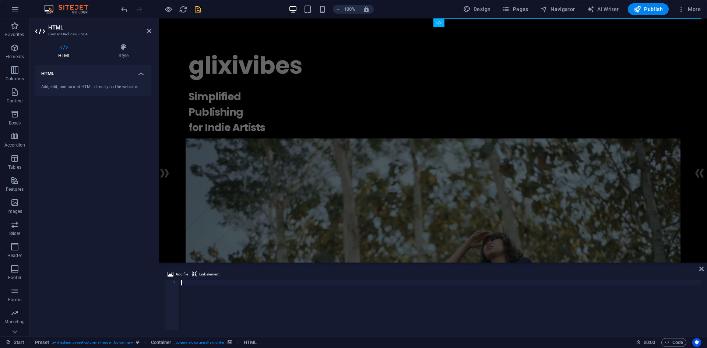
type textarea "<rssapp-carousel id="toi0eDmUBJzOlwpw"></rssapp-carousel><script src="https://w…"
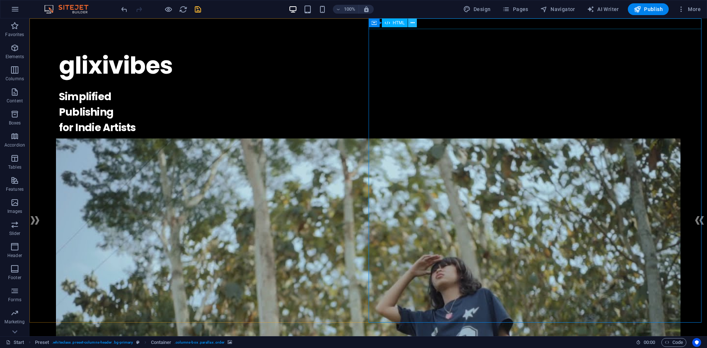
click at [412, 22] on icon at bounding box center [413, 23] width 4 height 8
click at [397, 24] on span "HTML" at bounding box center [399, 23] width 12 height 4
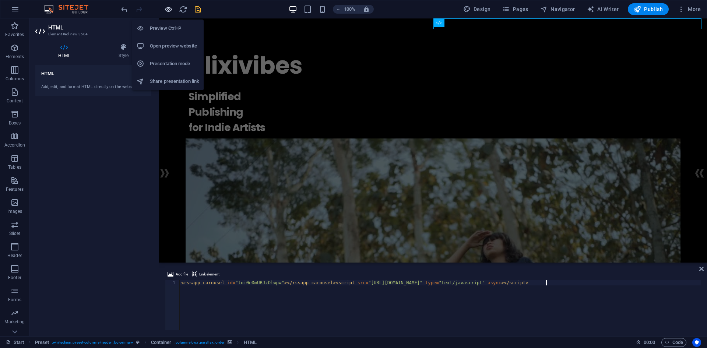
click at [168, 8] on icon "button" at bounding box center [168, 9] width 8 height 8
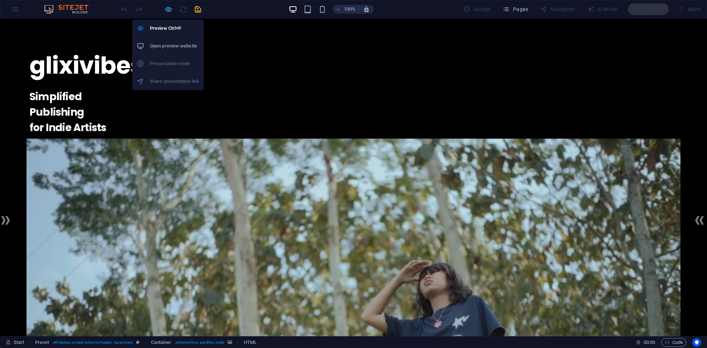
click at [170, 13] on icon "button" at bounding box center [168, 9] width 8 height 8
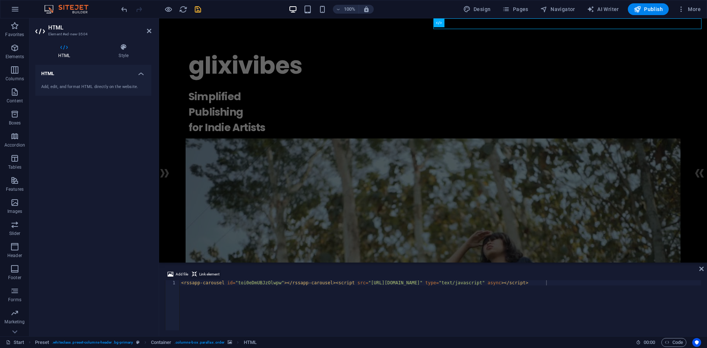
click at [202, 273] on span "Link element" at bounding box center [209, 274] width 20 height 9
click at [214, 283] on div "< rssapp-carousel id = "toi0eDmUBJzOlwpw" > </ rssapp-carousel > < script src =…" at bounding box center [441, 310] width 522 height 60
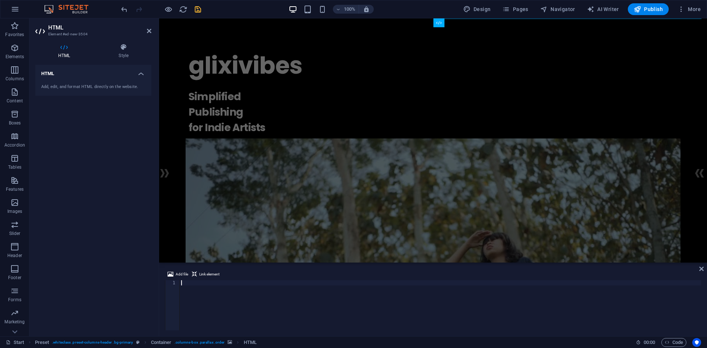
click at [119, 9] on div "100% Design Pages Navigator AI Writer Publish More" at bounding box center [353, 9] width 707 height 18
click at [125, 8] on icon "undo" at bounding box center [124, 9] width 8 height 8
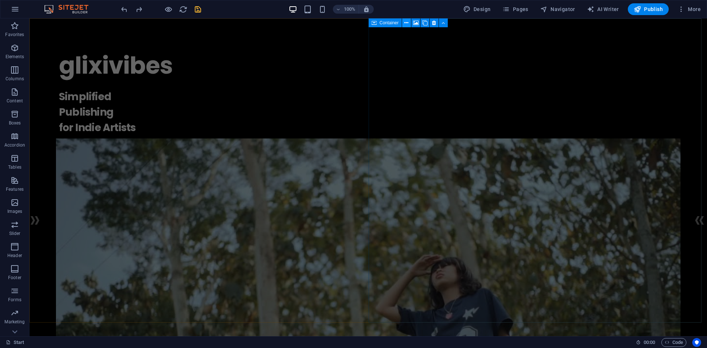
click at [407, 22] on icon at bounding box center [407, 23] width 4 height 8
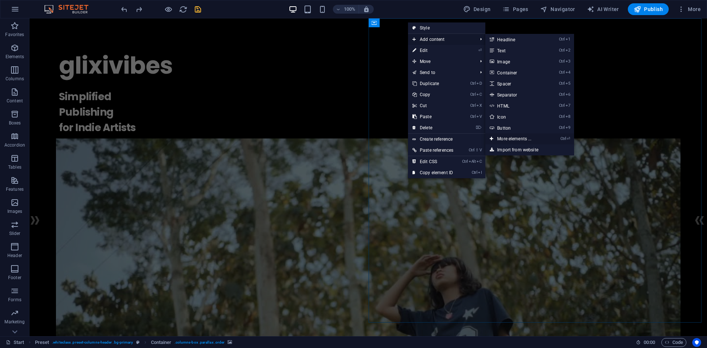
click at [517, 138] on link "Ctrl ⏎ More elements ..." at bounding box center [516, 138] width 61 height 11
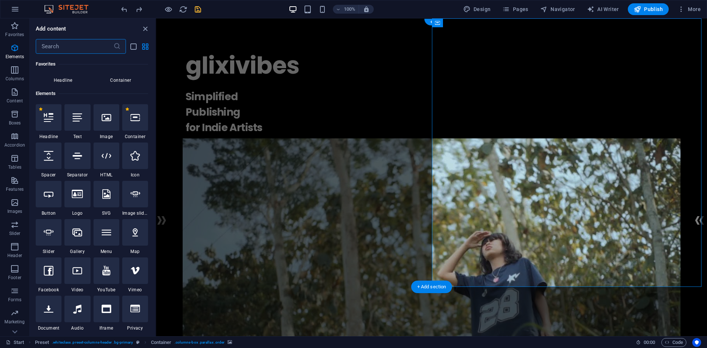
scroll to position [78, 0]
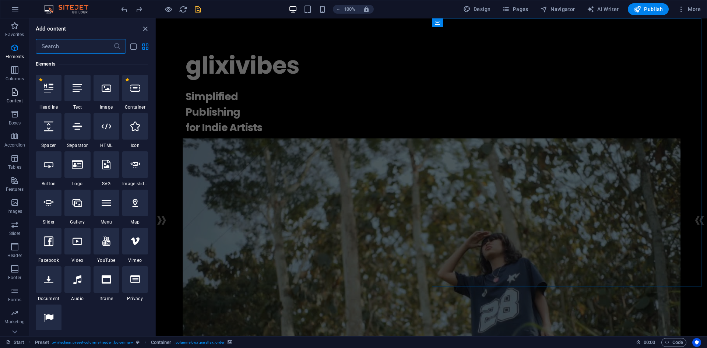
click at [16, 94] on icon "button" at bounding box center [14, 92] width 9 height 9
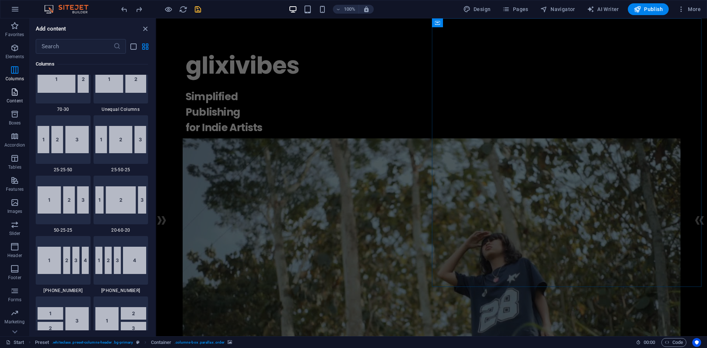
scroll to position [1289, 0]
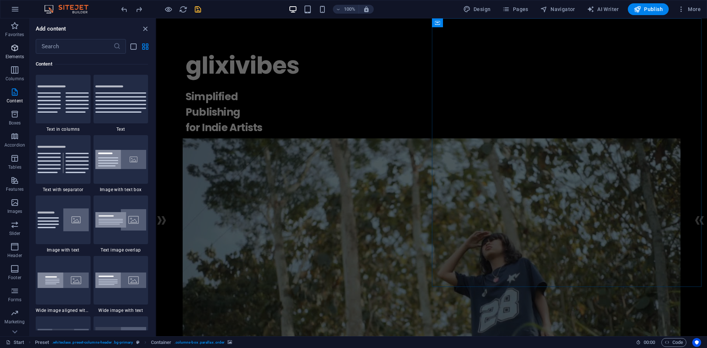
click at [15, 53] on span "Elements" at bounding box center [14, 52] width 29 height 18
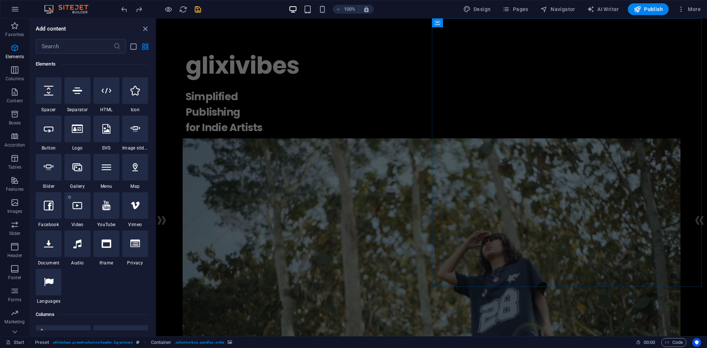
scroll to position [78, 0]
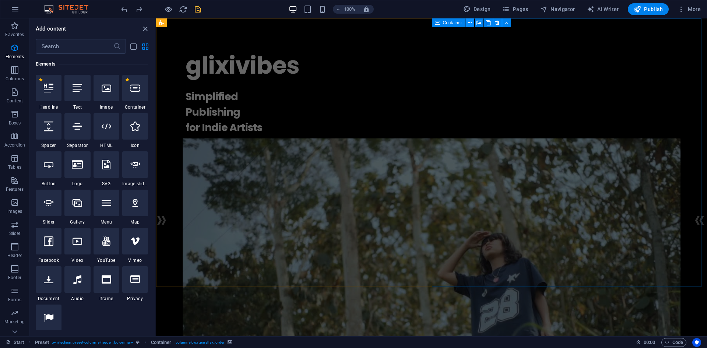
click at [473, 25] on button at bounding box center [470, 22] width 9 height 9
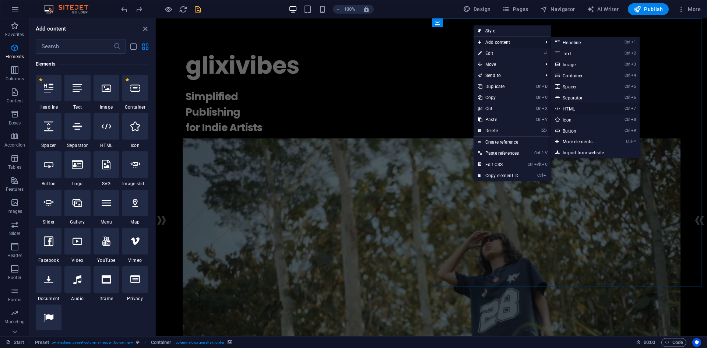
click at [573, 106] on link "Ctrl 7 HTML" at bounding box center [581, 108] width 61 height 11
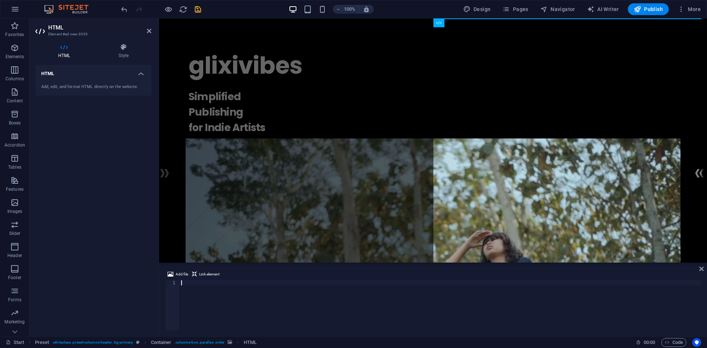
type textarea "</div>"
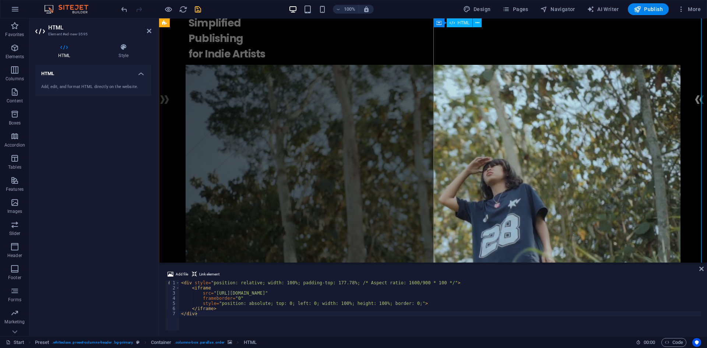
scroll to position [0, 0]
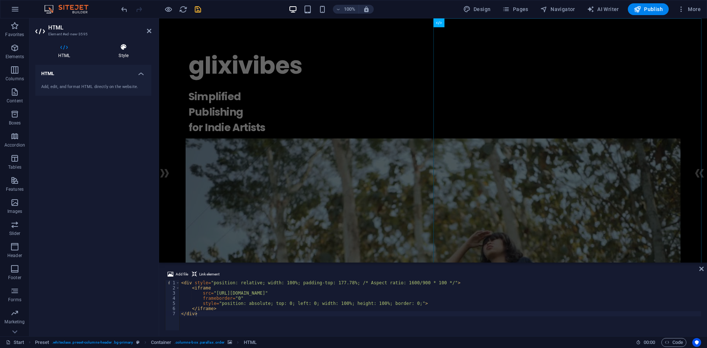
click at [118, 47] on icon at bounding box center [124, 46] width 56 height 7
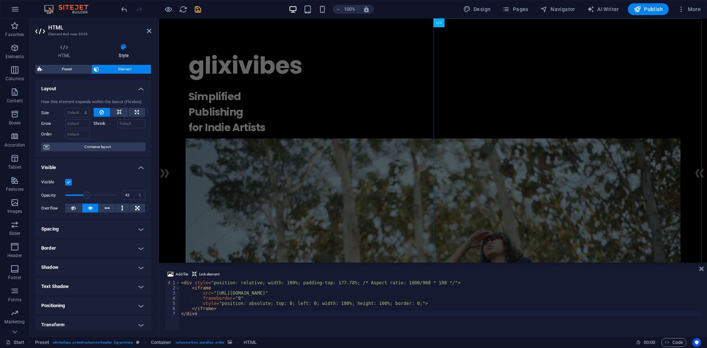
drag, startPoint x: 111, startPoint y: 195, endPoint x: 86, endPoint y: 192, distance: 24.9
click at [86, 192] on span at bounding box center [86, 195] width 7 height 7
drag, startPoint x: 90, startPoint y: 192, endPoint x: 108, endPoint y: 192, distance: 18.4
click at [108, 192] on span at bounding box center [109, 195] width 7 height 7
drag, startPoint x: 108, startPoint y: 192, endPoint x: 113, endPoint y: 194, distance: 5.4
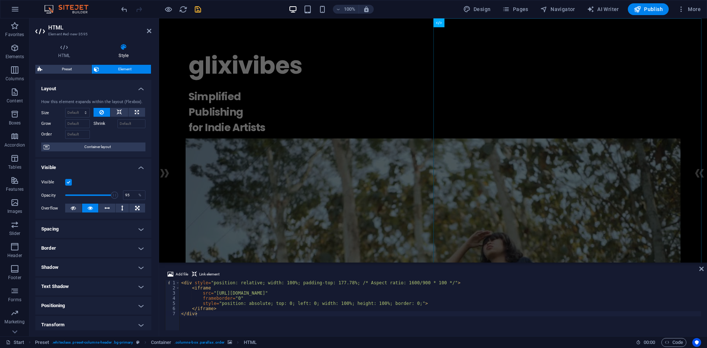
click at [113, 194] on span at bounding box center [114, 195] width 7 height 7
type input "100"
drag, startPoint x: 113, startPoint y: 194, endPoint x: 135, endPoint y: 193, distance: 22.1
click at [135, 193] on div "Opacity 100 %" at bounding box center [93, 195] width 104 height 11
click at [182, 284] on div "< div style = "position: relative; width: 100%; padding-top: 177.78%; /* Aspect…" at bounding box center [441, 310] width 522 height 60
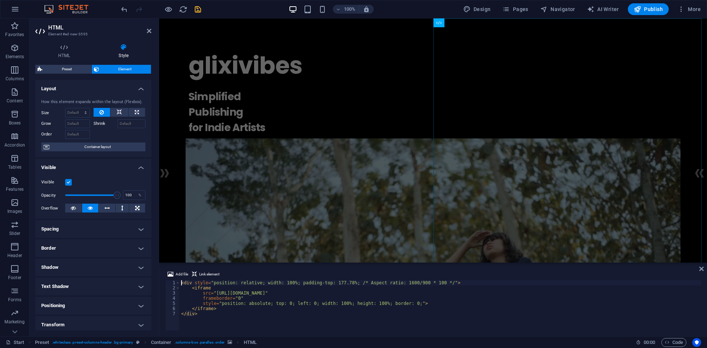
type textarea "<div style="position: relative; width: 100%; padding-top: 177.78%; /* Aspect ra…"
click at [227, 284] on div "< div style = "position: relative; width: 100%; padding-top: 177.78%; /* Aspect…" at bounding box center [441, 310] width 522 height 60
paste textarea "</div>"
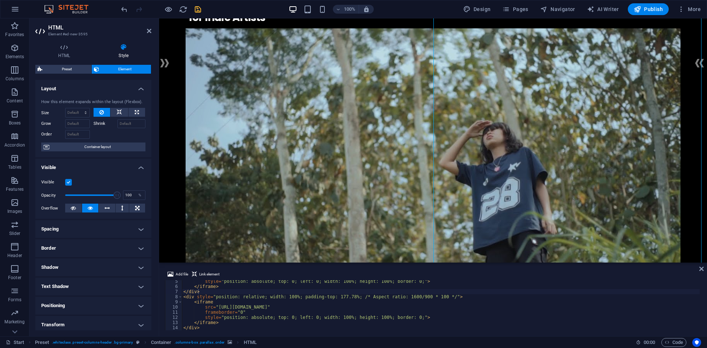
scroll to position [111, 0]
click at [227, 325] on div "style = "position: absolute; top: 0; left: 0; width: 100%; height: 100%; border…" at bounding box center [441, 309] width 518 height 60
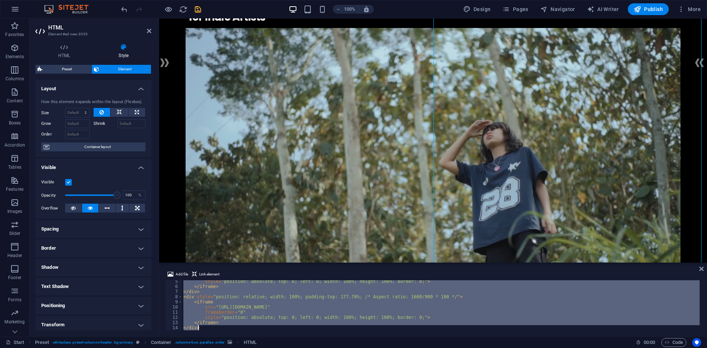
type textarea "="
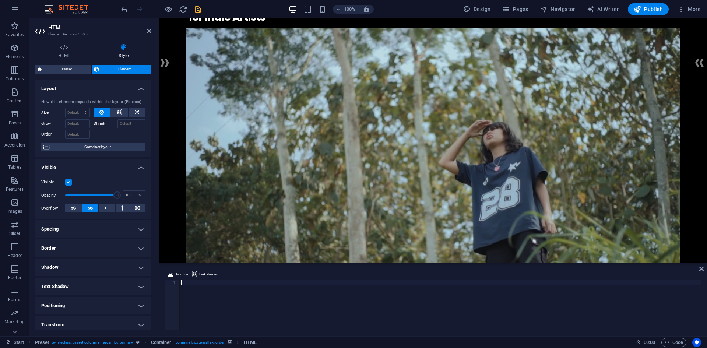
paste textarea "</div>"
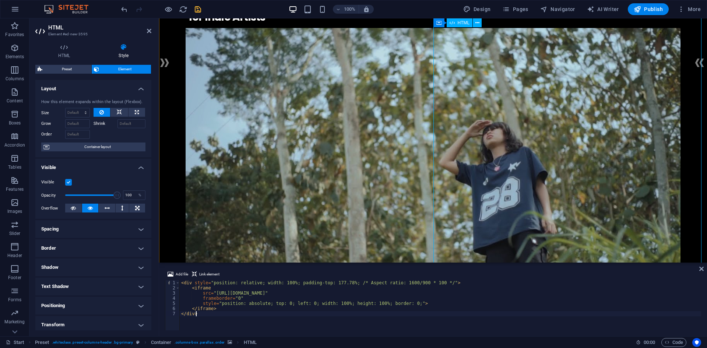
type textarea "</div>"
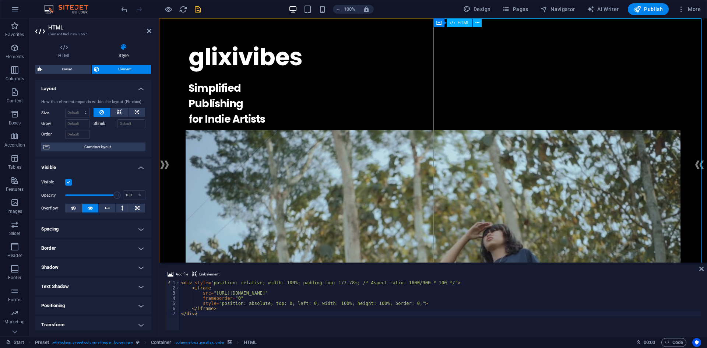
scroll to position [0, 0]
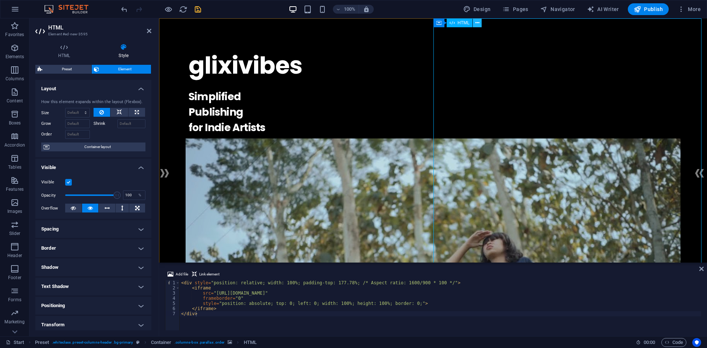
click at [477, 24] on icon at bounding box center [478, 23] width 4 height 8
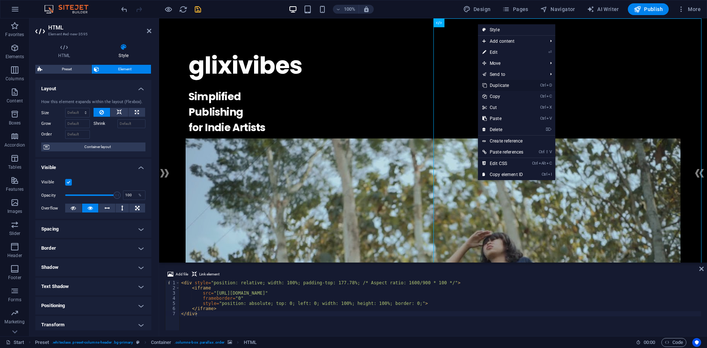
click at [500, 84] on link "Ctrl D Duplicate" at bounding box center [503, 85] width 50 height 11
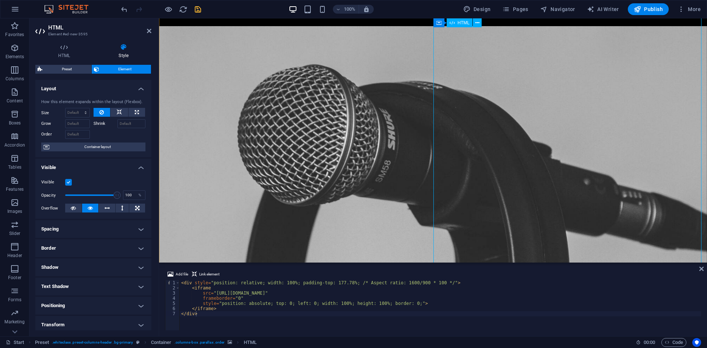
scroll to position [730, 0]
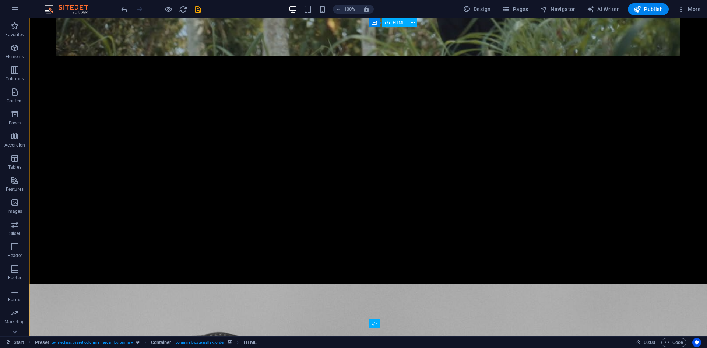
scroll to position [435, 0]
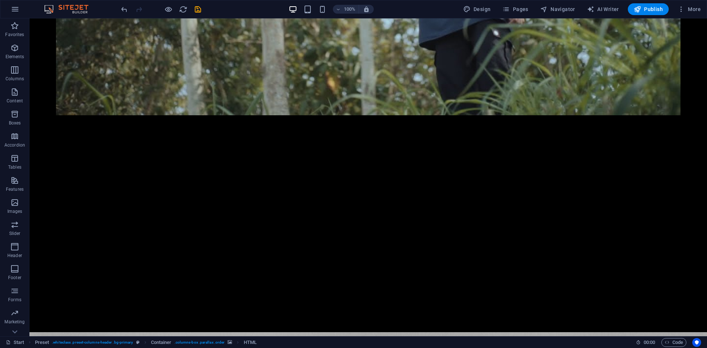
drag, startPoint x: 433, startPoint y: 182, endPoint x: 439, endPoint y: 55, distance: 127.6
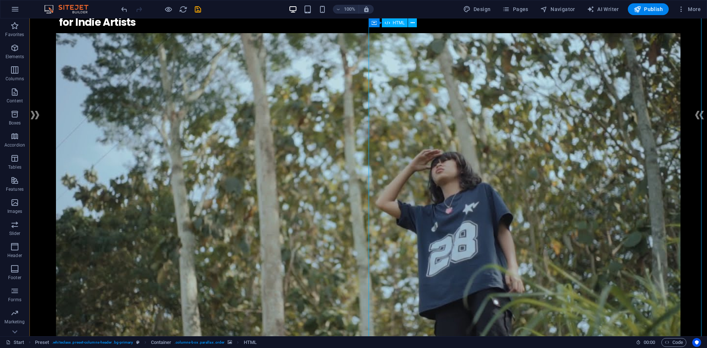
scroll to position [104, 0]
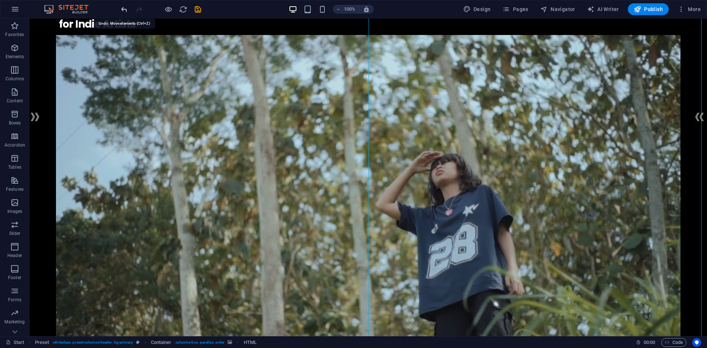
click at [124, 8] on icon "undo" at bounding box center [124, 9] width 8 height 8
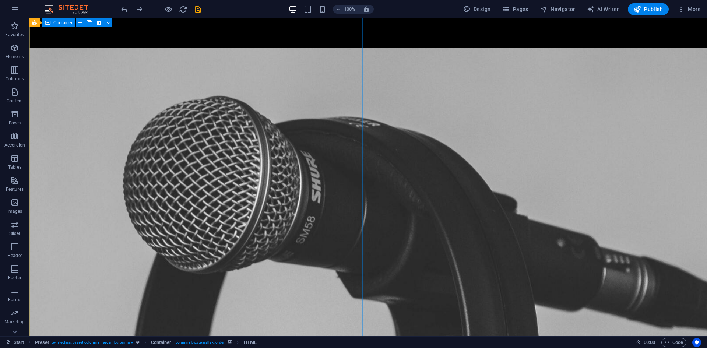
scroll to position [951, 0]
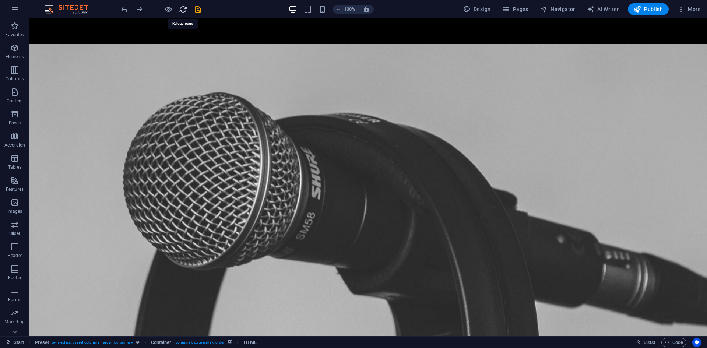
click at [183, 9] on icon "reload" at bounding box center [183, 9] width 8 height 8
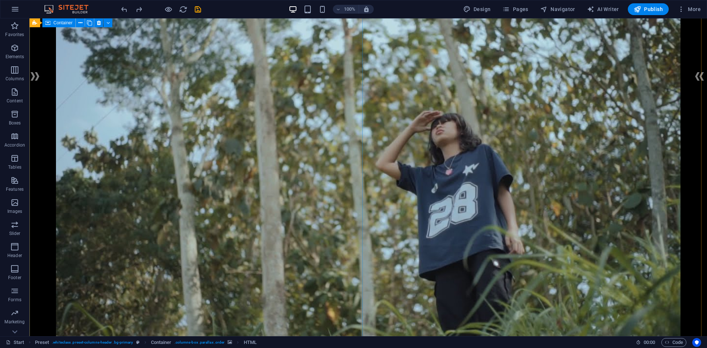
scroll to position [140, 0]
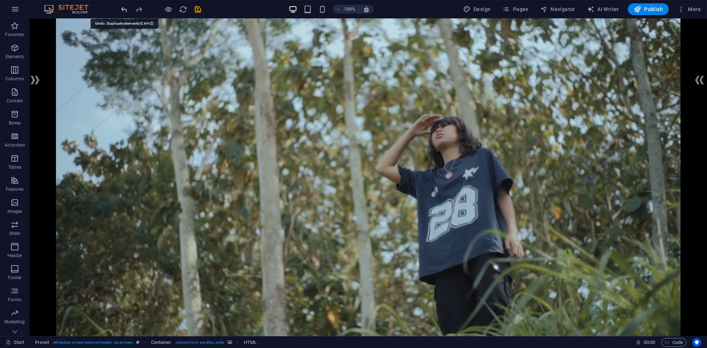
click at [120, 8] on icon "undo" at bounding box center [124, 9] width 8 height 8
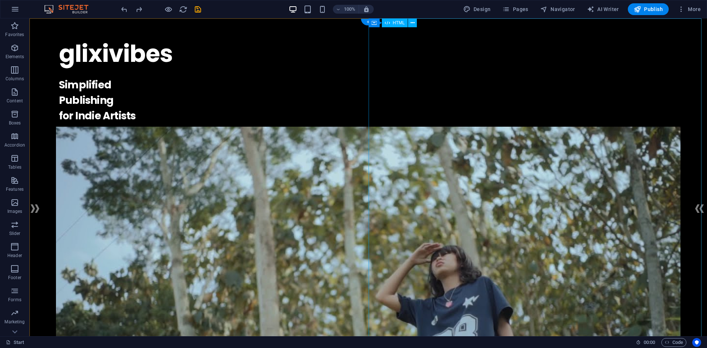
scroll to position [0, 0]
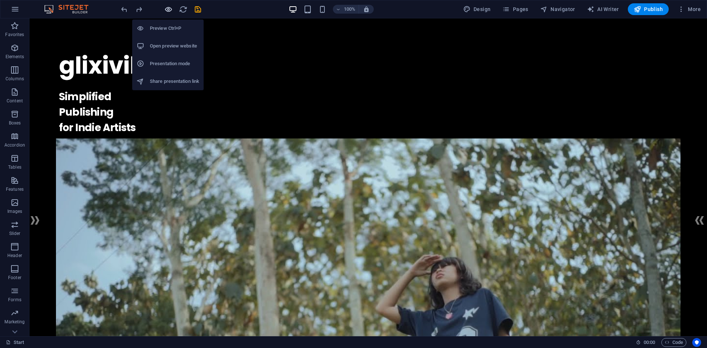
click at [165, 12] on icon "button" at bounding box center [168, 9] width 8 height 8
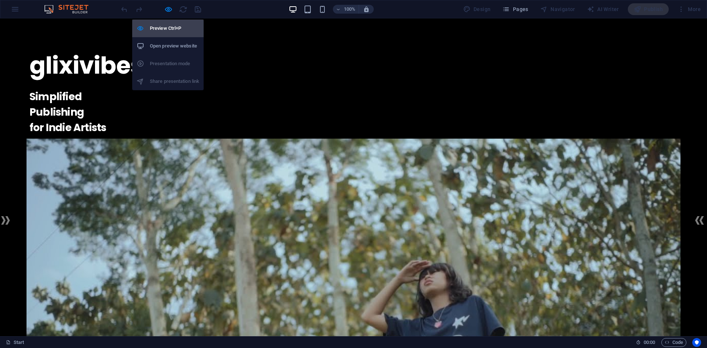
click at [168, 30] on h6 "Preview Ctrl+P" at bounding box center [174, 28] width 49 height 9
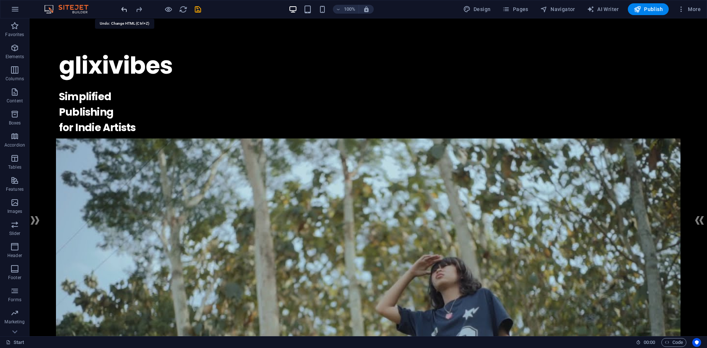
click at [125, 10] on icon "undo" at bounding box center [124, 9] width 8 height 8
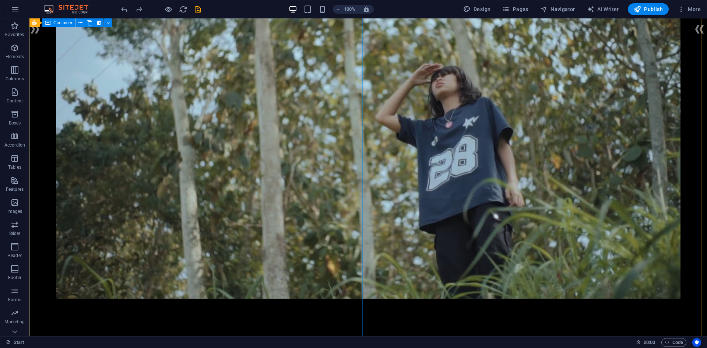
scroll to position [258, 0]
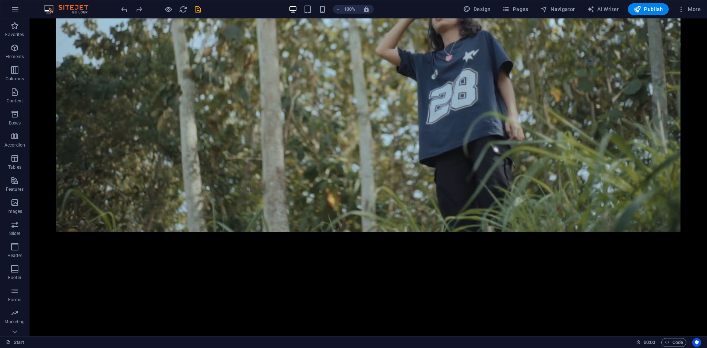
click at [130, 4] on div at bounding box center [161, 9] width 83 height 12
click at [125, 13] on icon "undo" at bounding box center [124, 9] width 8 height 8
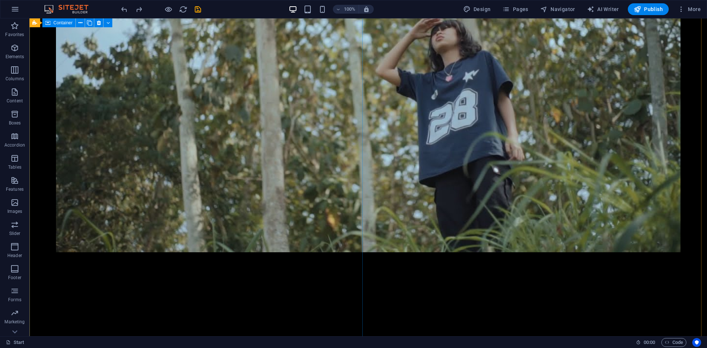
scroll to position [147, 0]
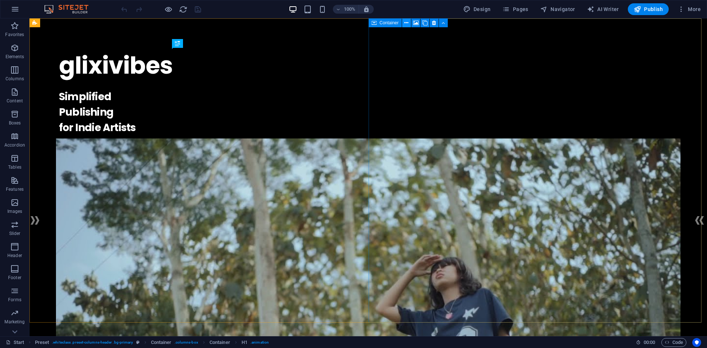
click at [405, 23] on icon at bounding box center [407, 23] width 4 height 8
click at [407, 21] on icon at bounding box center [407, 23] width 4 height 8
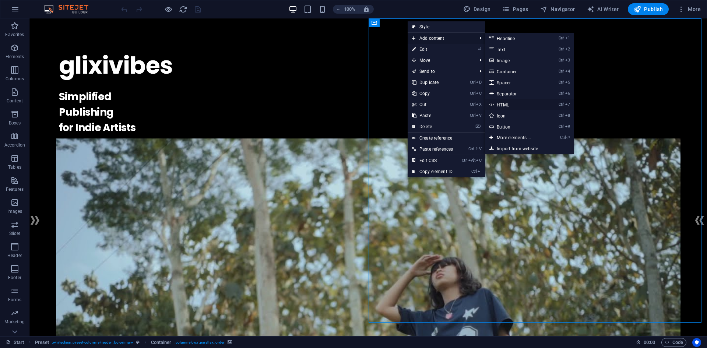
click at [506, 105] on link "Ctrl 7 HTML" at bounding box center [515, 104] width 61 height 11
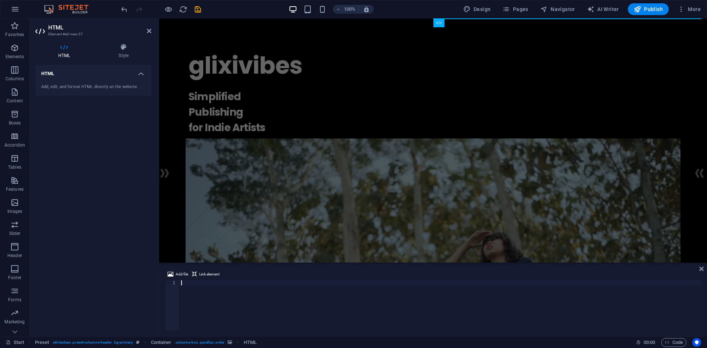
type textarea "</div>"
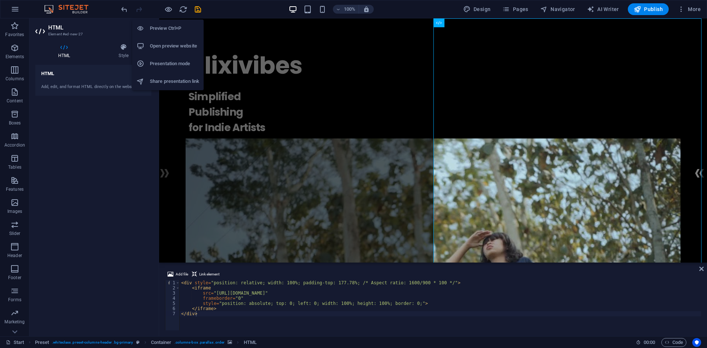
click at [175, 25] on h6 "Preview Ctrl+P" at bounding box center [174, 28] width 49 height 9
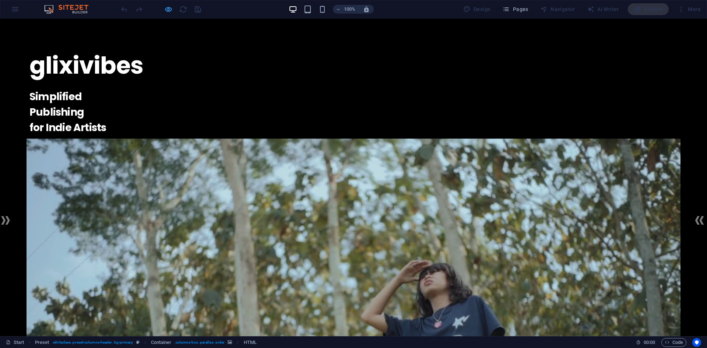
drag, startPoint x: 168, startPoint y: 2, endPoint x: 172, endPoint y: 10, distance: 8.7
click at [168, 3] on div "100% Design Pages Navigator AI Writer Publish More" at bounding box center [353, 9] width 707 height 18
click at [173, 11] on div at bounding box center [161, 9] width 83 height 12
drag, startPoint x: 164, startPoint y: 6, endPoint x: 167, endPoint y: 10, distance: 5.5
click at [167, 10] on div at bounding box center [161, 9] width 83 height 12
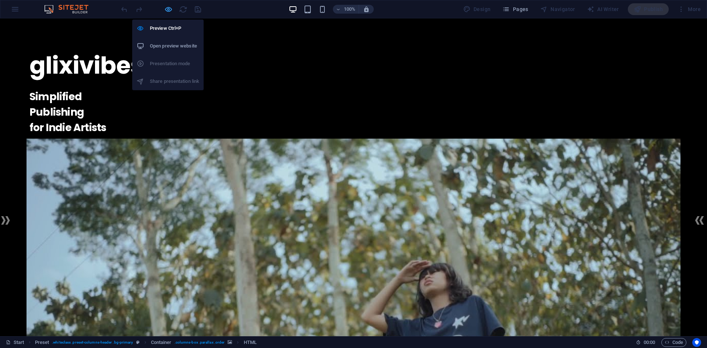
click at [168, 11] on icon "button" at bounding box center [168, 9] width 8 height 8
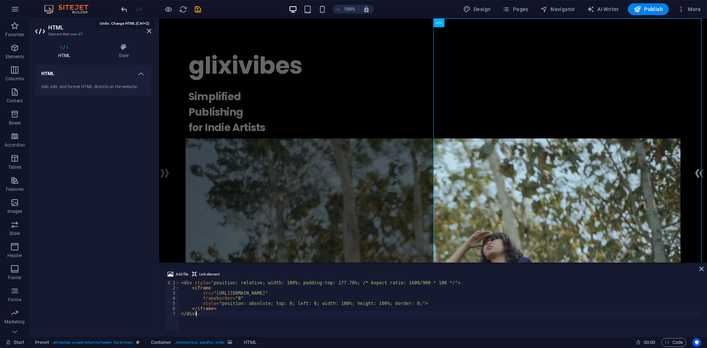
click at [121, 9] on icon "undo" at bounding box center [124, 9] width 8 height 8
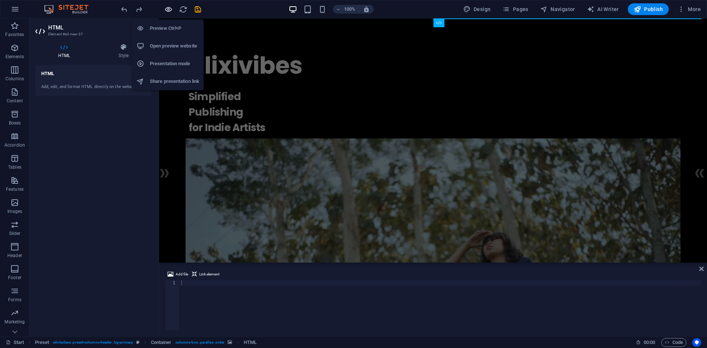
click at [169, 9] on icon "button" at bounding box center [168, 9] width 8 height 8
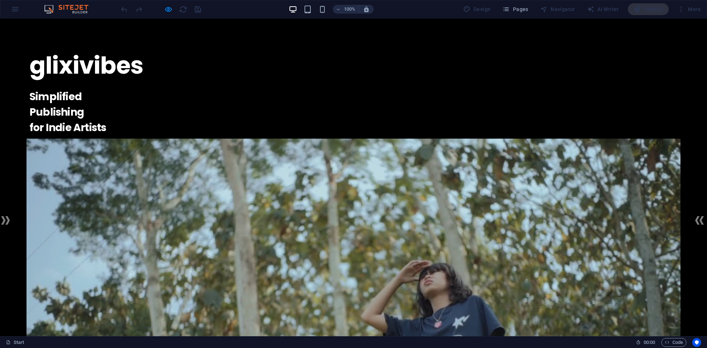
drag, startPoint x: 168, startPoint y: 24, endPoint x: 256, endPoint y: 49, distance: 92.3
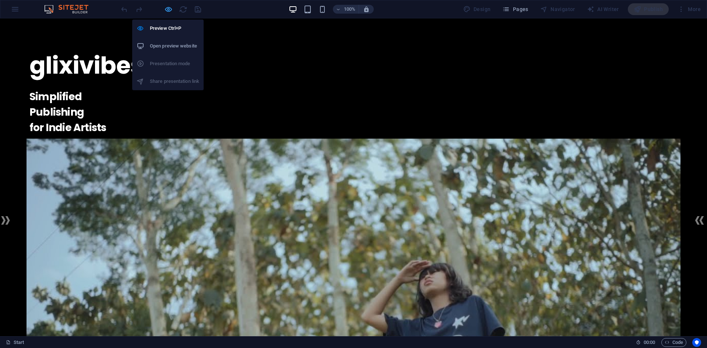
click at [170, 6] on icon "button" at bounding box center [168, 9] width 8 height 8
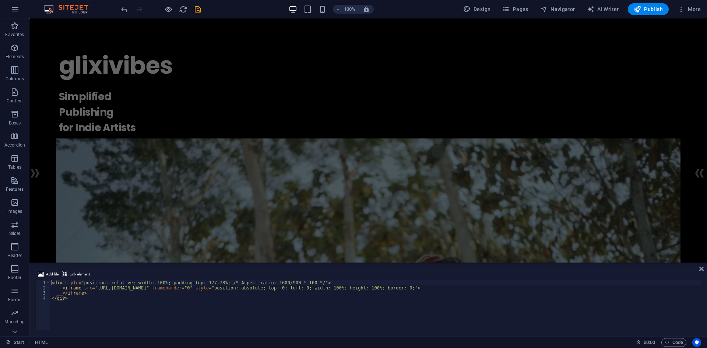
click at [486, 322] on div "< div style = "position: relative; width: 100%; padding-top: 177.78%; /* Aspect…" at bounding box center [375, 310] width 651 height 60
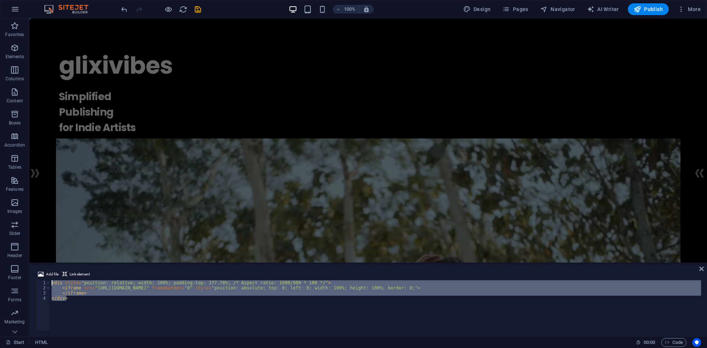
drag, startPoint x: 106, startPoint y: 303, endPoint x: 39, endPoint y: 280, distance: 70.5
click at [39, 280] on div "</div> 1 2 3 4 < div style = "position: relative; width: 100%; padding-top: 177…" at bounding box center [368, 305] width 666 height 50
type textarea "<div style="position: relative; width: 100%; padding-top: 177.78%; /* Aspect ra…"
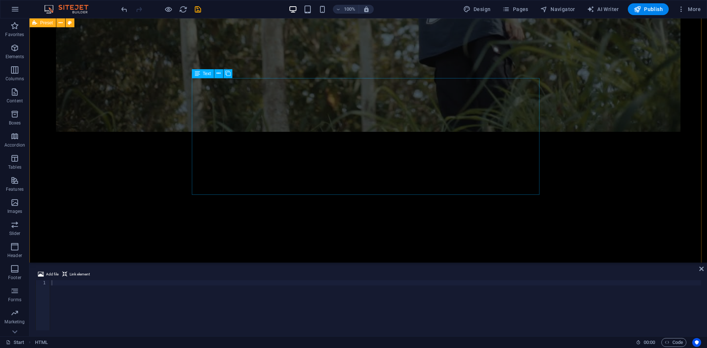
scroll to position [368, 0]
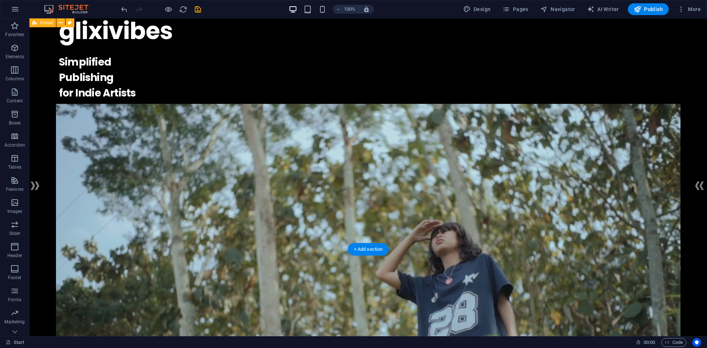
scroll to position [0, 0]
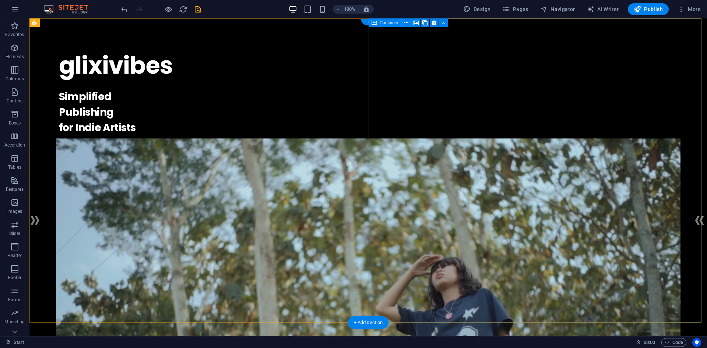
click at [404, 21] on button at bounding box center [406, 22] width 9 height 9
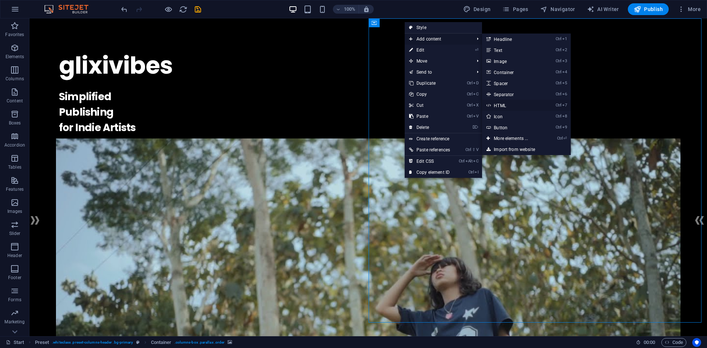
click at [515, 105] on link "Ctrl 7 HTML" at bounding box center [512, 105] width 61 height 11
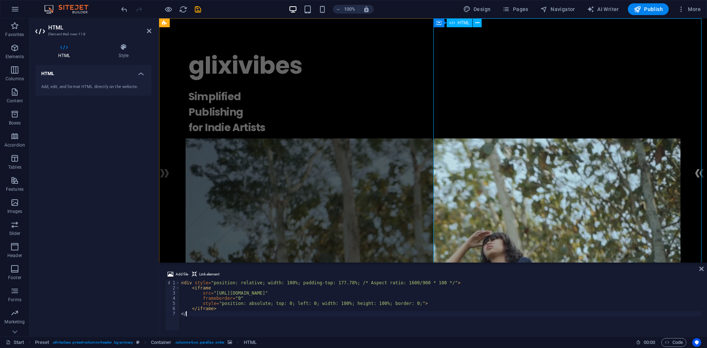
type textarea "<"
type textarea "style="position: absolute; top: 0; left: 0; width: 100%; height: 100%; border: …"
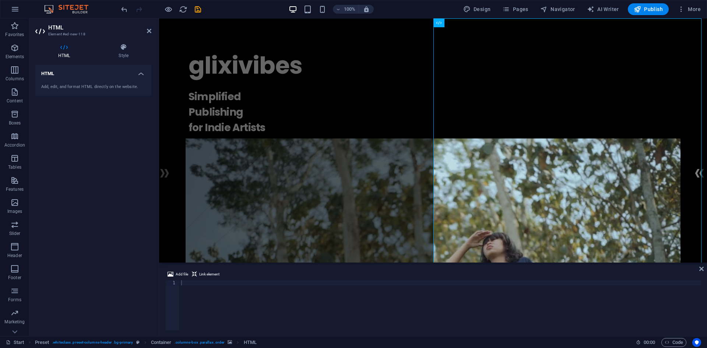
click at [102, 178] on div "HTML Add, edit, and format HTML directly on the website." at bounding box center [93, 198] width 116 height 266
click at [125, 9] on icon "undo" at bounding box center [124, 9] width 8 height 8
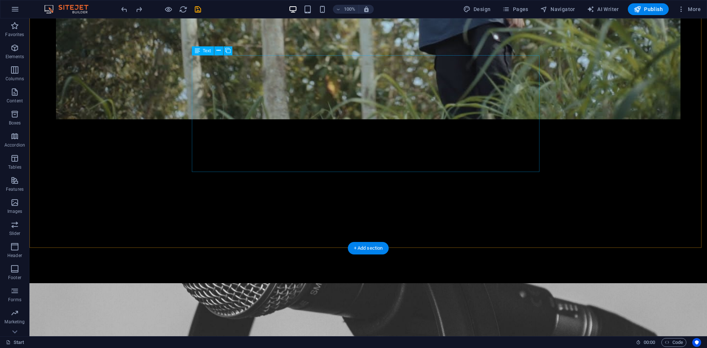
scroll to position [258, 0]
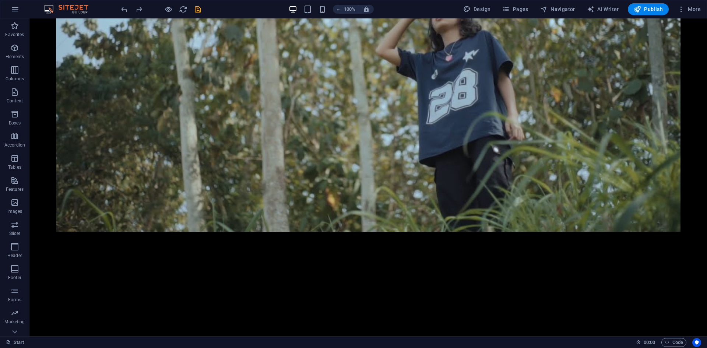
click at [162, 10] on div at bounding box center [161, 9] width 83 height 12
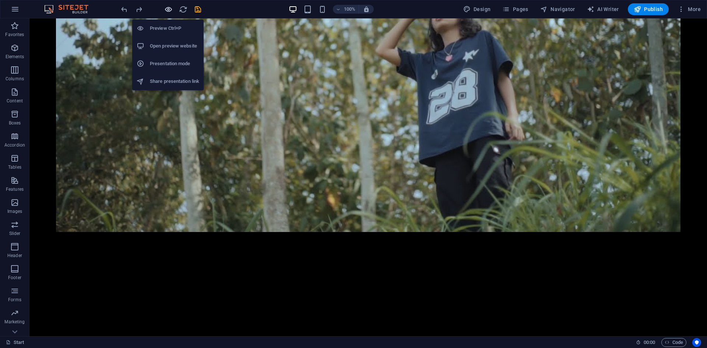
click at [165, 9] on icon "button" at bounding box center [168, 9] width 8 height 8
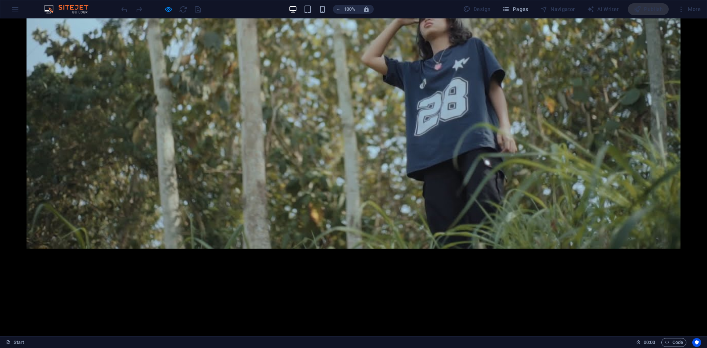
scroll to position [147, 0]
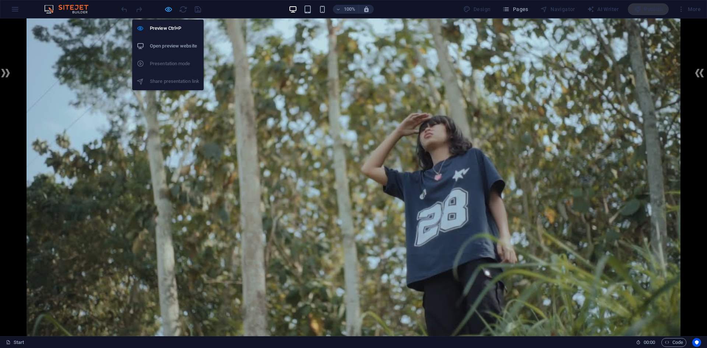
click at [166, 13] on icon "button" at bounding box center [168, 9] width 8 height 8
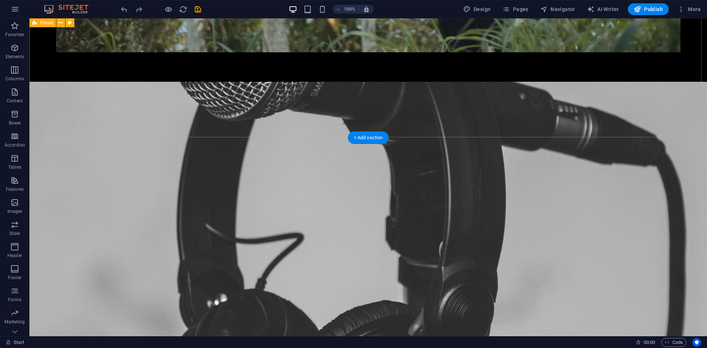
scroll to position [388, 0]
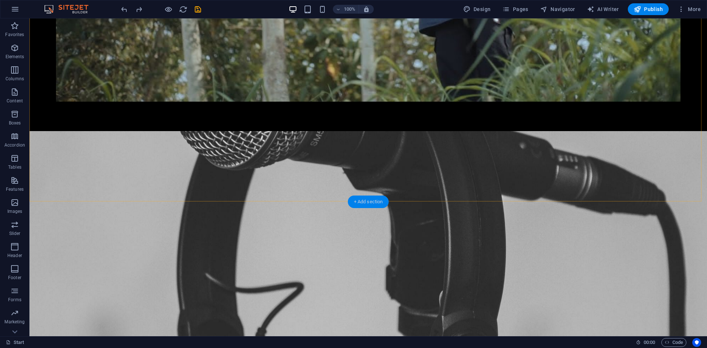
click at [364, 197] on div "+ Add section" at bounding box center [368, 202] width 41 height 13
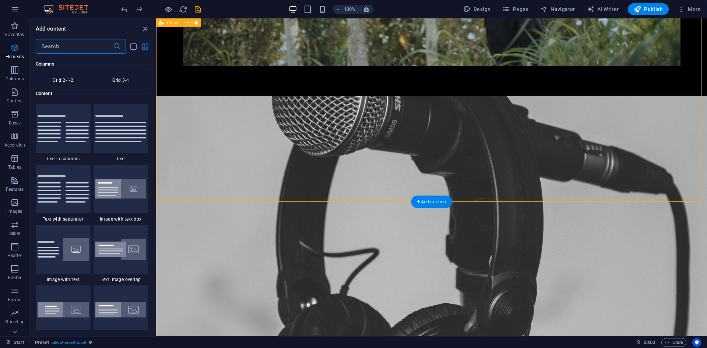
scroll to position [1289, 0]
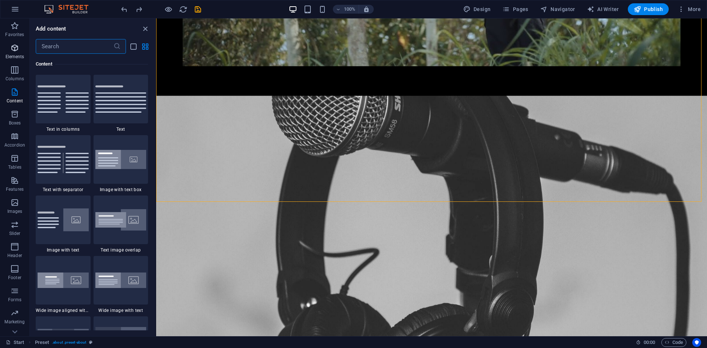
click at [10, 61] on button "Elements" at bounding box center [14, 52] width 29 height 22
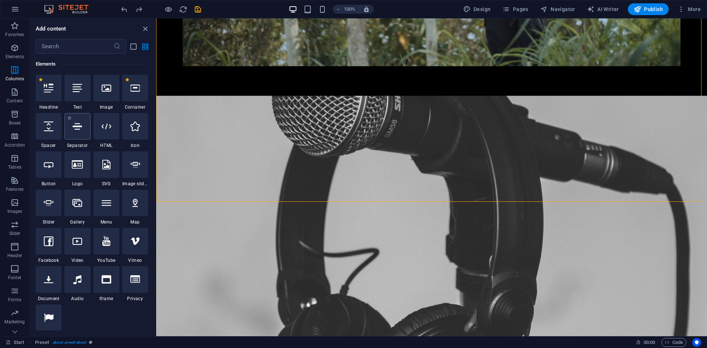
scroll to position [78, 0]
click at [109, 134] on div at bounding box center [107, 126] width 26 height 27
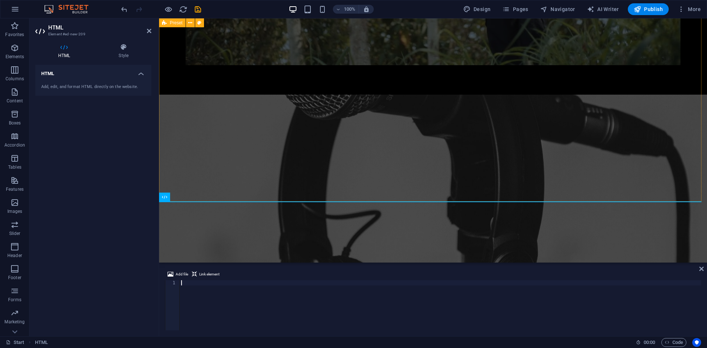
scroll to position [389, 0]
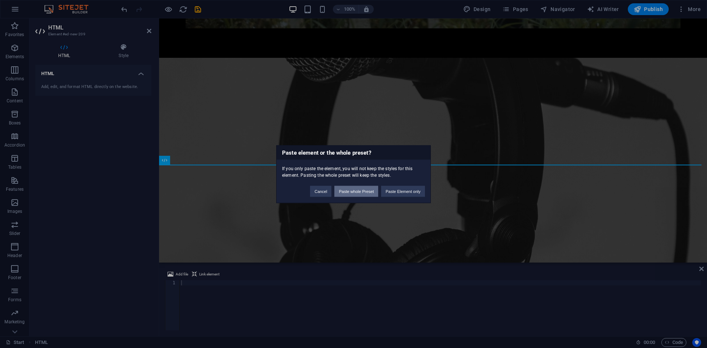
click at [370, 190] on button "Paste whole Preset" at bounding box center [357, 191] width 44 height 11
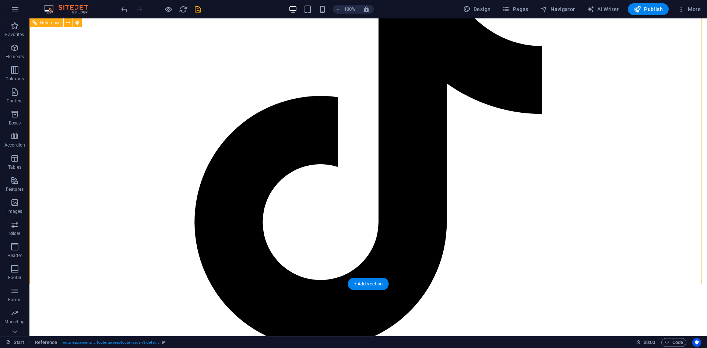
scroll to position [1825, 0]
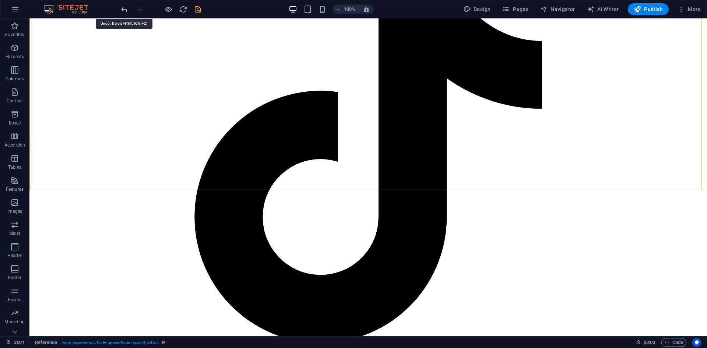
click at [123, 7] on icon "undo" at bounding box center [124, 9] width 8 height 8
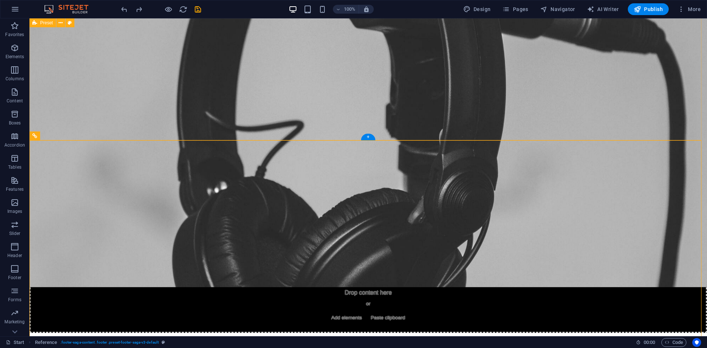
scroll to position [560, 0]
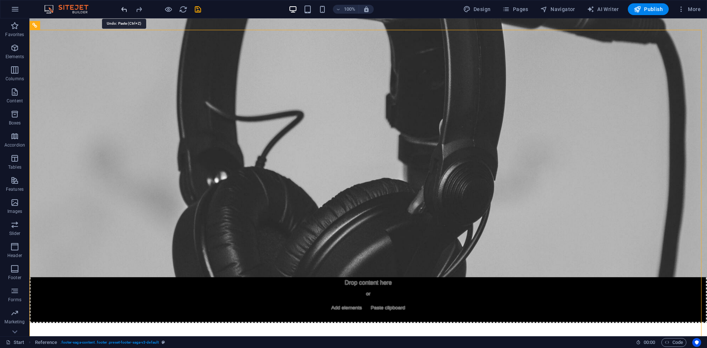
click at [125, 9] on icon "undo" at bounding box center [124, 9] width 8 height 8
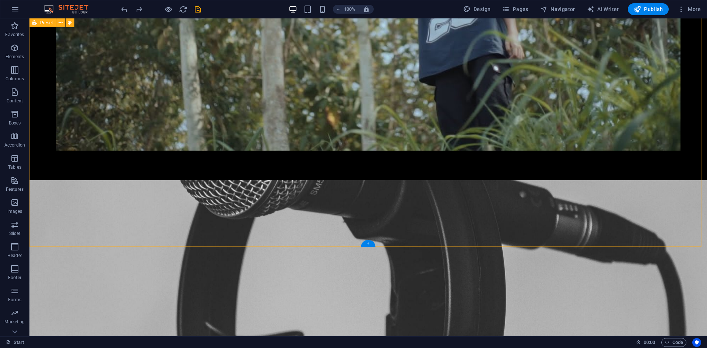
scroll to position [339, 0]
click at [125, 10] on icon "undo" at bounding box center [124, 9] width 8 height 8
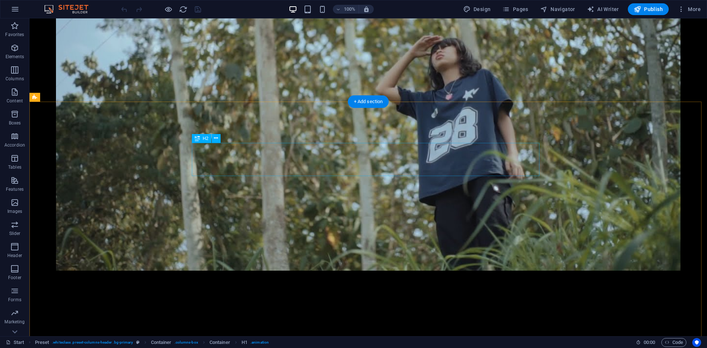
scroll to position [221, 0]
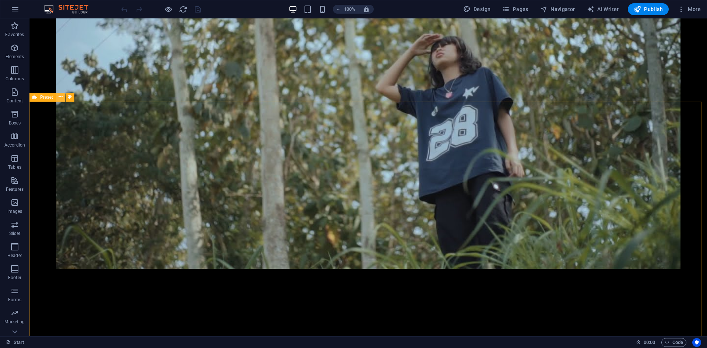
click at [60, 97] on icon at bounding box center [61, 97] width 4 height 8
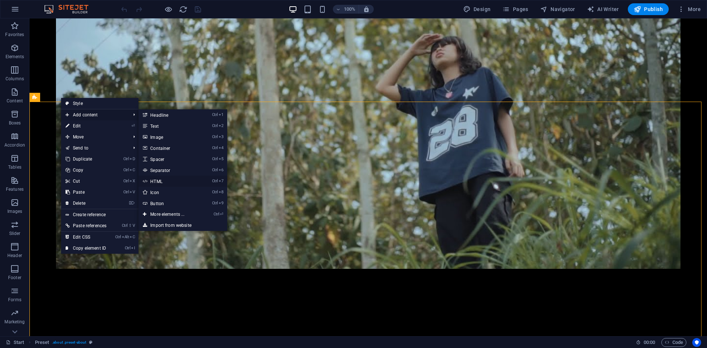
click at [172, 180] on link "Ctrl 7 HTML" at bounding box center [169, 181] width 61 height 11
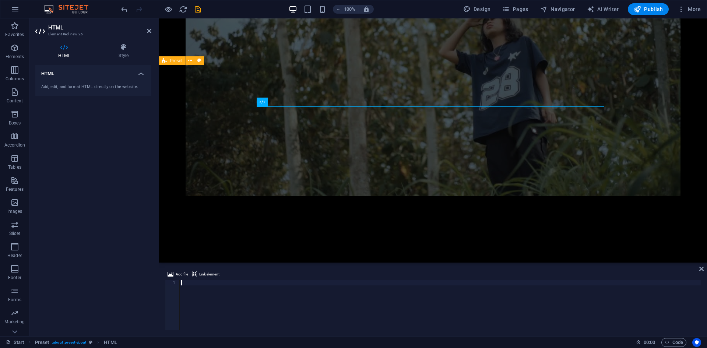
type textarea "</div>"
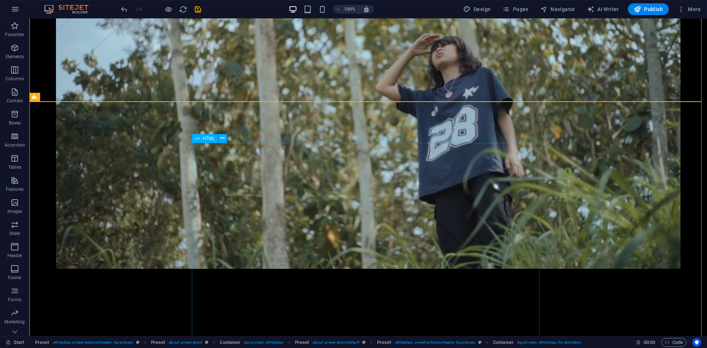
click at [207, 136] on span "HTML" at bounding box center [209, 138] width 12 height 4
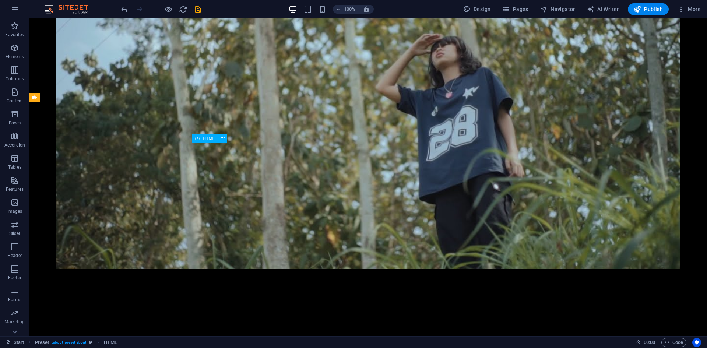
click at [207, 136] on span "HTML" at bounding box center [209, 138] width 12 height 4
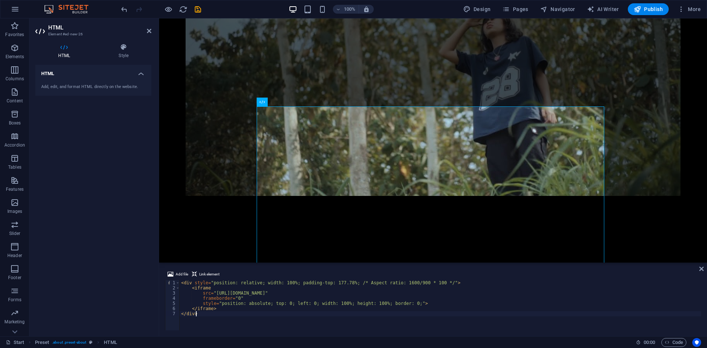
type textarea "</iframe> </div>"
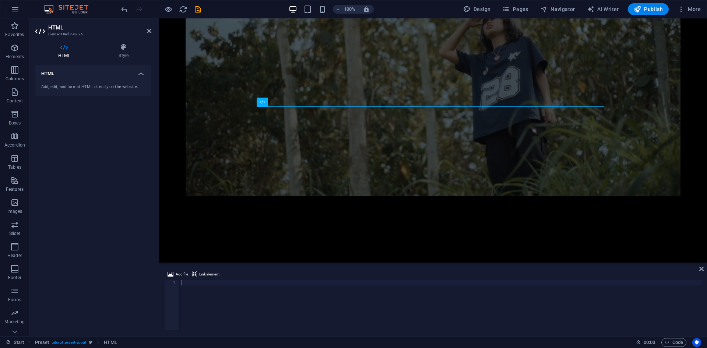
click at [123, 216] on div "HTML Add, edit, and format HTML directly on the website." at bounding box center [93, 198] width 116 height 266
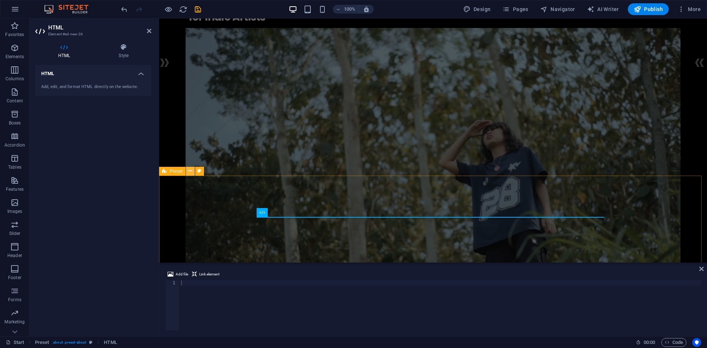
click at [188, 172] on icon at bounding box center [190, 171] width 4 height 8
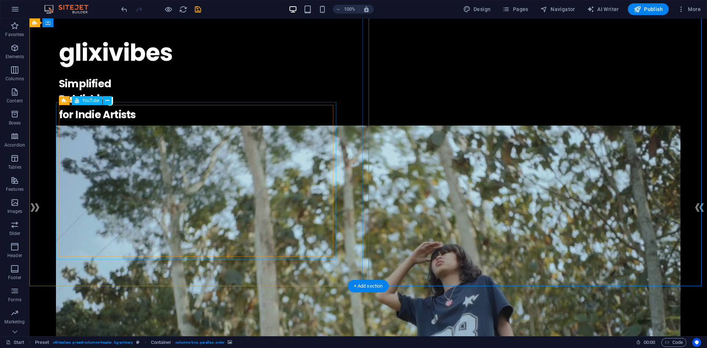
scroll to position [0, 0]
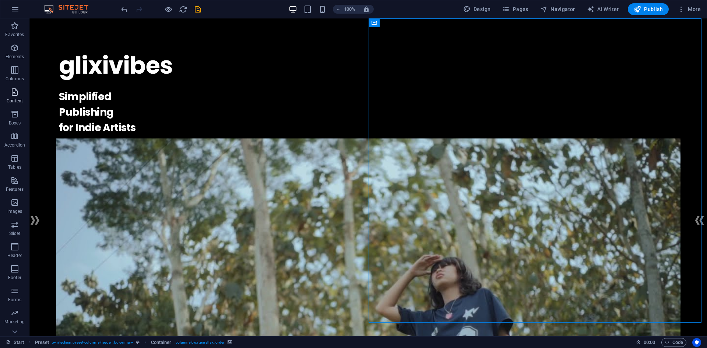
click at [14, 92] on icon "button" at bounding box center [14, 92] width 9 height 9
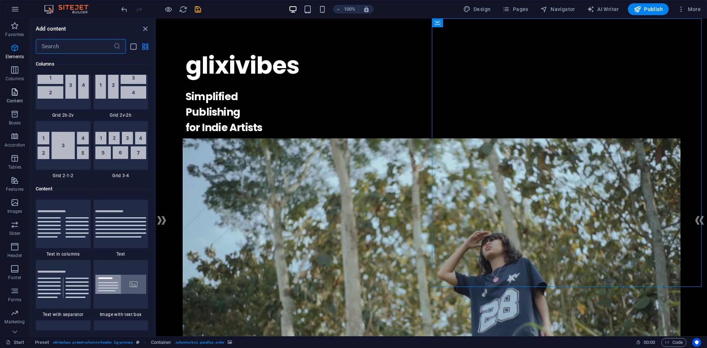
scroll to position [1289, 0]
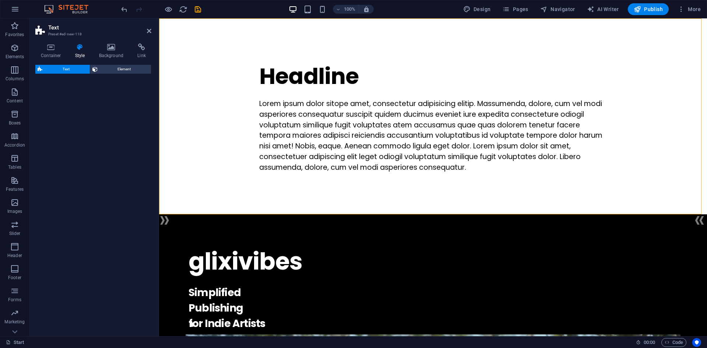
select select "rem"
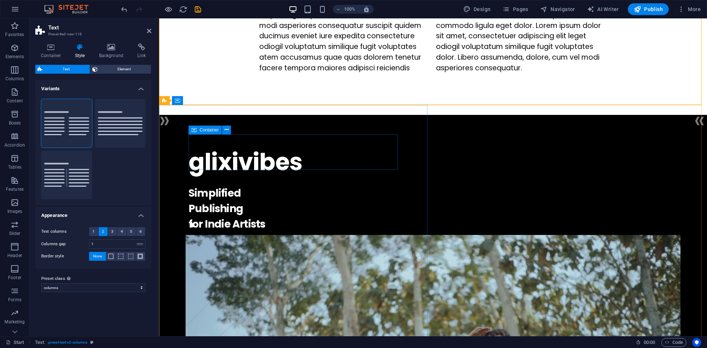
scroll to position [74, 0]
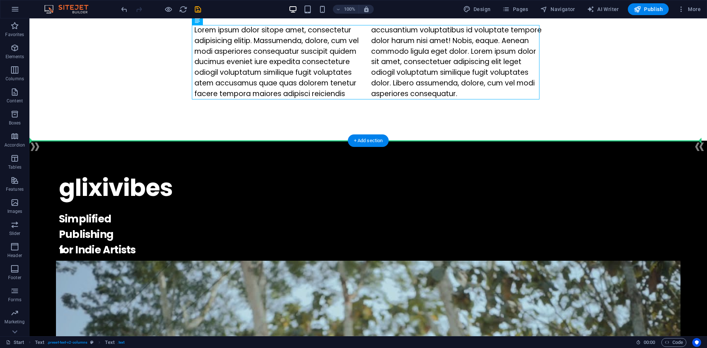
drag, startPoint x: 268, startPoint y: 89, endPoint x: 465, endPoint y: 122, distance: 199.8
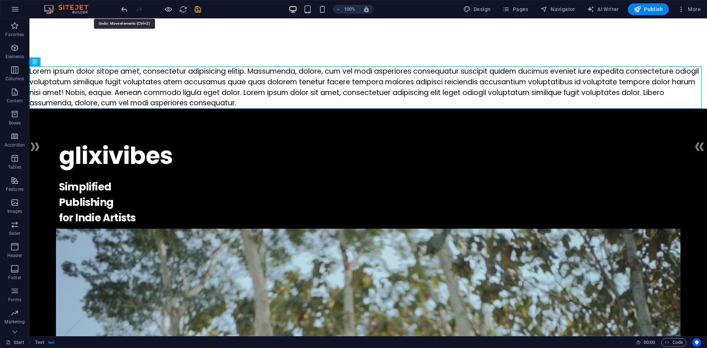
click at [128, 9] on icon "undo" at bounding box center [124, 9] width 8 height 8
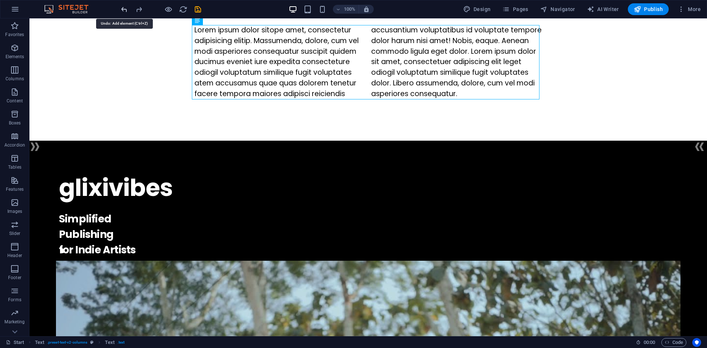
click at [128, 9] on icon "undo" at bounding box center [124, 9] width 8 height 8
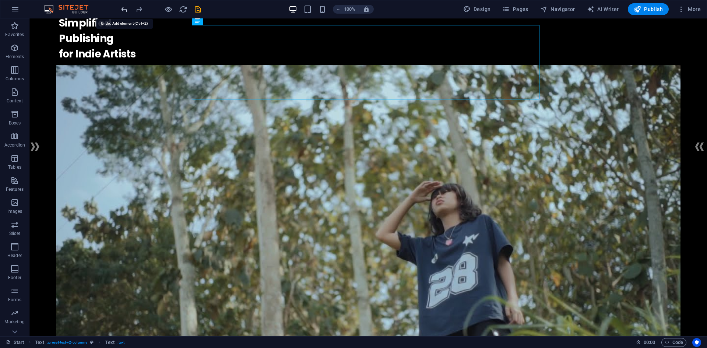
scroll to position [0, 0]
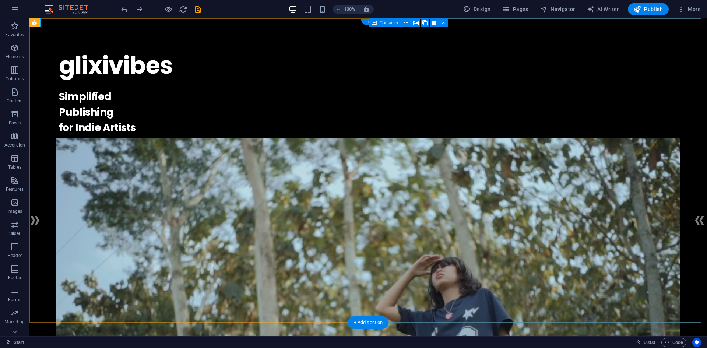
select select "px"
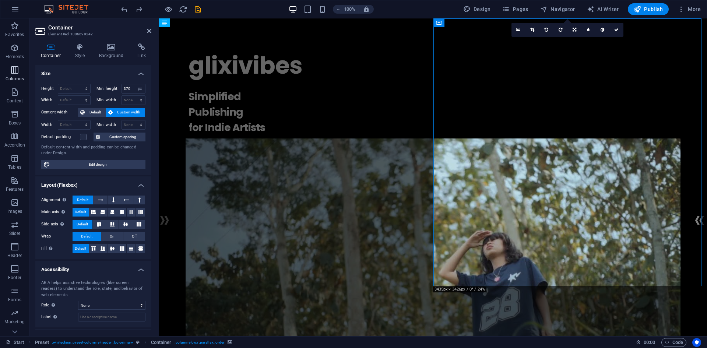
click at [16, 68] on icon "button" at bounding box center [14, 70] width 9 height 9
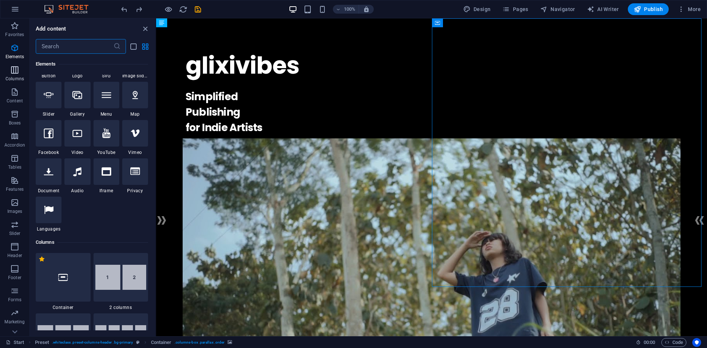
scroll to position [365, 0]
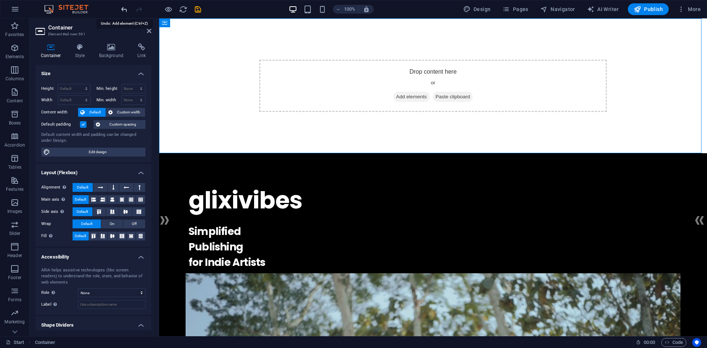
click at [121, 6] on icon "undo" at bounding box center [124, 9] width 8 height 8
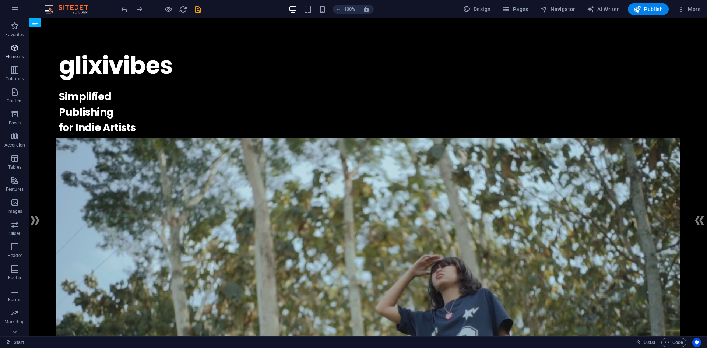
click at [10, 48] on span "Elements" at bounding box center [14, 52] width 29 height 18
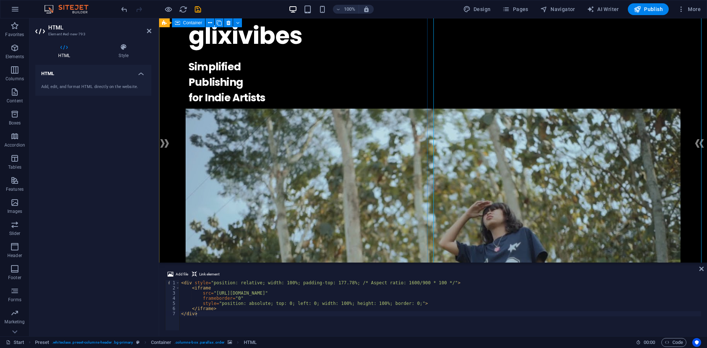
scroll to position [0, 0]
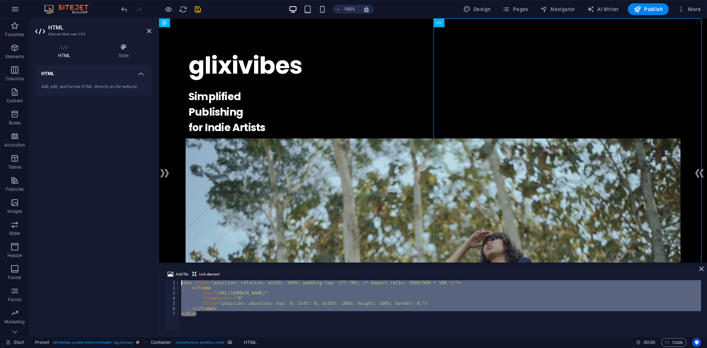
drag, startPoint x: 201, startPoint y: 318, endPoint x: 180, endPoint y: 283, distance: 40.9
click at [180, 283] on div "< div style = "position: relative; width: 100%; padding-top: 177.78%; /* Aspect…" at bounding box center [441, 310] width 522 height 60
type textarea "<div style="position: relative; width: 100%; padding-top: 177.78%; /* Aspect ra…"
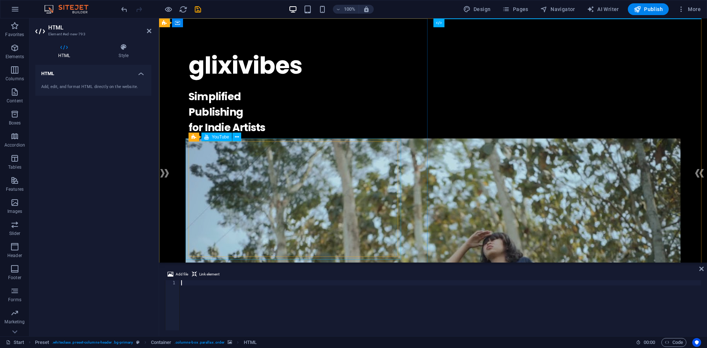
paste textarea "</div>"
type textarea "</div>"
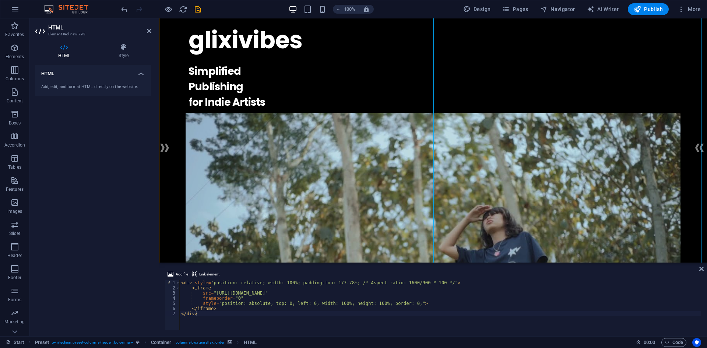
scroll to position [111, 0]
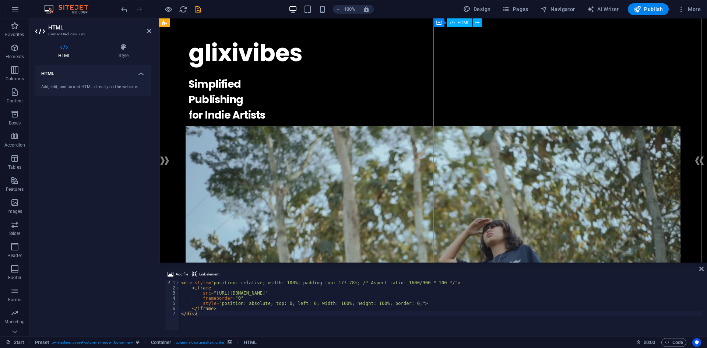
scroll to position [0, 0]
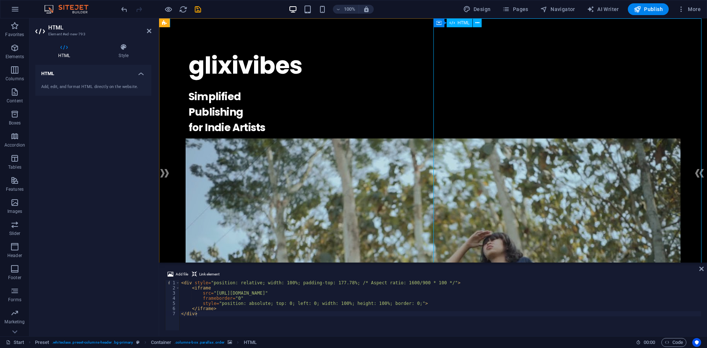
click at [476, 21] on icon at bounding box center [478, 23] width 4 height 8
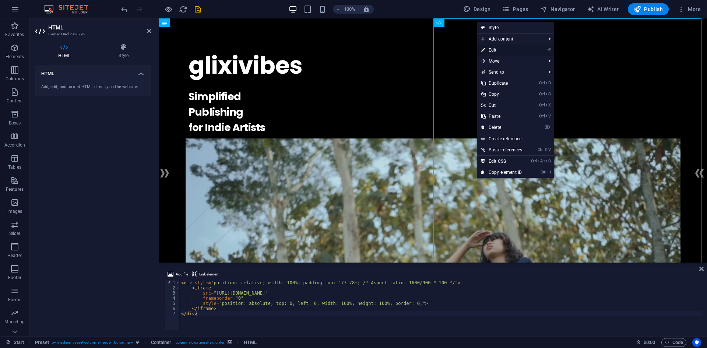
click at [487, 47] on link "⏎ Edit" at bounding box center [502, 50] width 50 height 11
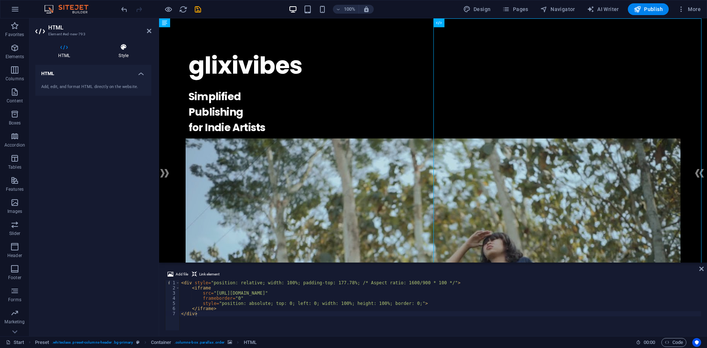
click at [117, 54] on h4 "Style" at bounding box center [124, 50] width 56 height 15
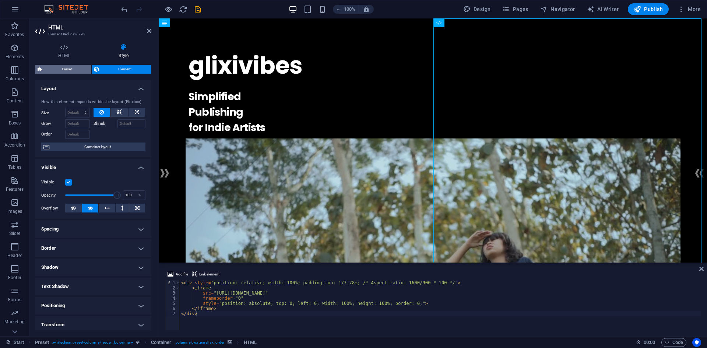
click at [74, 70] on span "Preset" at bounding box center [67, 69] width 45 height 9
select select "px"
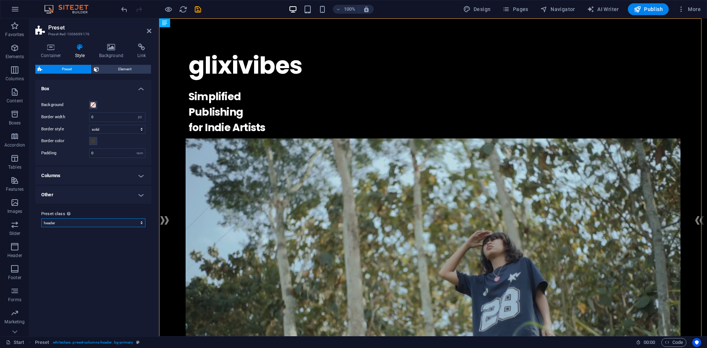
click at [77, 224] on select "header agenda footer Add preset class" at bounding box center [93, 222] width 104 height 9
click at [41, 218] on select "header agenda footer Add preset class" at bounding box center [93, 222] width 104 height 9
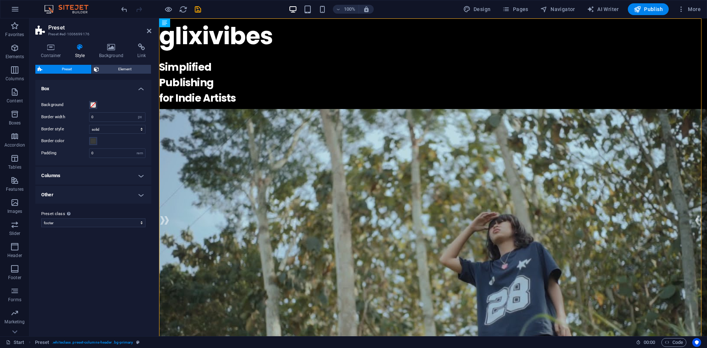
click at [72, 217] on label "Preset class Above chosen variant and settings affect all elements which carry …" at bounding box center [93, 214] width 104 height 9
click at [72, 218] on select "header agenda footer Add preset class" at bounding box center [93, 222] width 104 height 9
click at [72, 221] on select "header agenda footer Add preset class" at bounding box center [93, 222] width 104 height 9
click at [41, 218] on select "header agenda footer Add preset class" at bounding box center [93, 222] width 104 height 9
click at [81, 220] on select "header agenda footer Add preset class" at bounding box center [93, 222] width 104 height 9
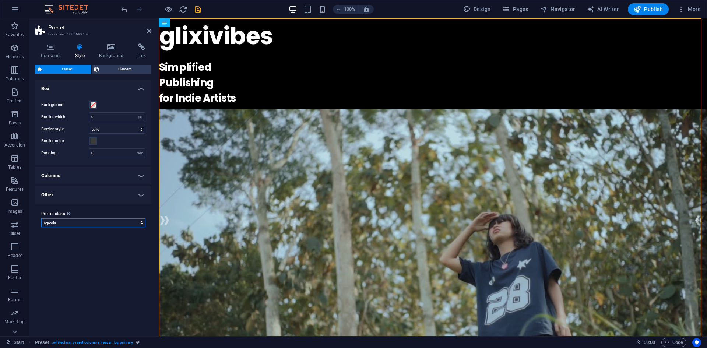
select select "preset-columns-header"
click at [41, 218] on select "header agenda footer Add preset class" at bounding box center [93, 222] width 104 height 9
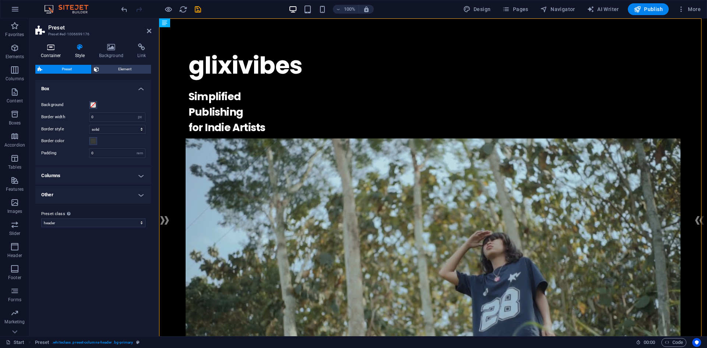
click at [54, 50] on icon at bounding box center [50, 46] width 31 height 7
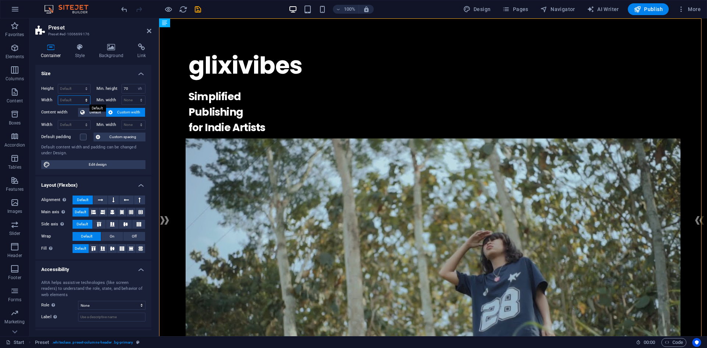
click at [77, 101] on select "Default px rem % em vh vw" at bounding box center [74, 100] width 32 height 9
click at [77, 85] on select "Default px rem % vh vw" at bounding box center [74, 88] width 32 height 9
select select "%"
click at [79, 84] on select "Default px rem % vh vw" at bounding box center [74, 88] width 32 height 9
type input "50"
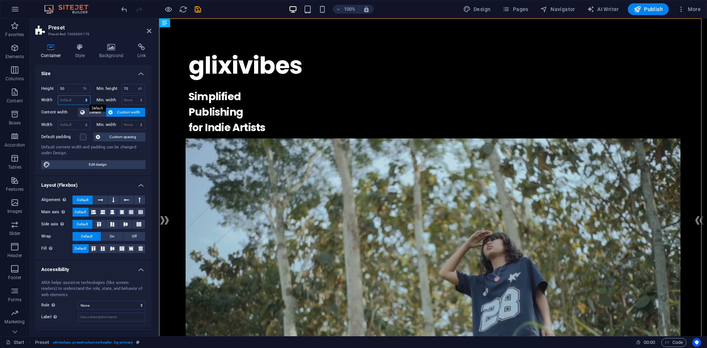
click at [66, 102] on select "Default px rem % em vh vw" at bounding box center [74, 100] width 32 height 9
select select "%"
click at [79, 96] on select "Default px rem % em vh vw" at bounding box center [74, 100] width 32 height 9
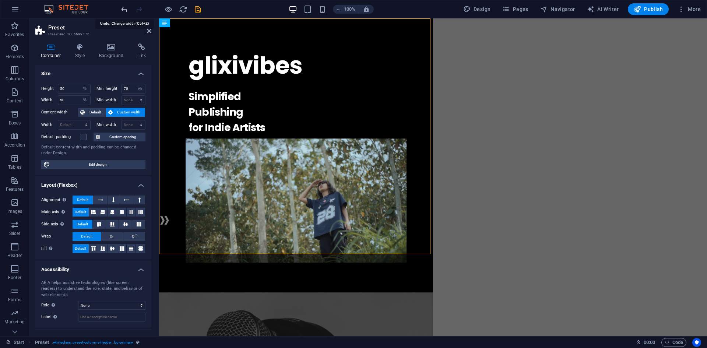
click at [121, 11] on icon "undo" at bounding box center [124, 9] width 8 height 8
type input "100"
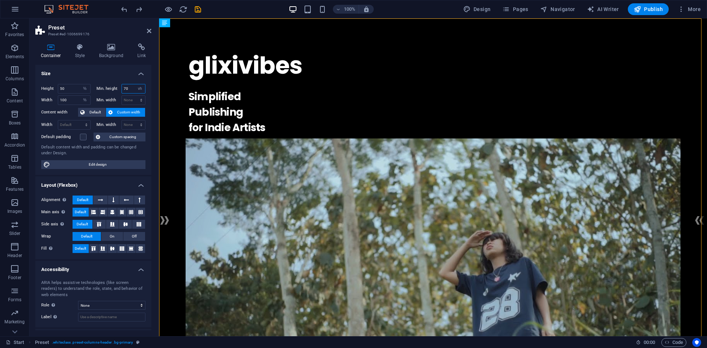
drag, startPoint x: 130, startPoint y: 87, endPoint x: 120, endPoint y: 87, distance: 10.7
click at [120, 87] on div "Min. height 70 None px rem % vh vw" at bounding box center [121, 89] width 49 height 10
type input "50"
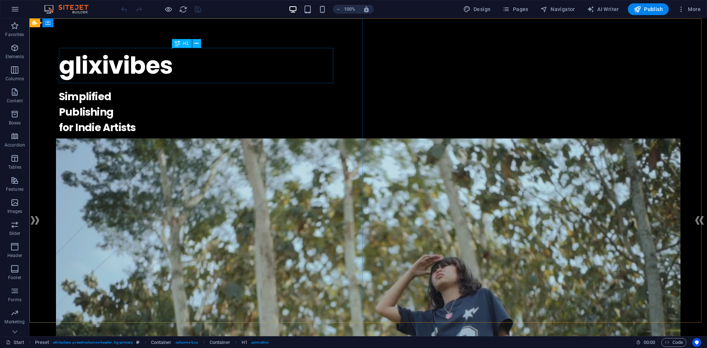
click at [178, 44] on icon at bounding box center [177, 43] width 5 height 9
click at [16, 89] on icon "button" at bounding box center [14, 92] width 9 height 9
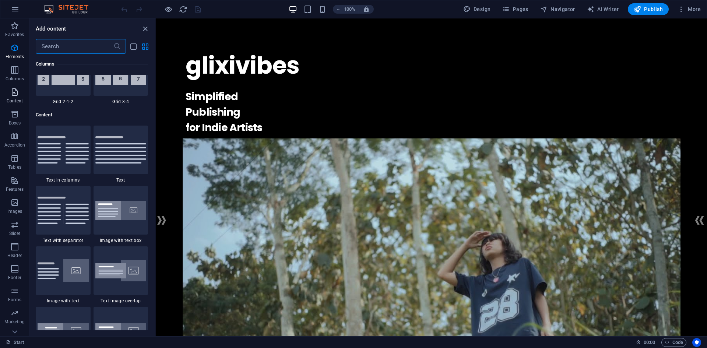
scroll to position [1289, 0]
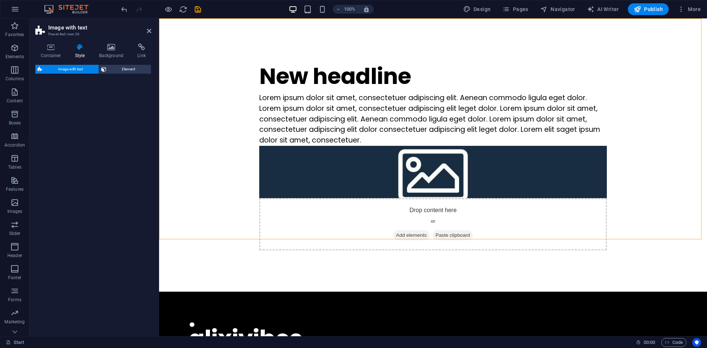
select select "rem"
select select "px"
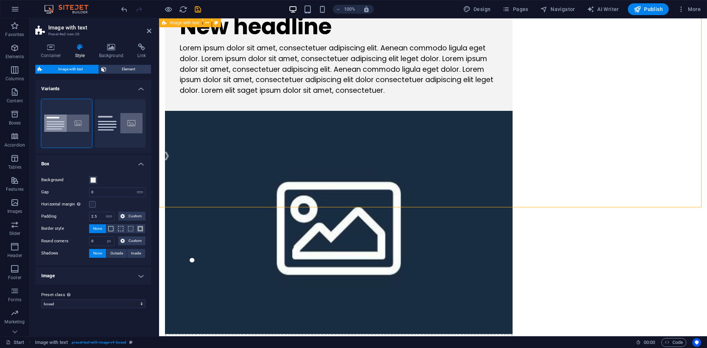
scroll to position [147, 0]
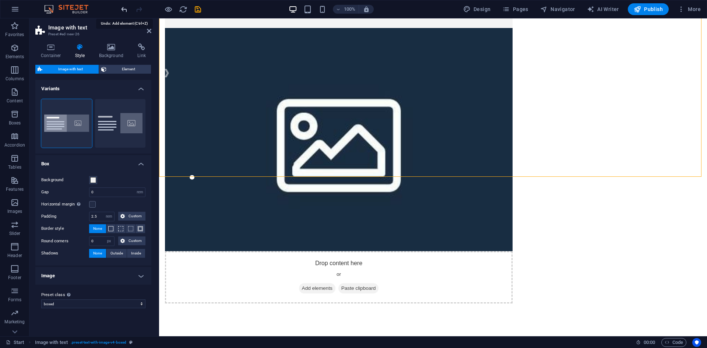
click at [124, 8] on icon "undo" at bounding box center [124, 9] width 8 height 8
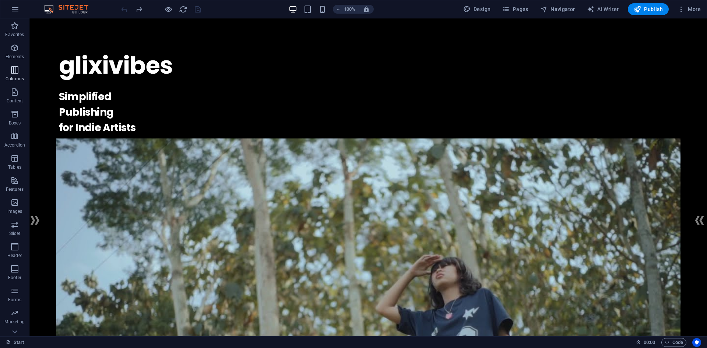
click at [10, 66] on icon "button" at bounding box center [14, 70] width 9 height 9
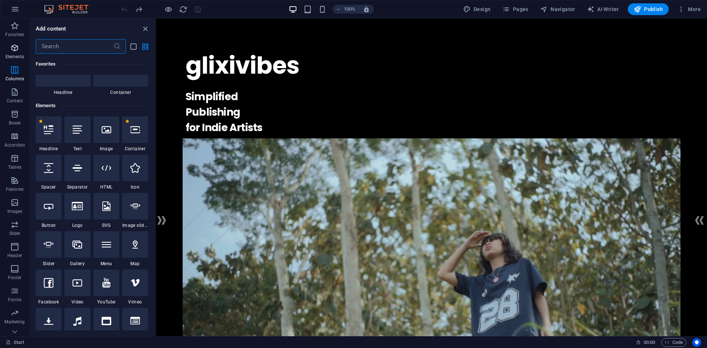
click at [14, 48] on icon "button" at bounding box center [14, 47] width 9 height 9
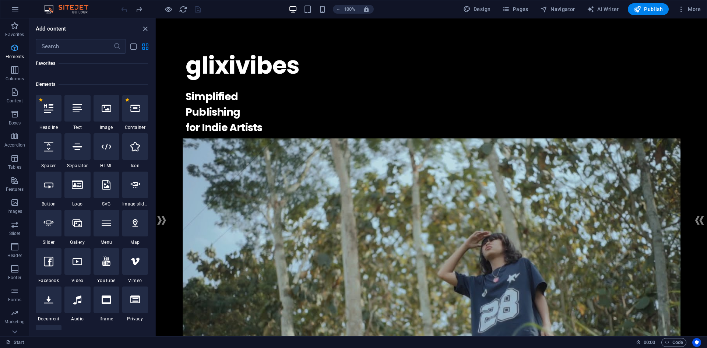
scroll to position [78, 0]
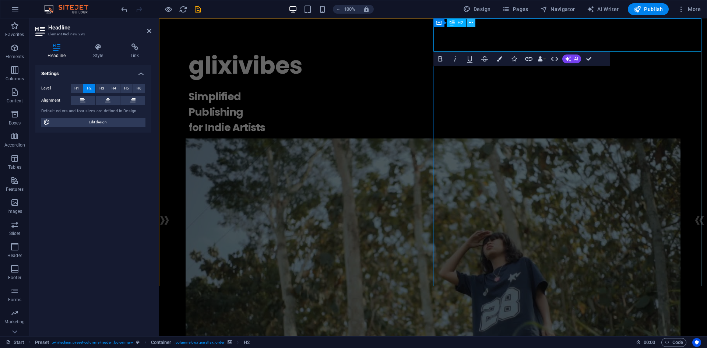
click at [470, 22] on icon at bounding box center [471, 23] width 4 height 8
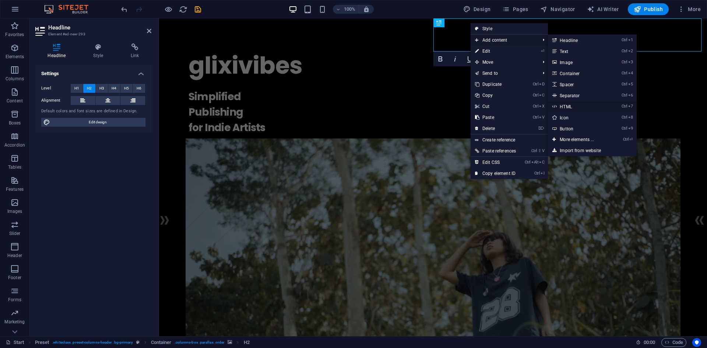
click at [578, 106] on link "Ctrl 7 HTML" at bounding box center [578, 106] width 61 height 11
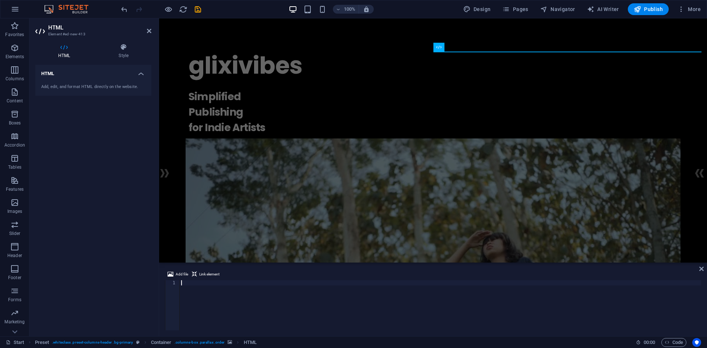
type textarea "</div>"
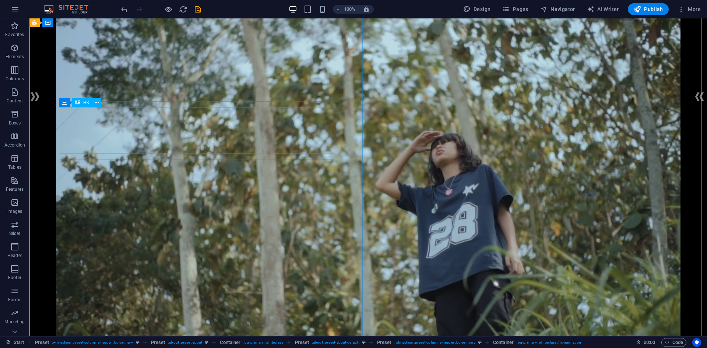
scroll to position [111, 0]
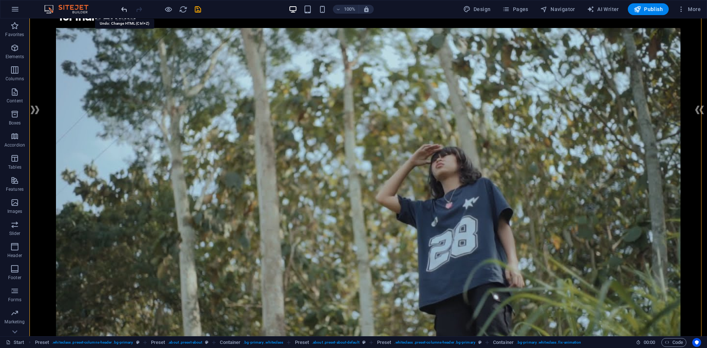
click at [125, 11] on icon "undo" at bounding box center [124, 9] width 8 height 8
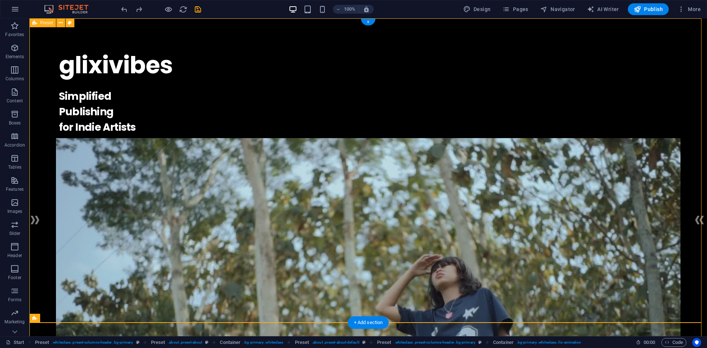
scroll to position [0, 0]
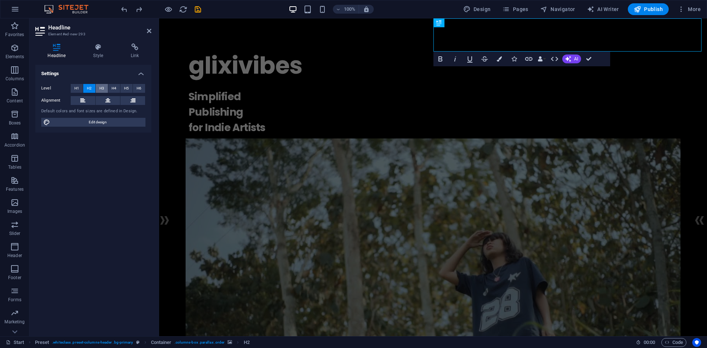
click at [103, 90] on span "H3" at bounding box center [101, 88] width 5 height 9
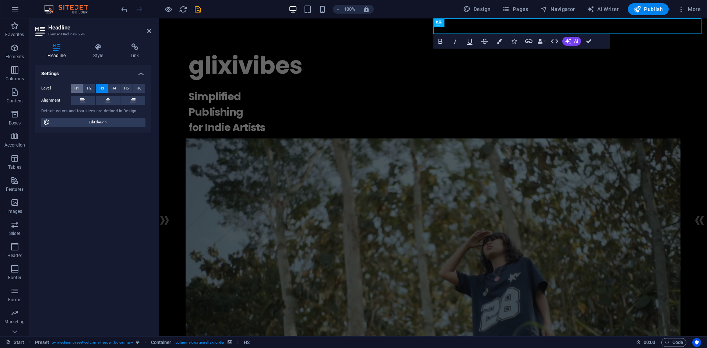
click at [74, 85] on span "H1" at bounding box center [76, 88] width 5 height 9
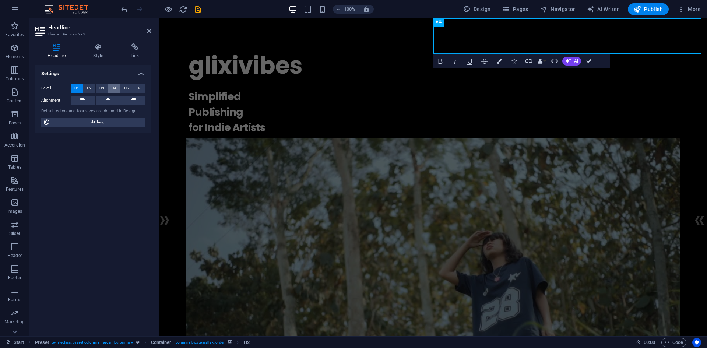
click at [115, 88] on span "H4" at bounding box center [114, 88] width 5 height 9
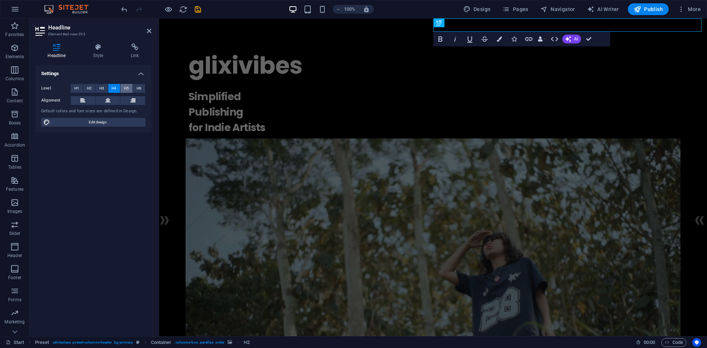
click at [122, 85] on button "H5" at bounding box center [126, 88] width 12 height 9
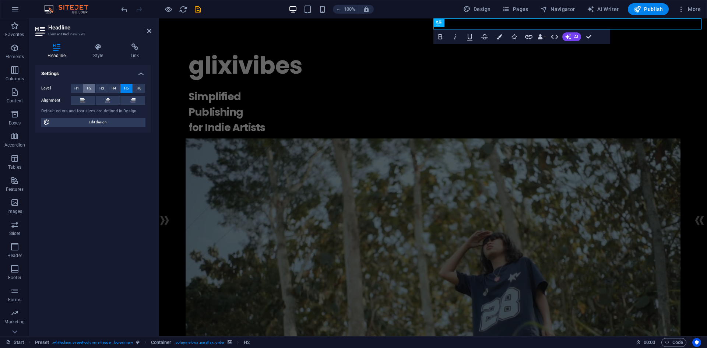
click at [90, 86] on span "H2" at bounding box center [89, 88] width 5 height 9
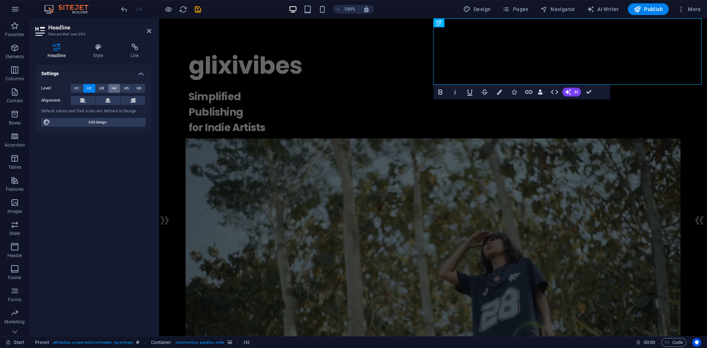
click at [112, 89] on span "H4" at bounding box center [114, 88] width 5 height 9
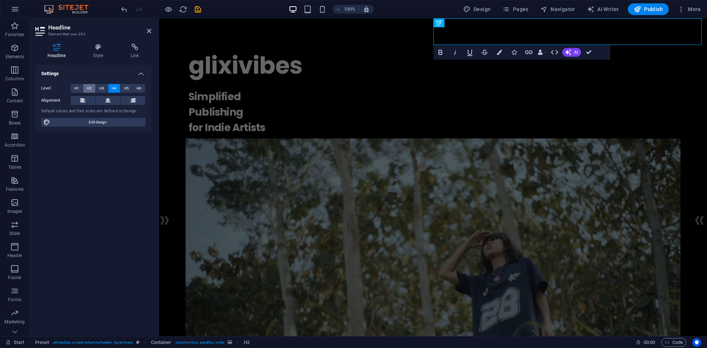
click at [88, 88] on span "H2" at bounding box center [89, 88] width 5 height 9
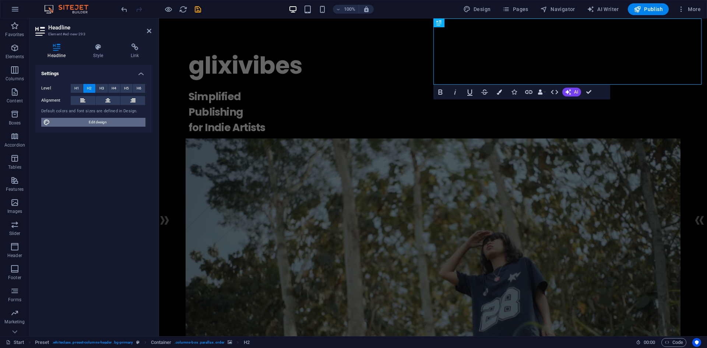
drag, startPoint x: 102, startPoint y: 120, endPoint x: 143, endPoint y: 85, distance: 54.1
click at [102, 120] on span "Edit design" at bounding box center [97, 122] width 91 height 9
select select "rem"
select select "400"
select select "px"
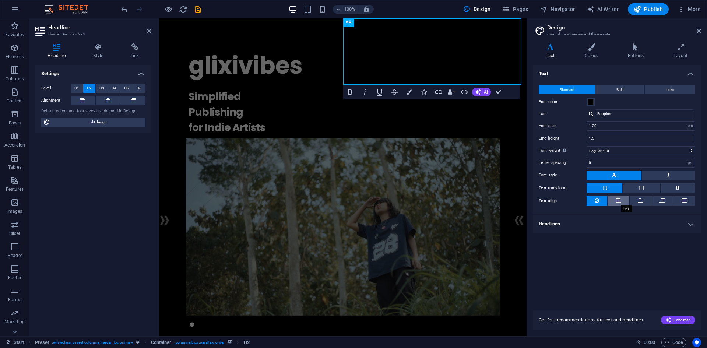
click at [621, 199] on icon at bounding box center [618, 200] width 5 height 9
click at [8, 42] on button "Elements" at bounding box center [14, 52] width 29 height 22
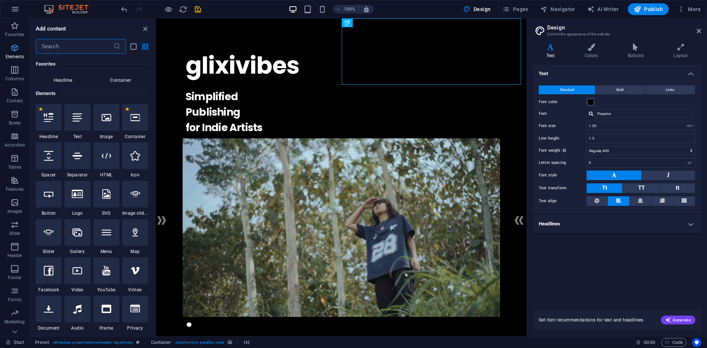
scroll to position [78, 0]
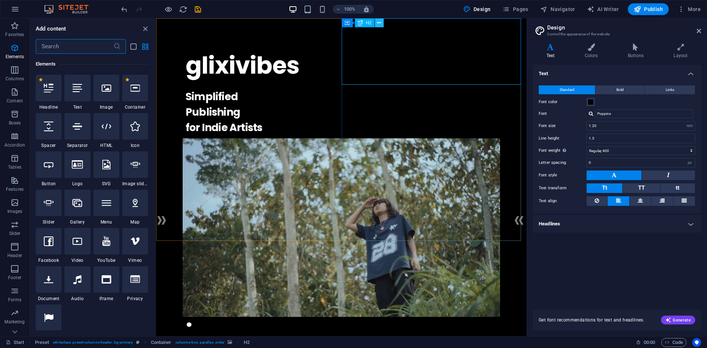
click at [379, 27] on button at bounding box center [379, 22] width 9 height 9
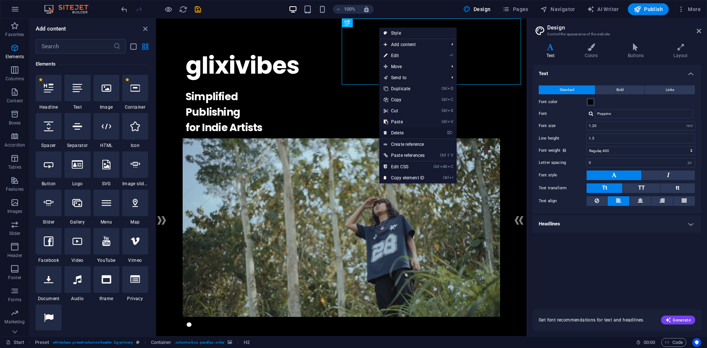
click at [409, 132] on link "⌦ Delete" at bounding box center [404, 132] width 50 height 11
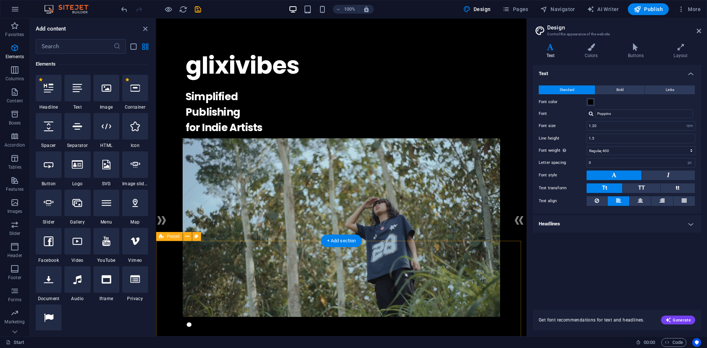
drag, startPoint x: 406, startPoint y: 271, endPoint x: 408, endPoint y: 237, distance: 34.0
click at [125, 12] on icon "undo" at bounding box center [124, 9] width 8 height 8
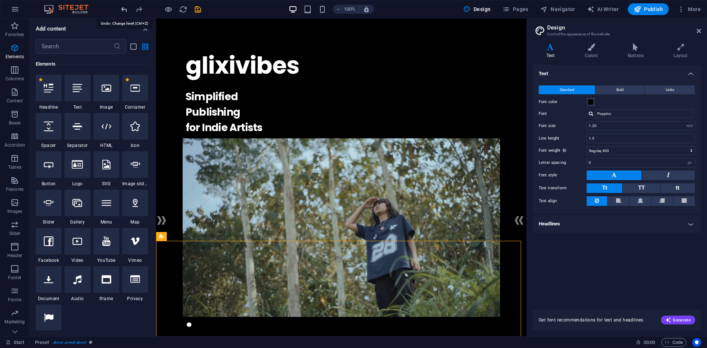
click at [125, 12] on icon "undo" at bounding box center [124, 9] width 8 height 8
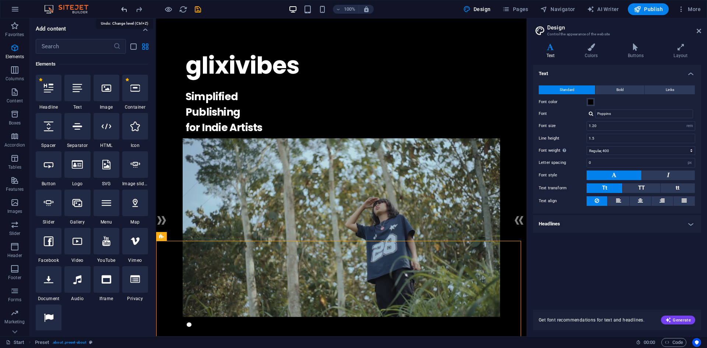
click at [125, 12] on icon "undo" at bounding box center [124, 9] width 8 height 8
click at [50, 90] on icon at bounding box center [49, 88] width 10 height 10
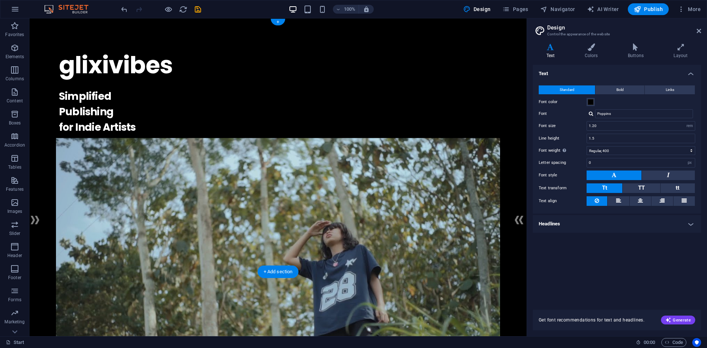
scroll to position [0, 0]
click at [18, 51] on icon "button" at bounding box center [14, 47] width 9 height 9
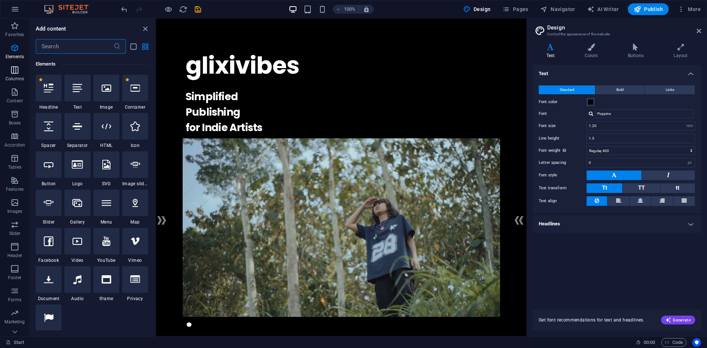
click at [13, 71] on icon "button" at bounding box center [14, 70] width 9 height 9
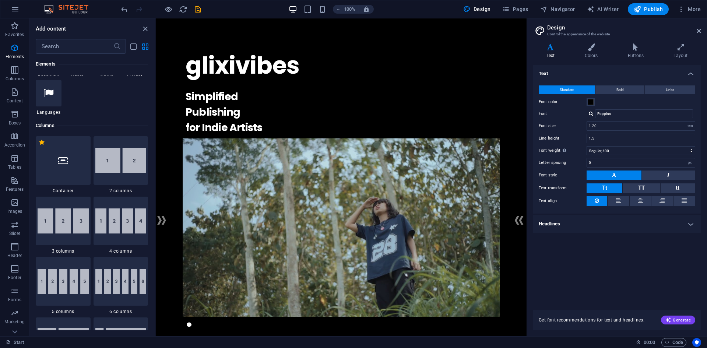
scroll to position [291, 0]
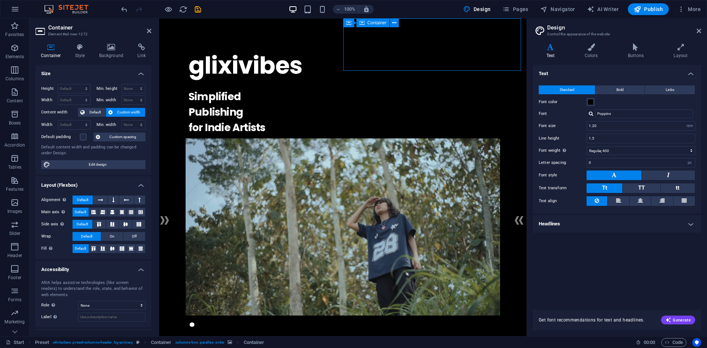
click at [109, 53] on h4 "Background" at bounding box center [113, 50] width 39 height 15
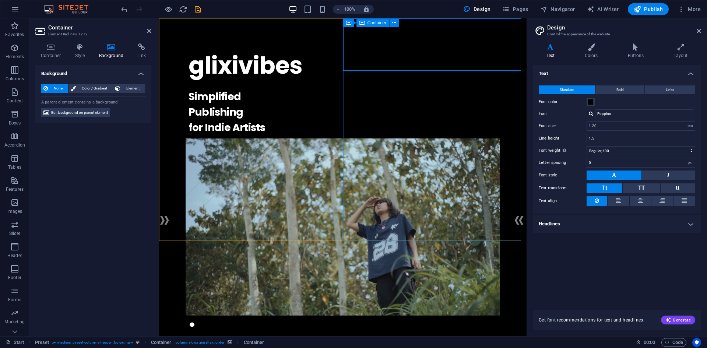
click at [373, 22] on span "Container" at bounding box center [377, 23] width 19 height 4
click at [123, 8] on icon "undo" at bounding box center [124, 9] width 8 height 8
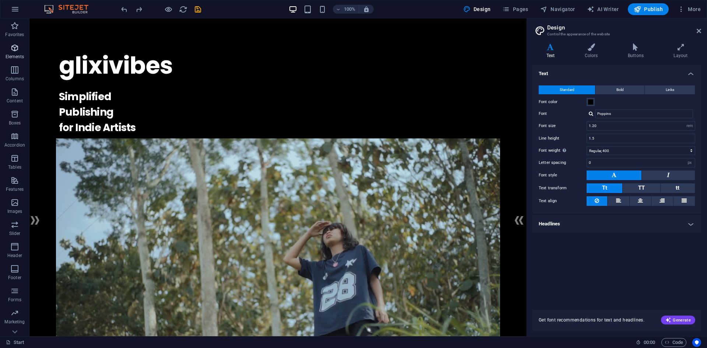
click at [17, 53] on span "Elements" at bounding box center [14, 52] width 29 height 18
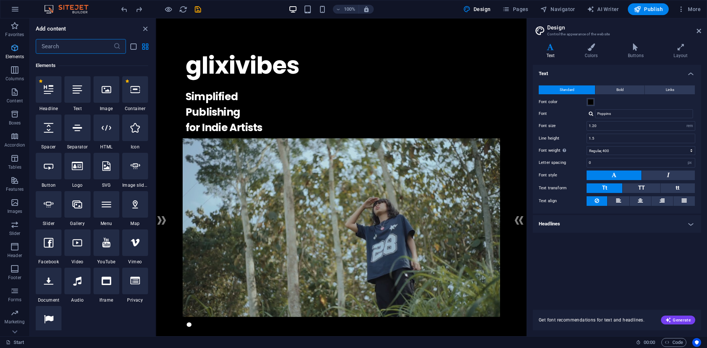
scroll to position [78, 0]
click at [20, 94] on span "Content" at bounding box center [14, 97] width 29 height 18
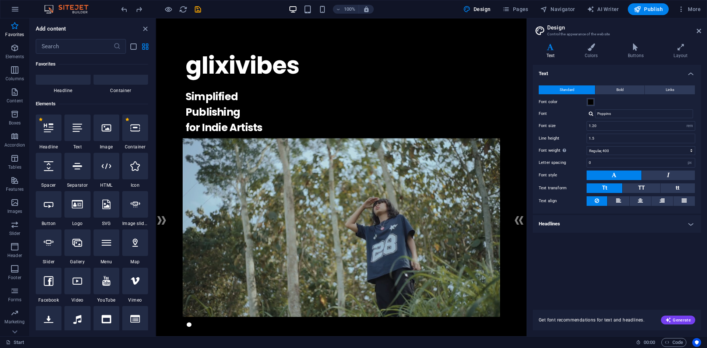
scroll to position [36, 0]
click at [17, 136] on icon "button" at bounding box center [14, 136] width 9 height 9
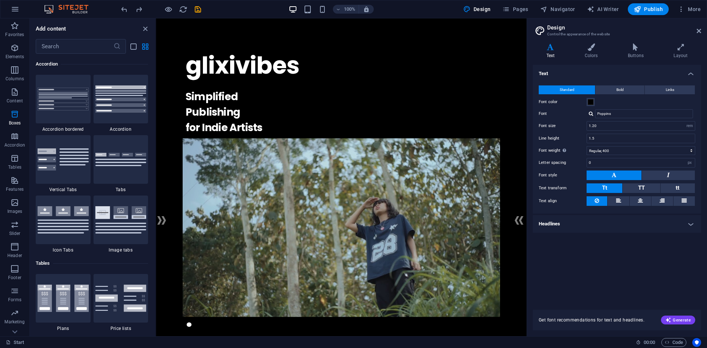
scroll to position [2316, 0]
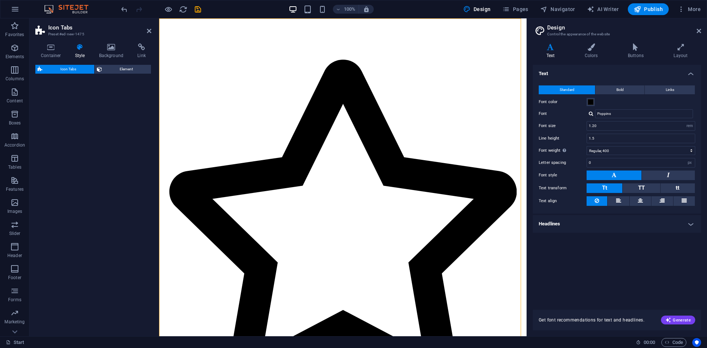
select select "rem"
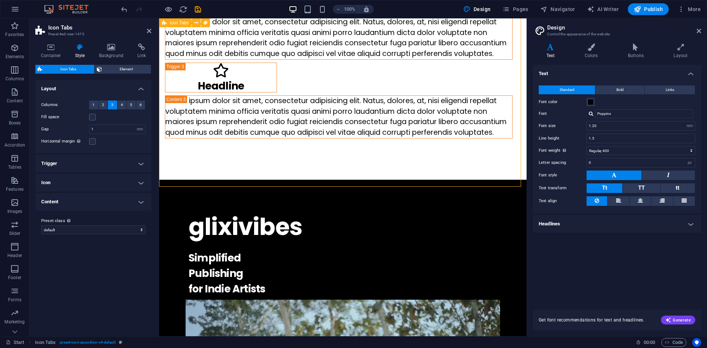
scroll to position [147, 0]
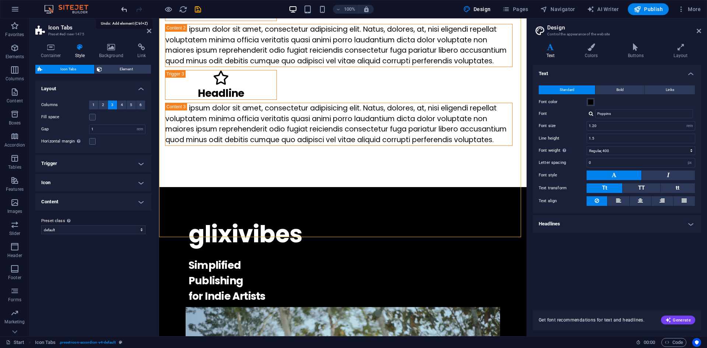
click at [125, 8] on icon "undo" at bounding box center [124, 9] width 8 height 8
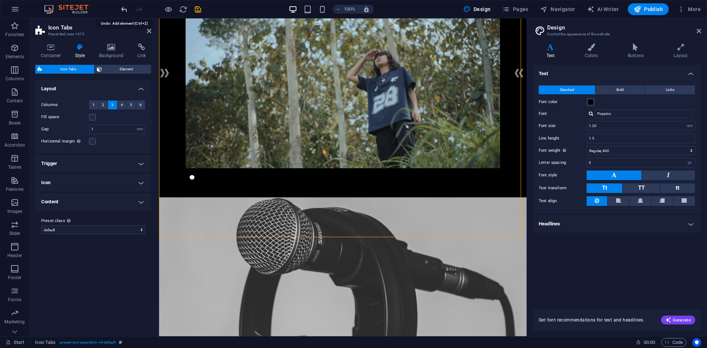
scroll to position [0, 0]
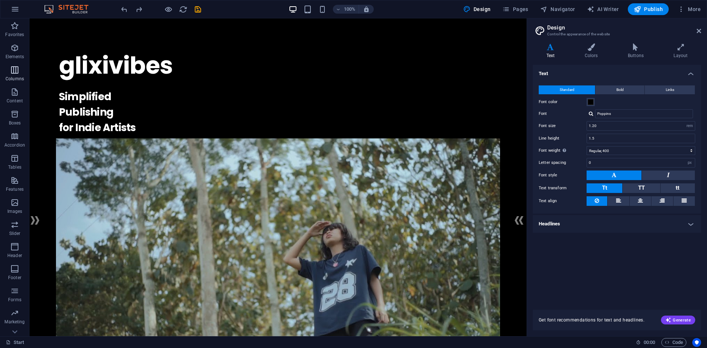
drag, startPoint x: 17, startPoint y: 71, endPoint x: 8, endPoint y: 68, distance: 10.0
click at [16, 71] on icon "button" at bounding box center [14, 70] width 9 height 9
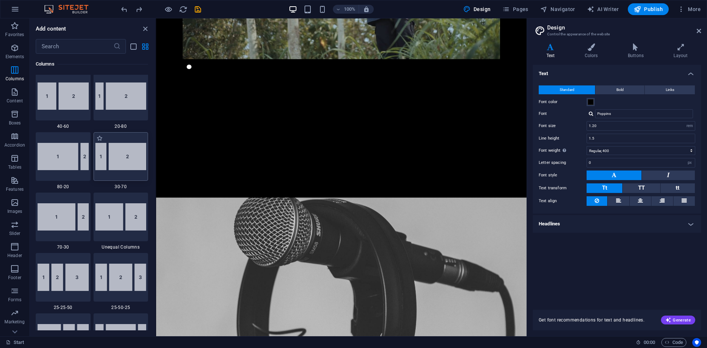
scroll to position [623, 0]
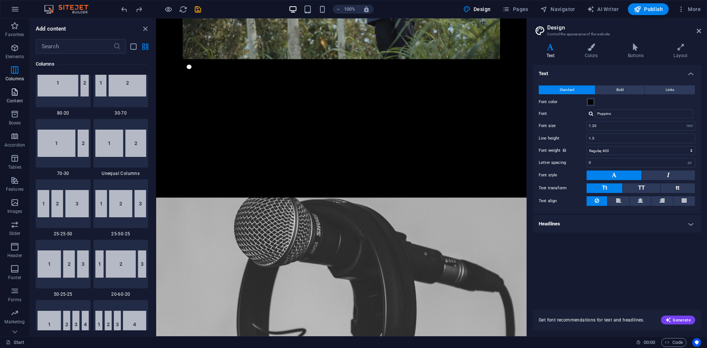
click at [21, 88] on button "Content" at bounding box center [14, 96] width 29 height 22
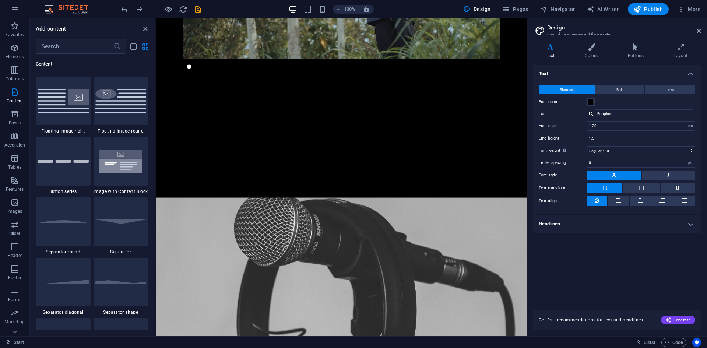
scroll to position [1658, 0]
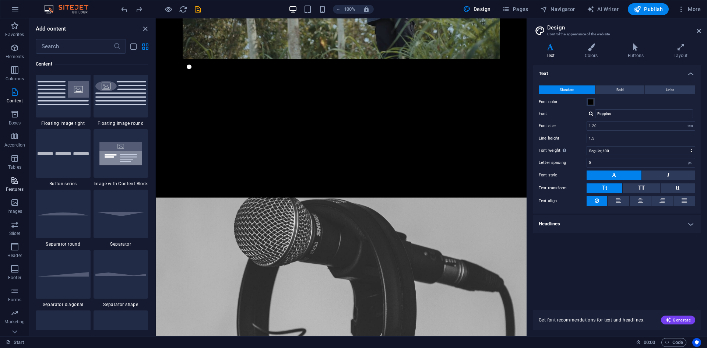
click at [22, 176] on button "Features" at bounding box center [14, 184] width 29 height 22
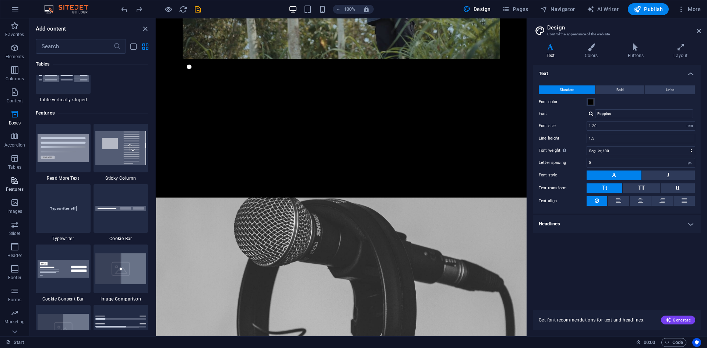
scroll to position [2872, 0]
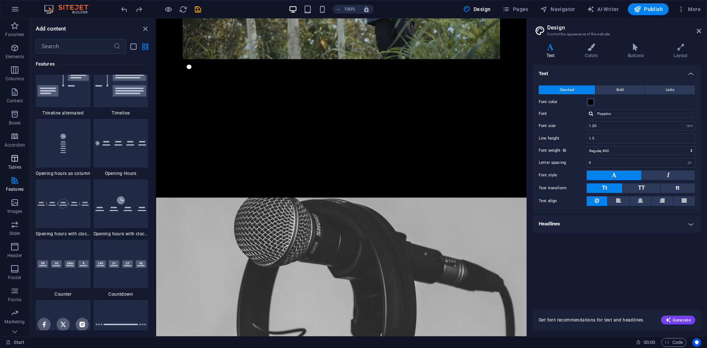
click at [21, 161] on span "Tables" at bounding box center [14, 163] width 29 height 18
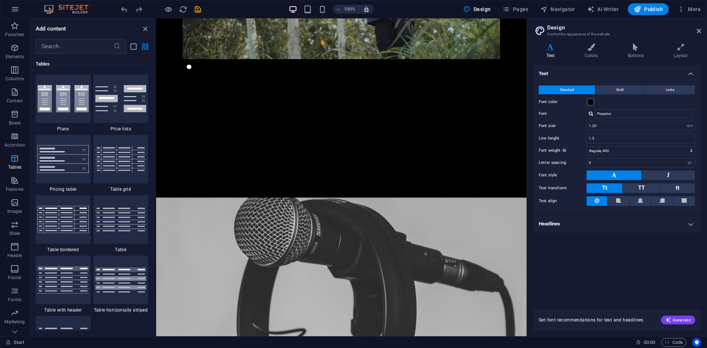
scroll to position [2552, 0]
click at [14, 224] on icon "button" at bounding box center [14, 224] width 9 height 9
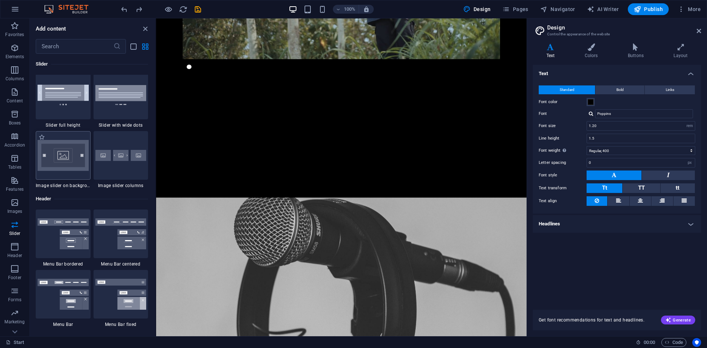
scroll to position [4324, 0]
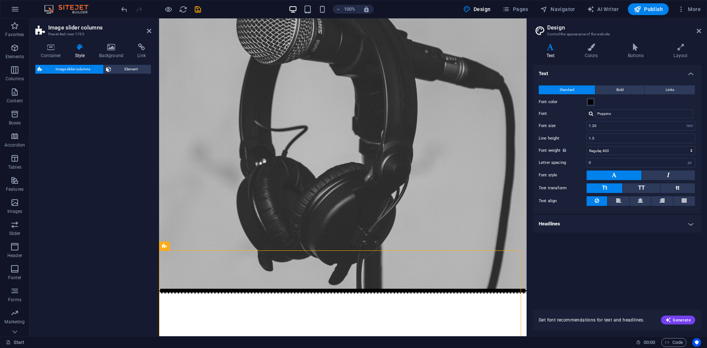
select select "rem"
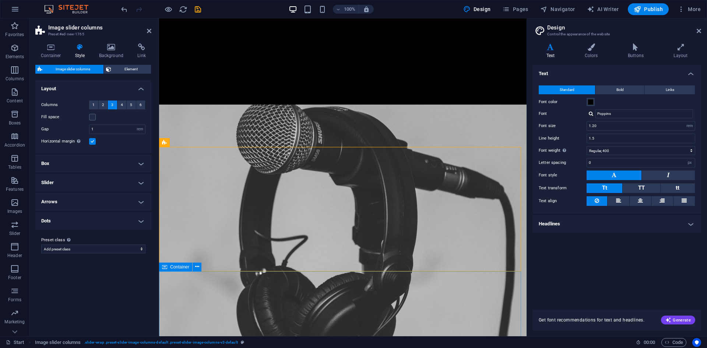
scroll to position [368, 0]
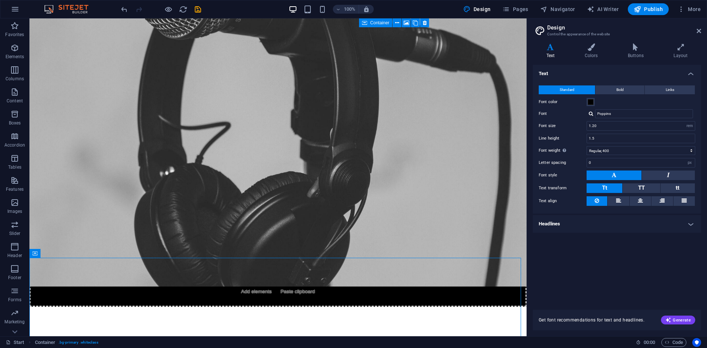
scroll to position [428, 0]
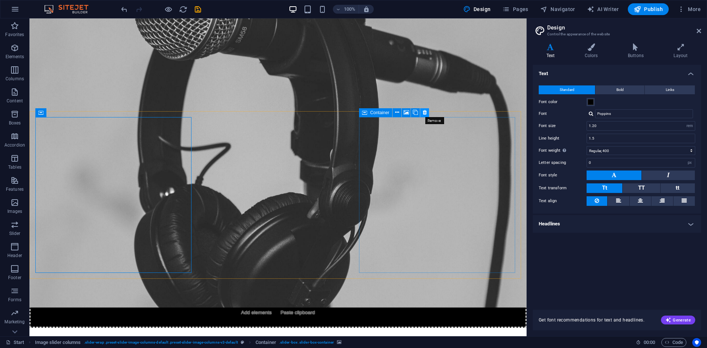
click at [421, 111] on button at bounding box center [424, 112] width 9 height 9
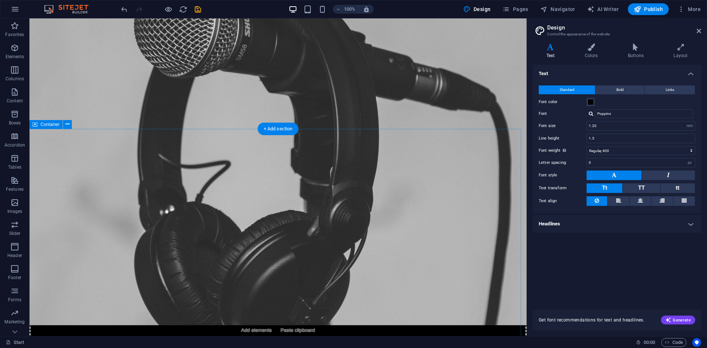
scroll to position [338, 0]
